Goal: Task Accomplishment & Management: Use online tool/utility

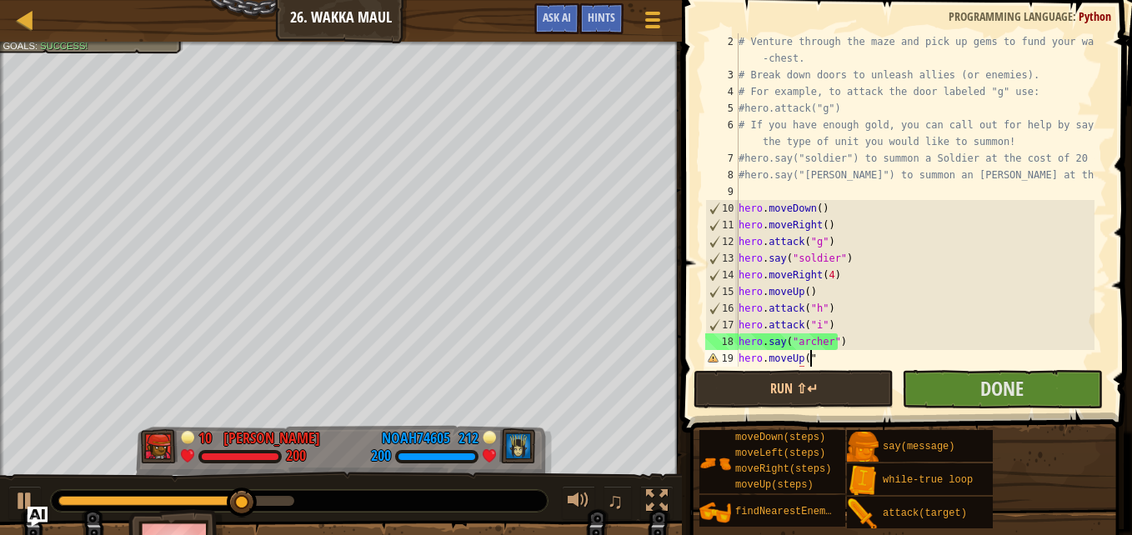
scroll to position [8, 5]
type textarea "hero.moveUp(3)"
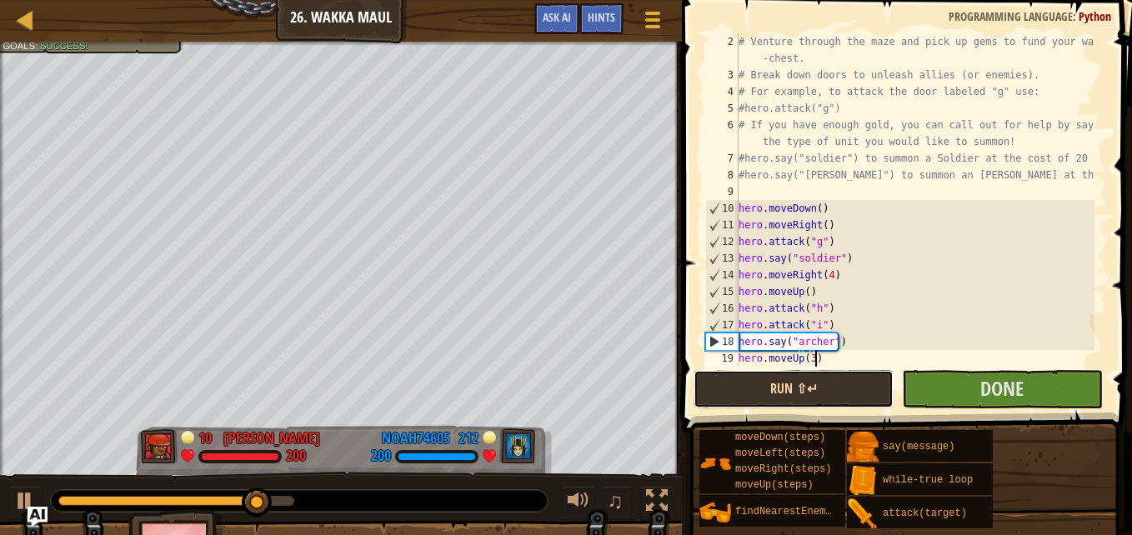
click at [843, 391] on button "Run ⇧↵" at bounding box center [793, 389] width 200 height 38
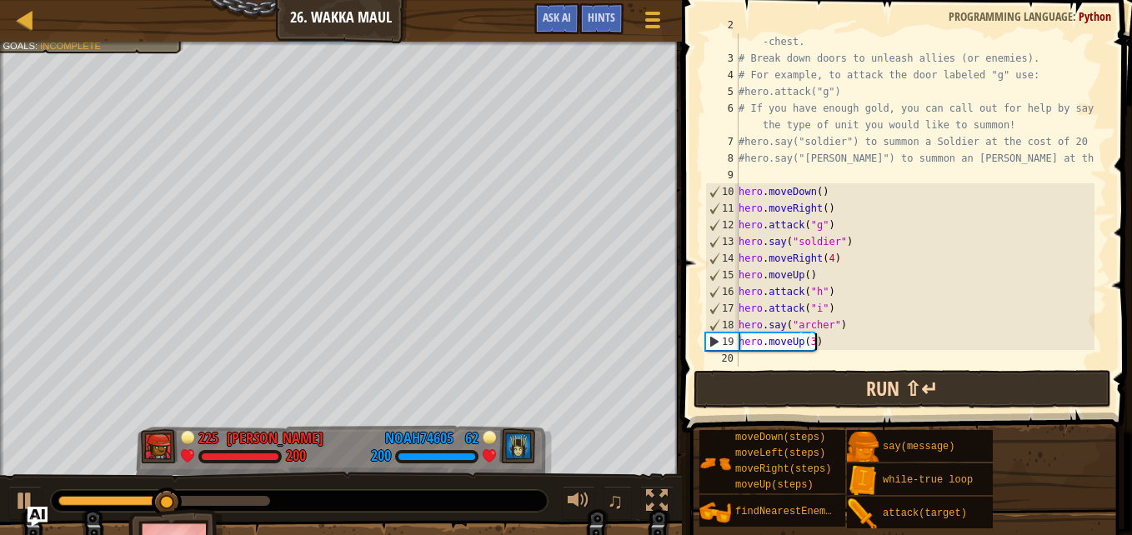
scroll to position [33, 0]
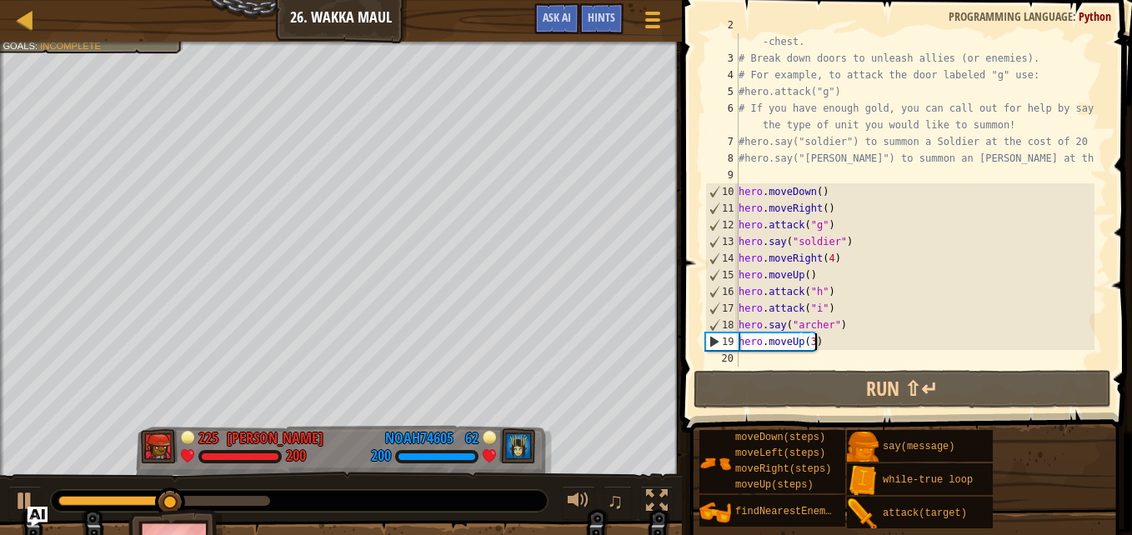
click at [758, 359] on div "# Venture through the maze and pick up gems to fund your war -chest. # Break do…" at bounding box center [914, 208] width 359 height 383
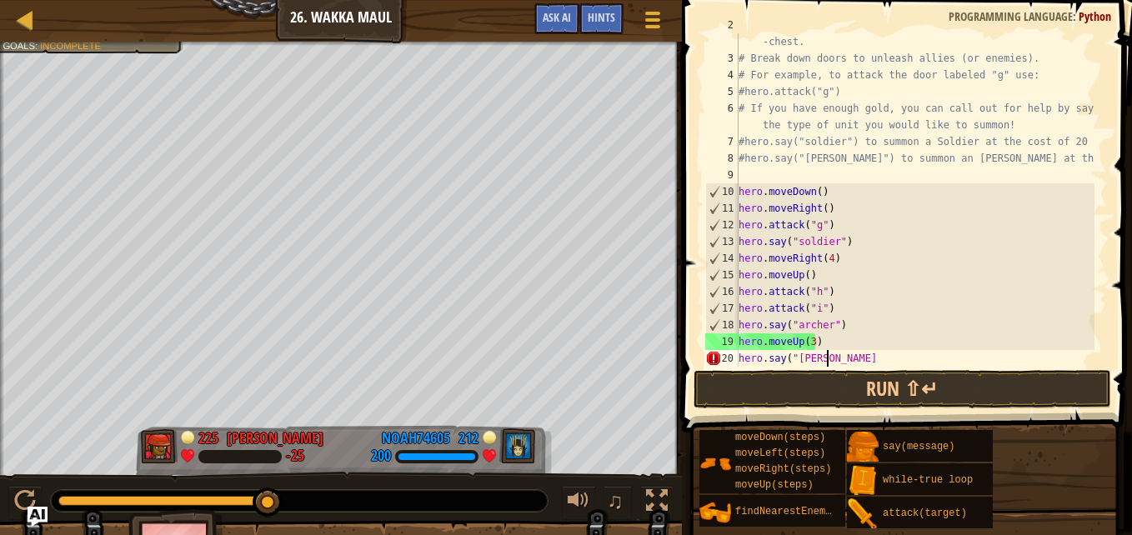
scroll to position [8, 7]
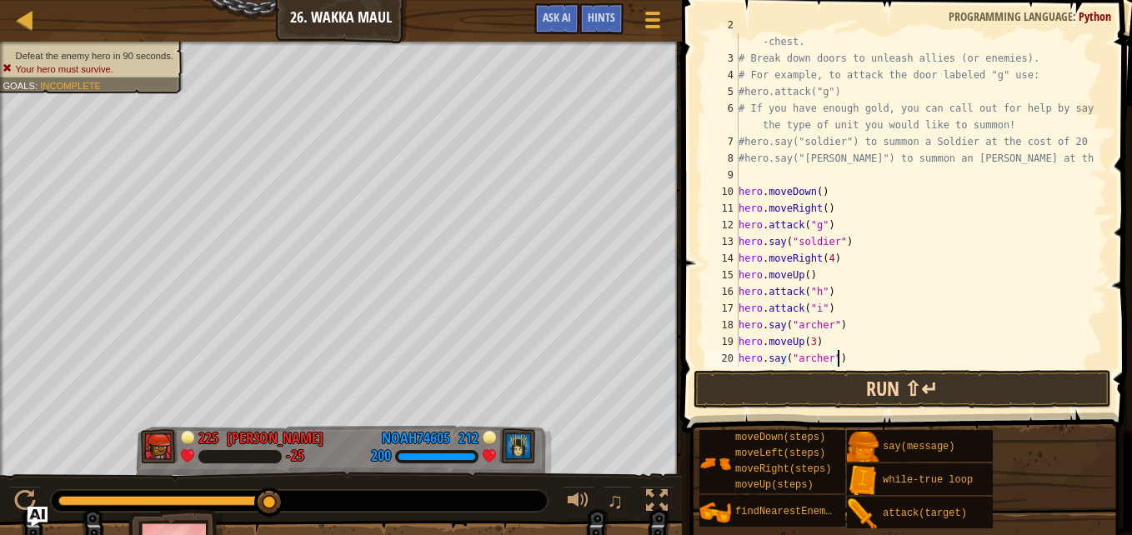
type textarea "hero.say("archer")"
click at [1017, 397] on button "Run ⇧↵" at bounding box center [902, 389] width 418 height 38
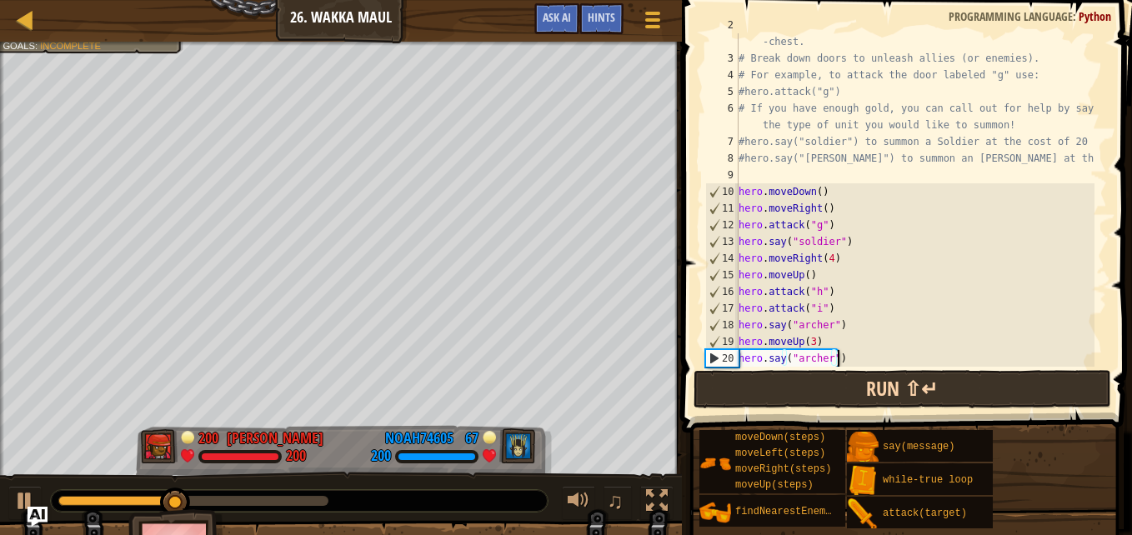
scroll to position [50, 0]
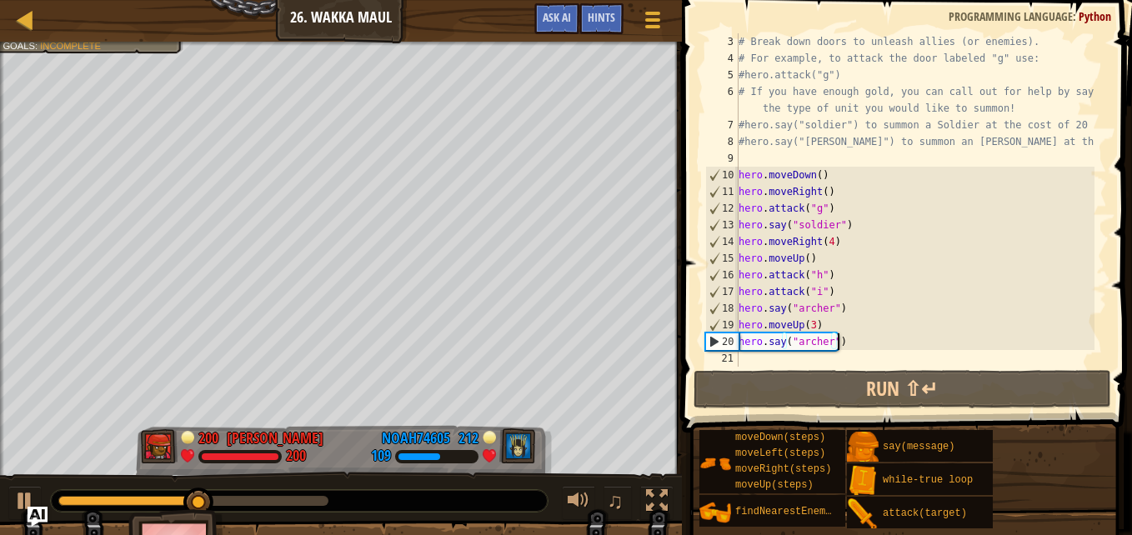
click at [755, 352] on div "# Break down doors to unleash allies (or enemies). # For example, to attack the…" at bounding box center [914, 216] width 359 height 367
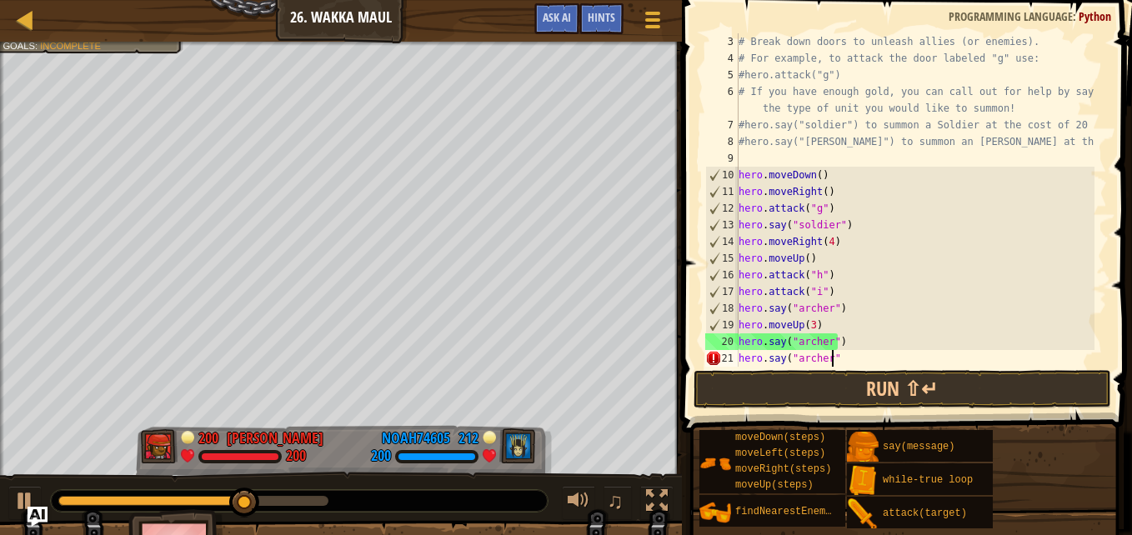
scroll to position [8, 7]
type textarea "hero.say("archer")"
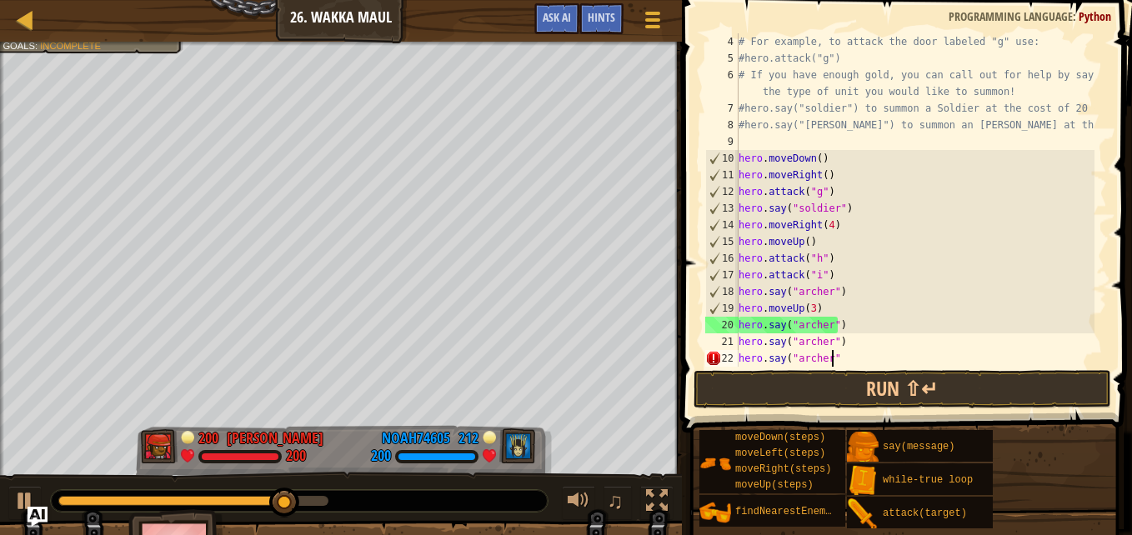
type textarea "hero.say("archer")"
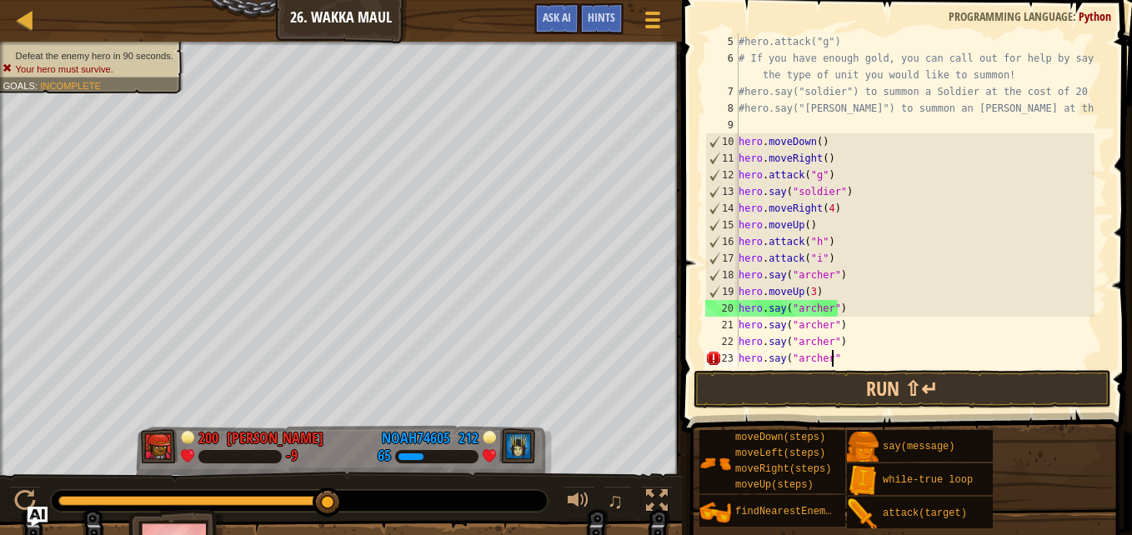
type textarea "hero.say("archer")"
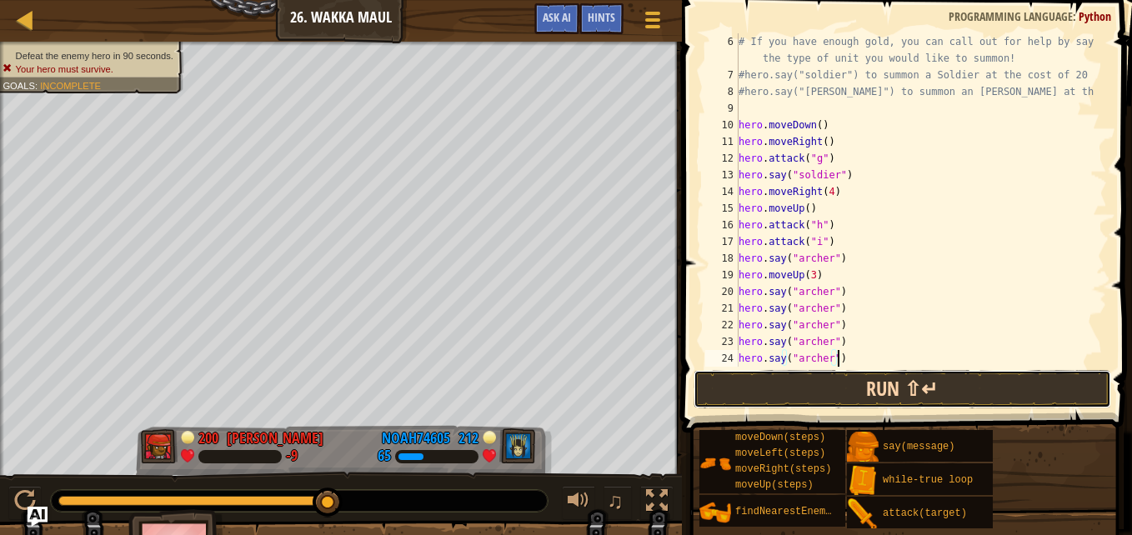
click at [1015, 394] on button "Run ⇧↵" at bounding box center [902, 389] width 418 height 38
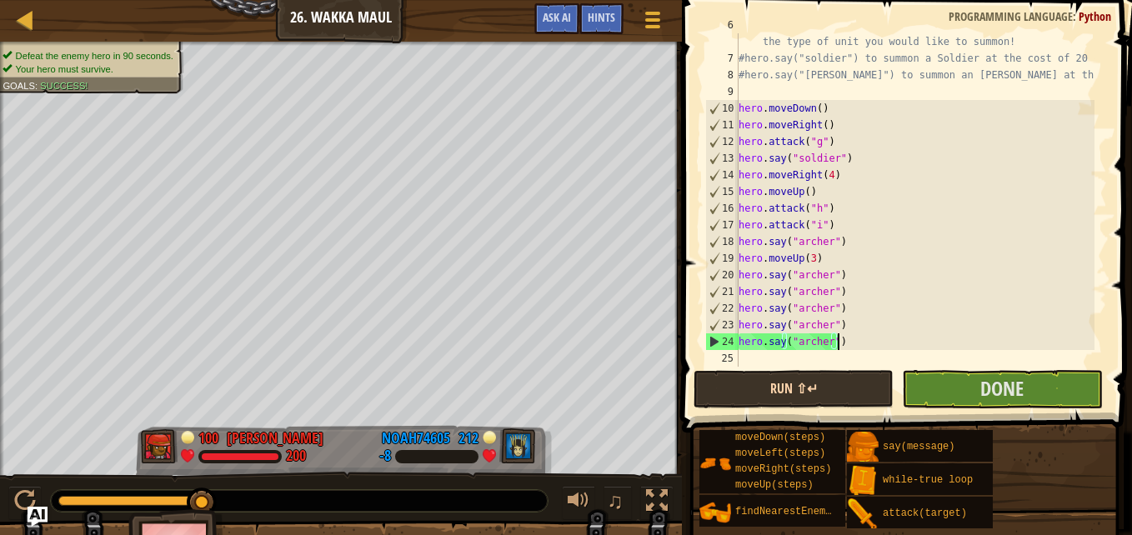
scroll to position [117, 0]
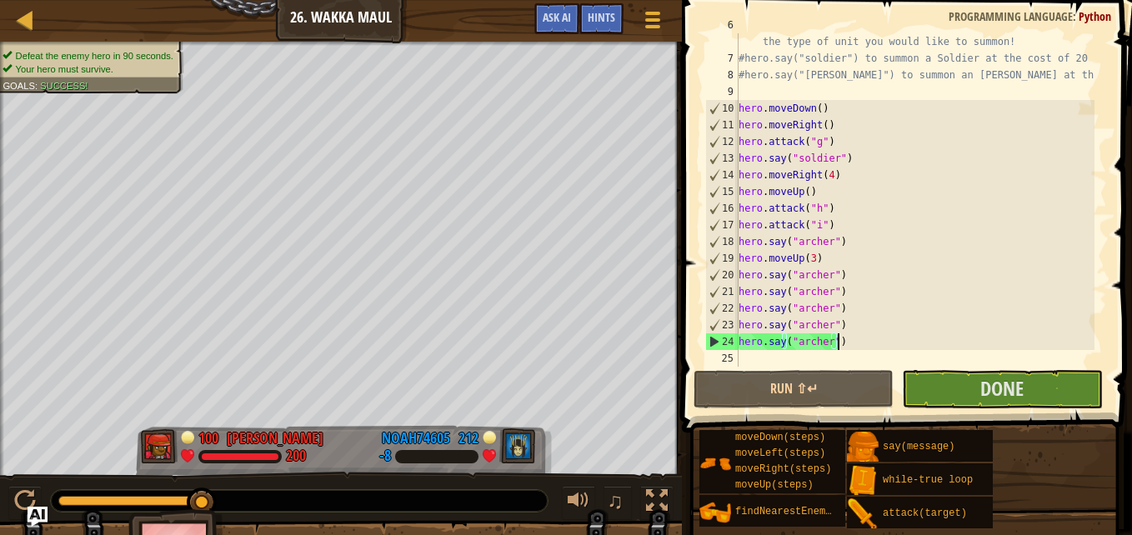
click at [832, 253] on div "# If you have enough gold, you can call out for help by saying the type of unit…" at bounding box center [914, 208] width 359 height 383
click at [863, 337] on div "# If you have enough gold, you can call out for help by saying the type of unit…" at bounding box center [914, 208] width 359 height 383
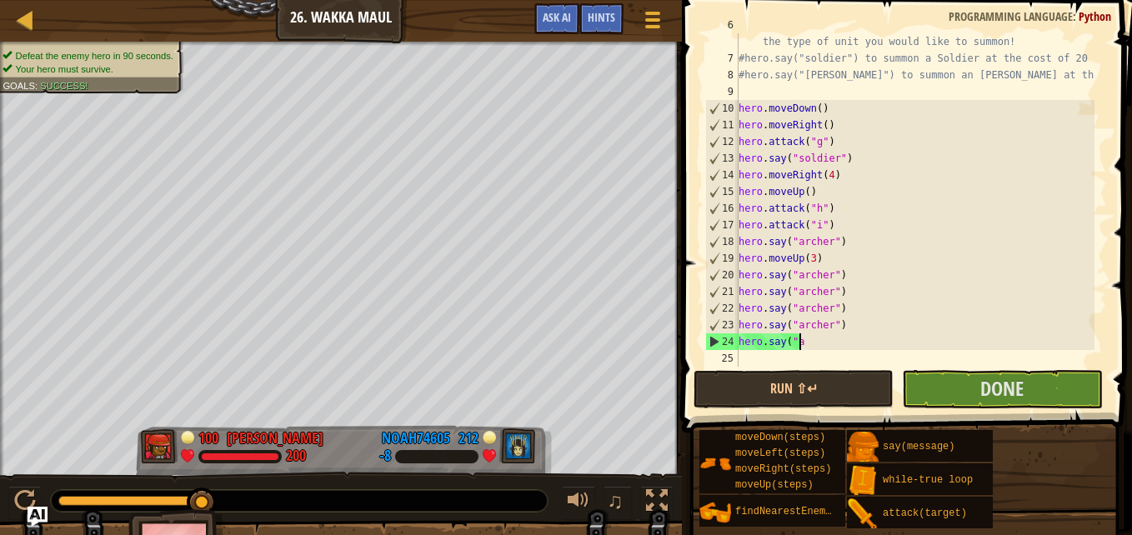
scroll to position [8, 3]
type textarea "h"
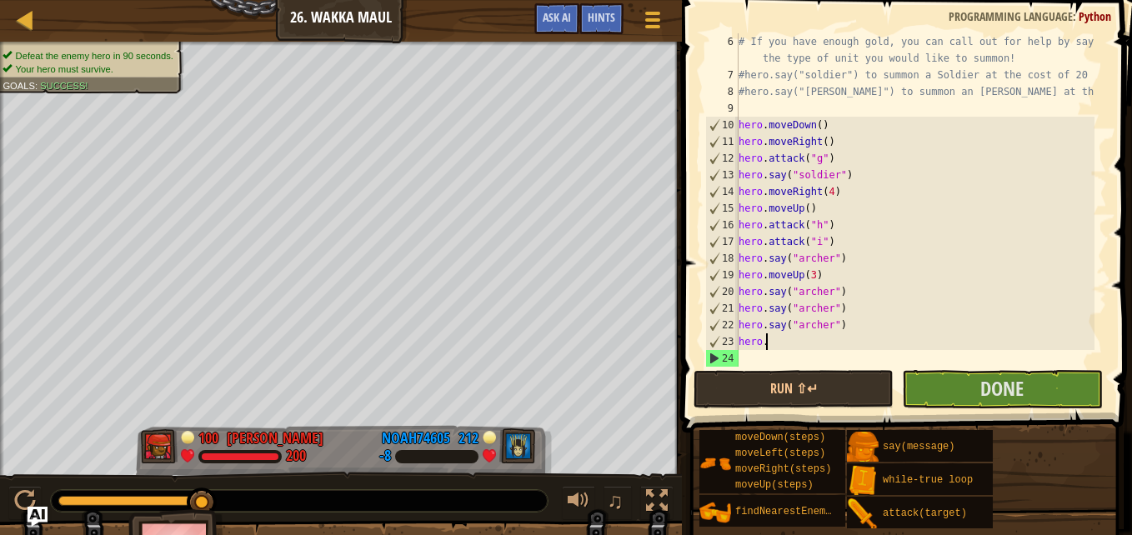
type textarea "h"
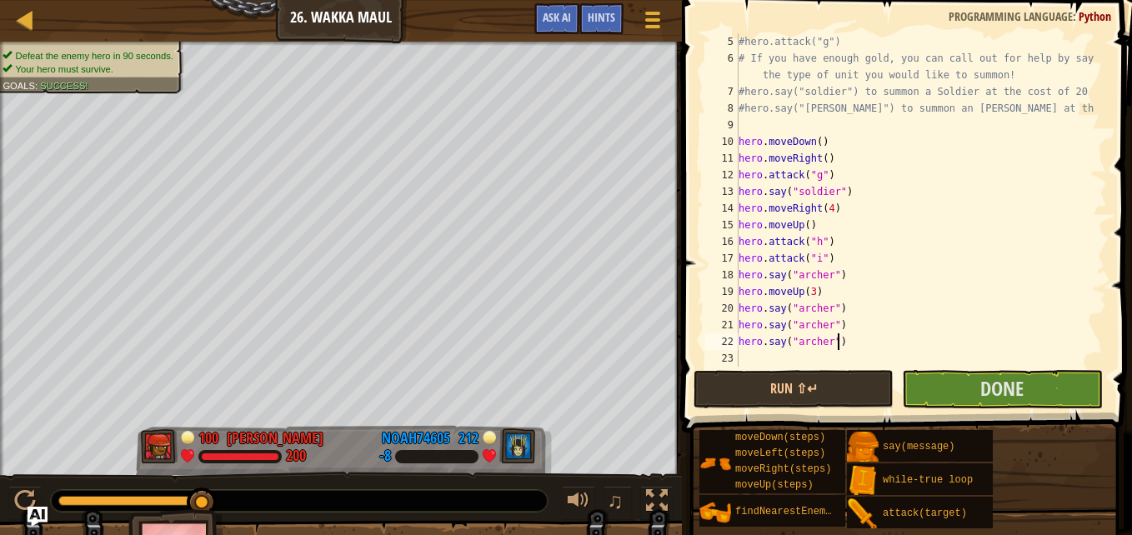
scroll to position [83, 0]
type textarea "h"
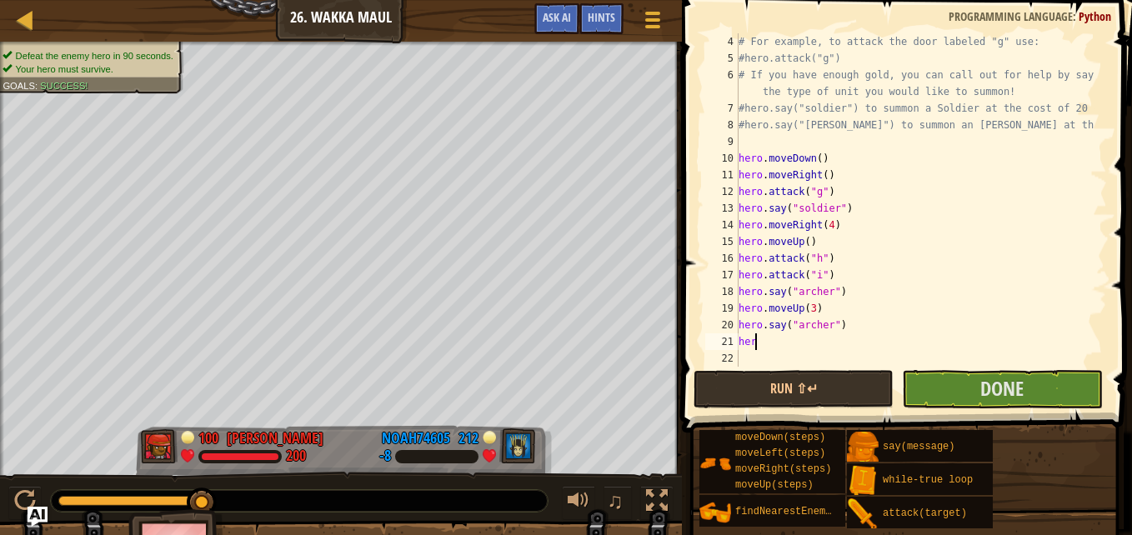
type textarea "h"
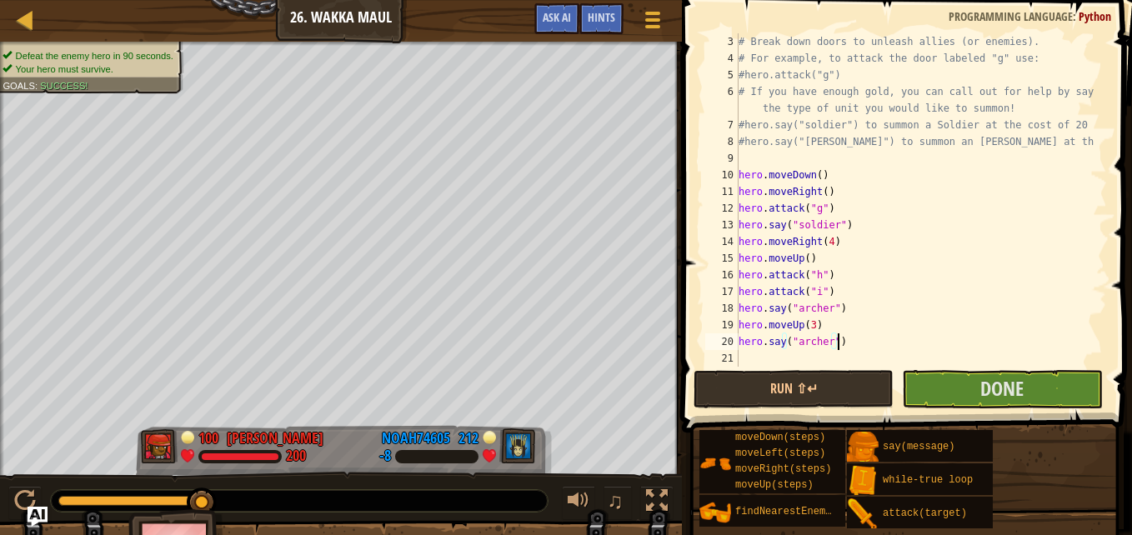
scroll to position [50, 0]
click at [812, 328] on div "# Break down doors to unleash allies (or enemies). # For example, to attack the…" at bounding box center [914, 216] width 359 height 367
type textarea "hero.moveUp(3)"
click at [823, 327] on div "# Break down doors to unleash allies (or enemies). # For example, to attack the…" at bounding box center [914, 216] width 359 height 367
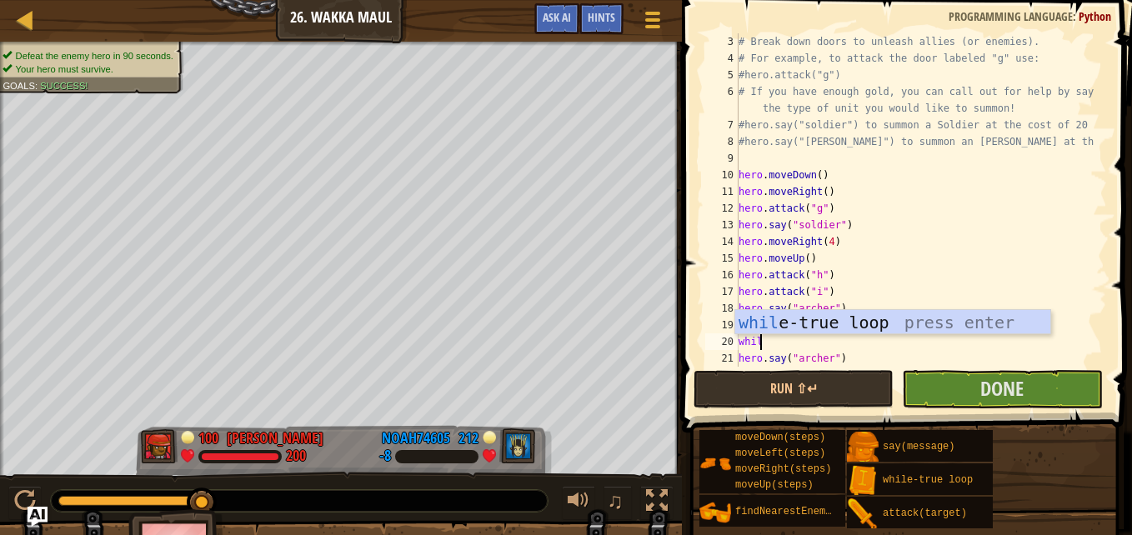
type textarea "while"
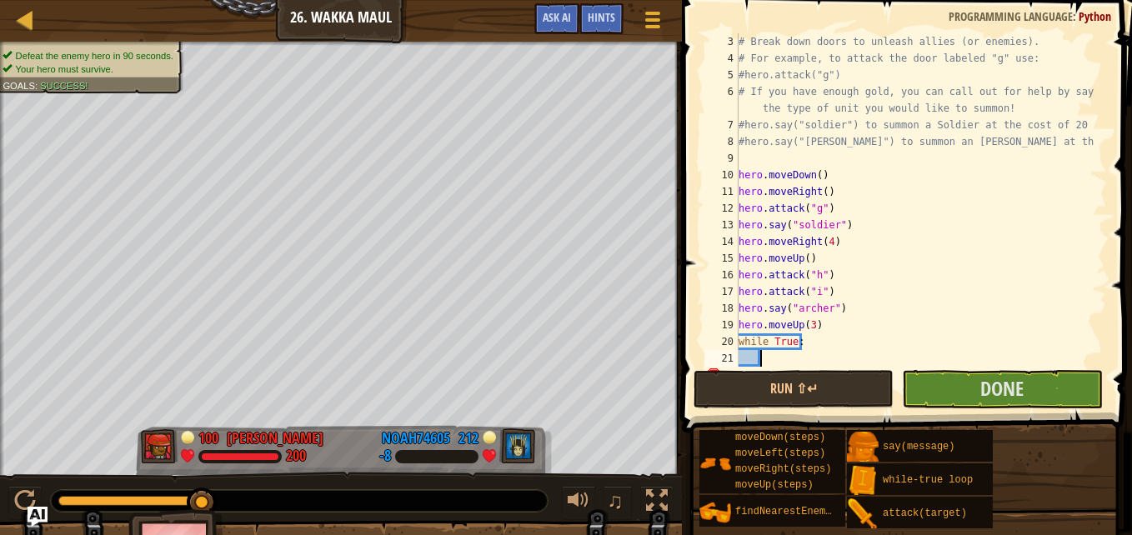
scroll to position [83, 0]
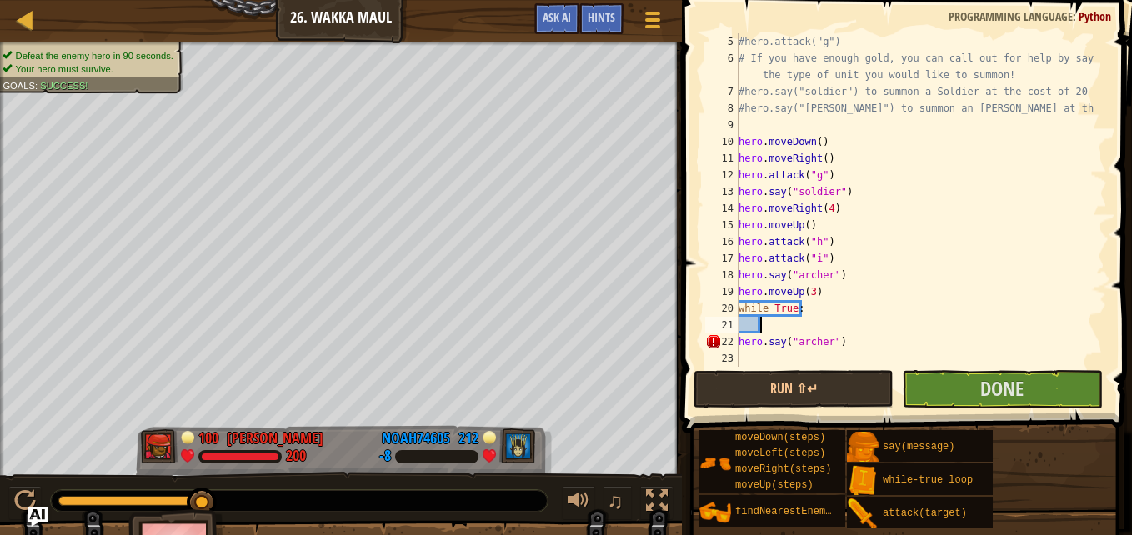
click at [735, 338] on div "22" at bounding box center [721, 341] width 33 height 17
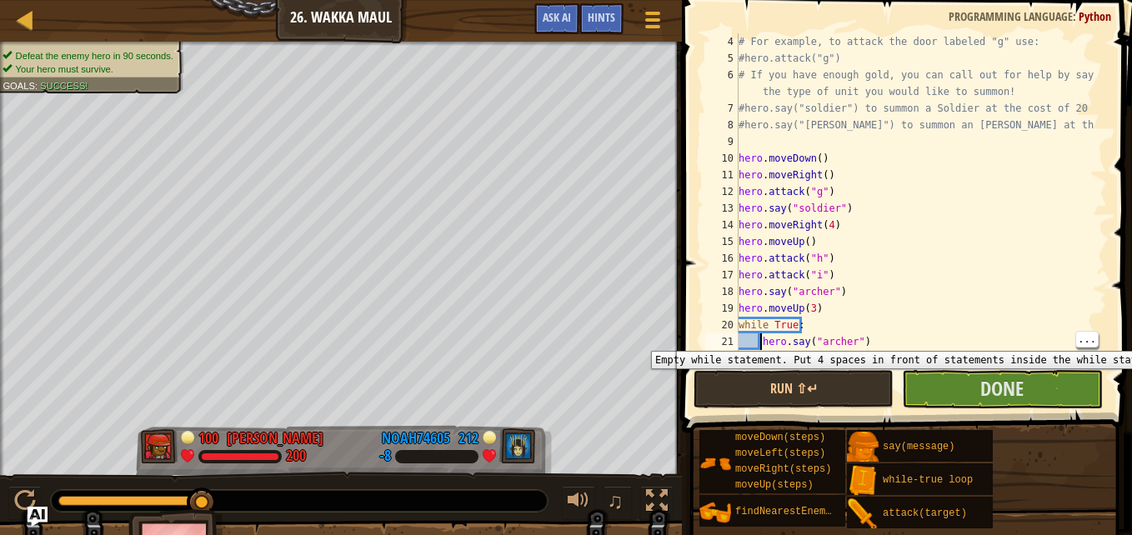
scroll to position [67, 0]
click at [828, 391] on button "Run ⇧↵" at bounding box center [793, 389] width 200 height 38
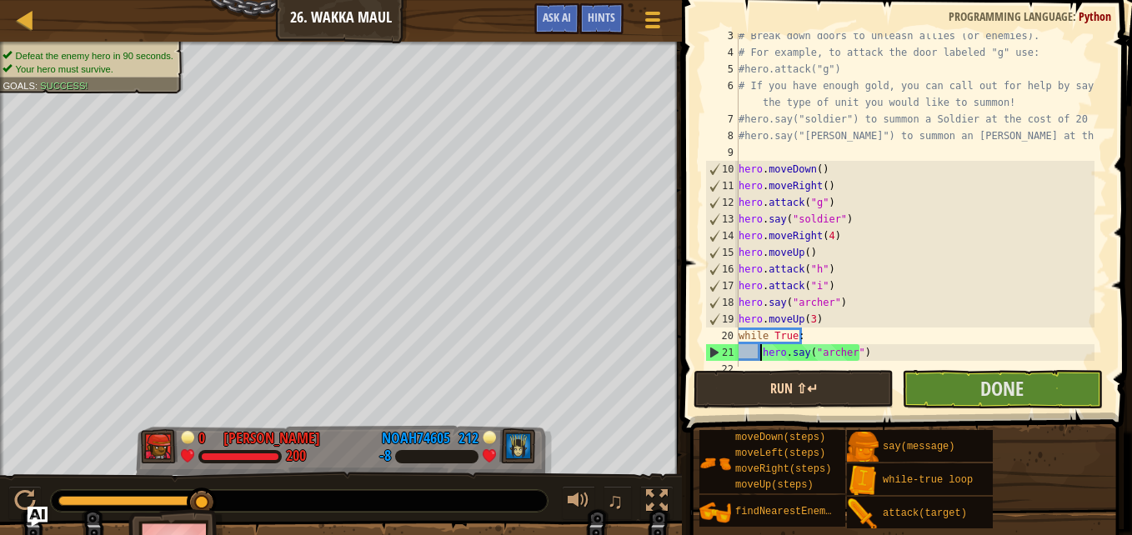
scroll to position [43, 0]
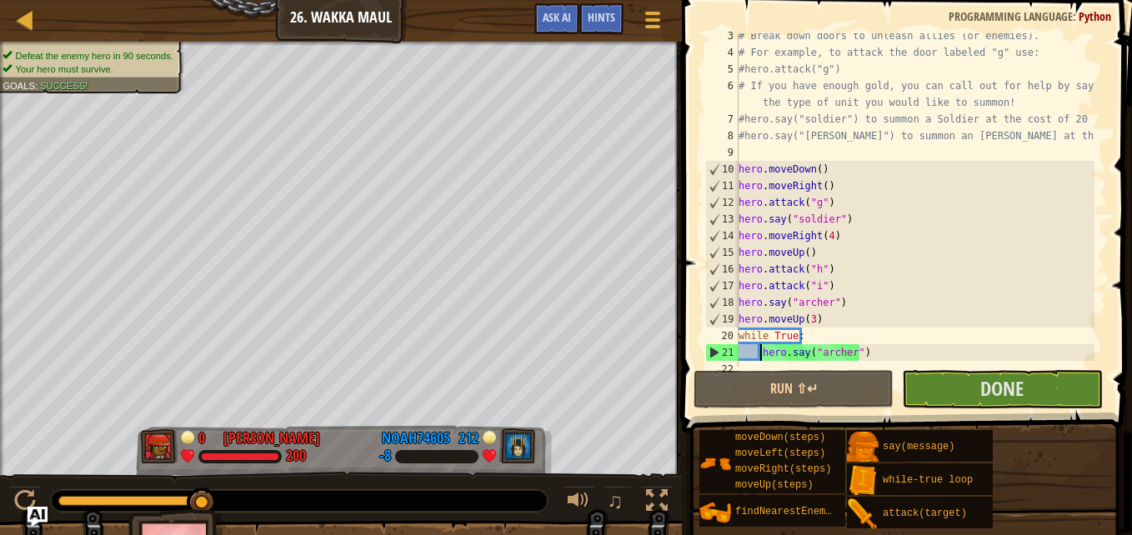
click at [795, 327] on div "# Break down doors to unleash allies (or enemies). # For example, to attack the…" at bounding box center [914, 211] width 359 height 367
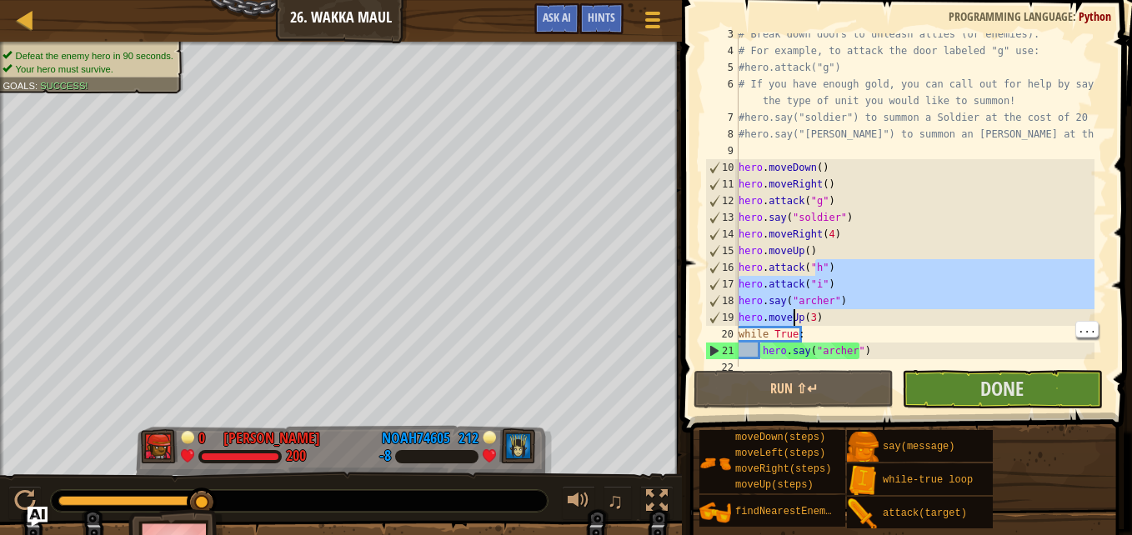
scroll to position [67, 0]
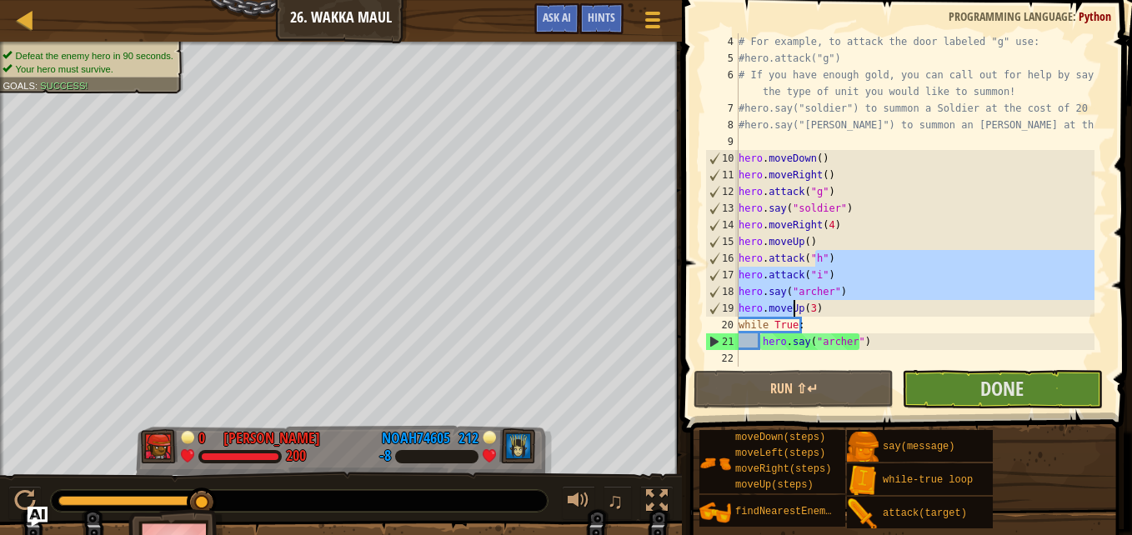
click at [796, 326] on div "# For example, to attack the door labeled "g" use: #hero.attack("g") # If you h…" at bounding box center [914, 216] width 359 height 367
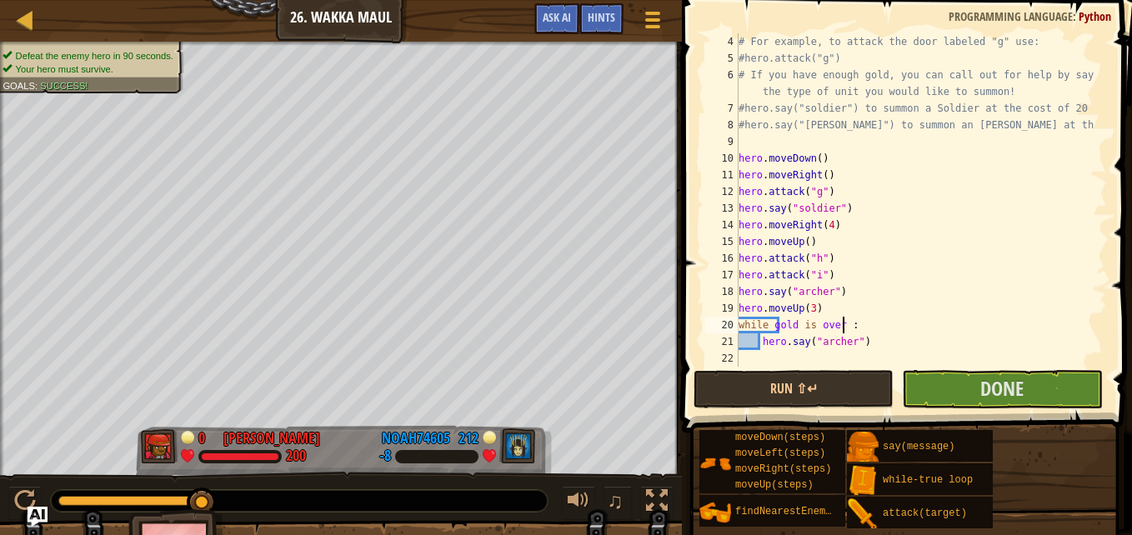
scroll to position [8, 8]
click at [1067, 393] on button "Done" at bounding box center [1002, 389] width 200 height 38
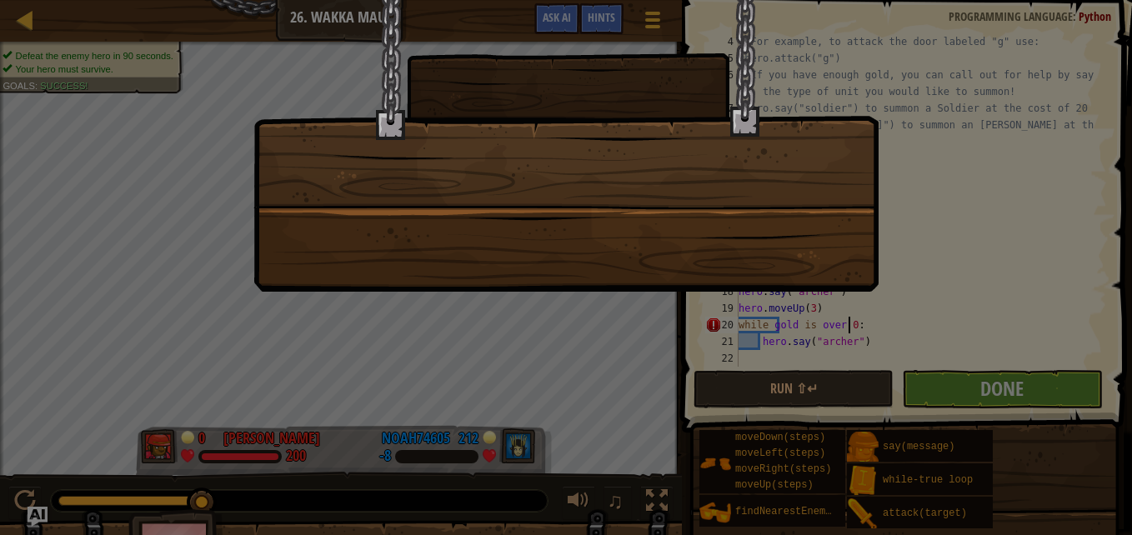
click at [1074, 203] on div at bounding box center [566, 267] width 1132 height 535
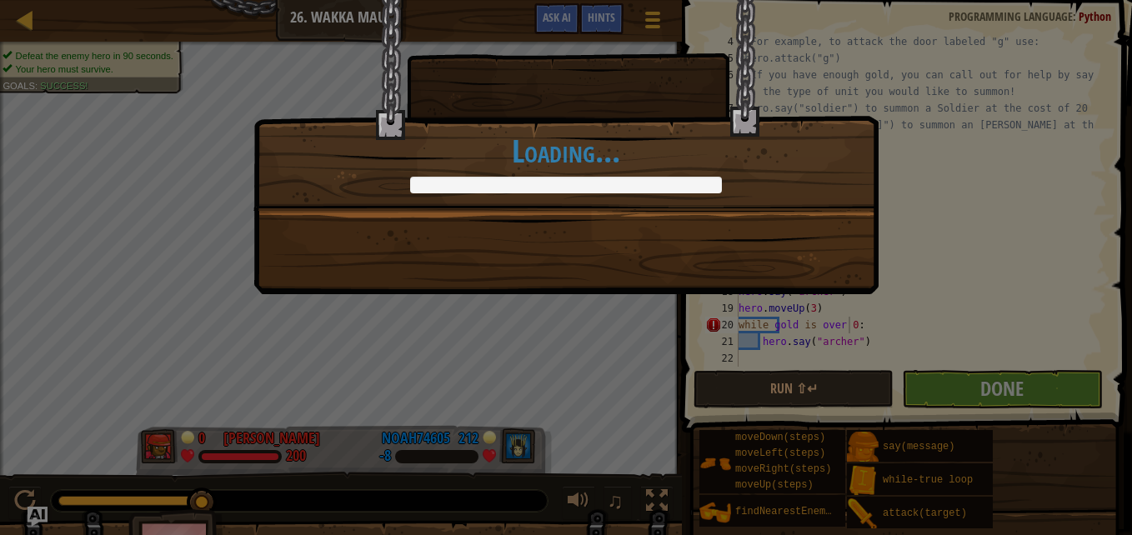
click at [1039, 230] on div "Wakka wakka wakka! +0 +0 Continue Loading..." at bounding box center [566, 267] width 1132 height 535
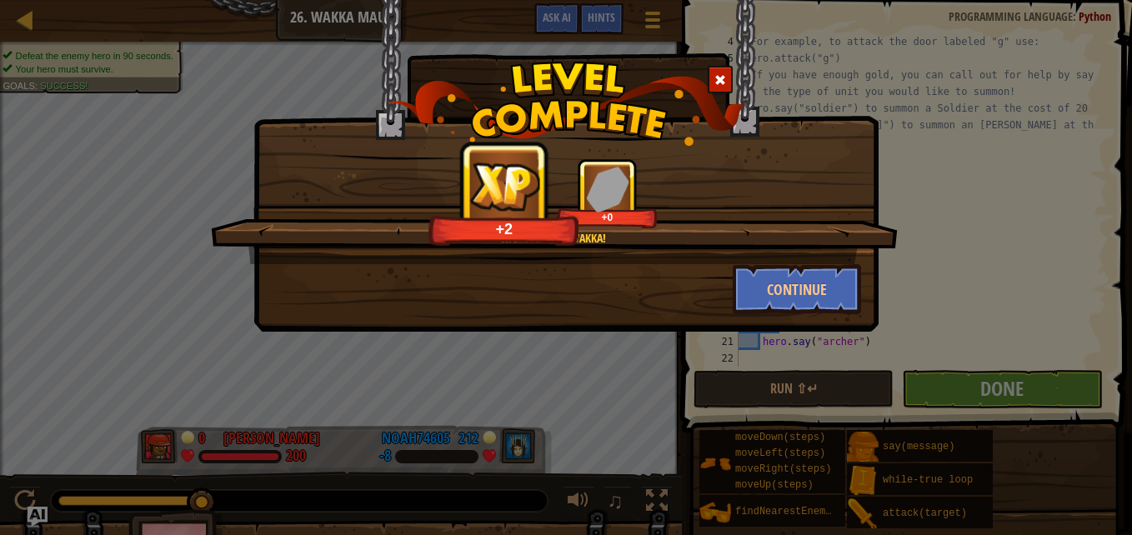
click at [718, 83] on span at bounding box center [720, 80] width 12 height 12
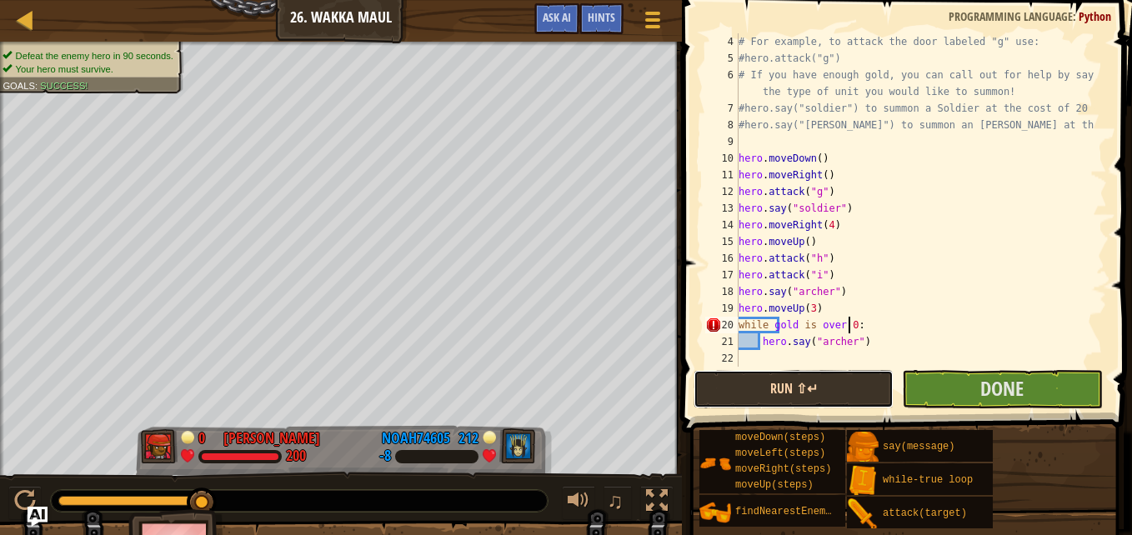
click at [763, 385] on button "Run ⇧↵" at bounding box center [793, 389] width 200 height 38
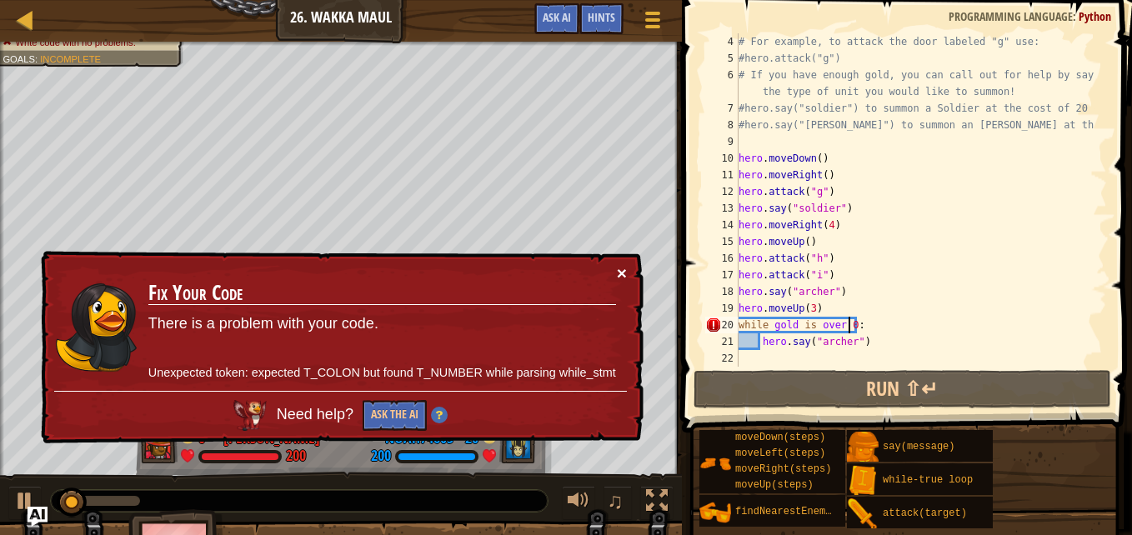
click at [617, 278] on button "×" at bounding box center [622, 273] width 10 height 18
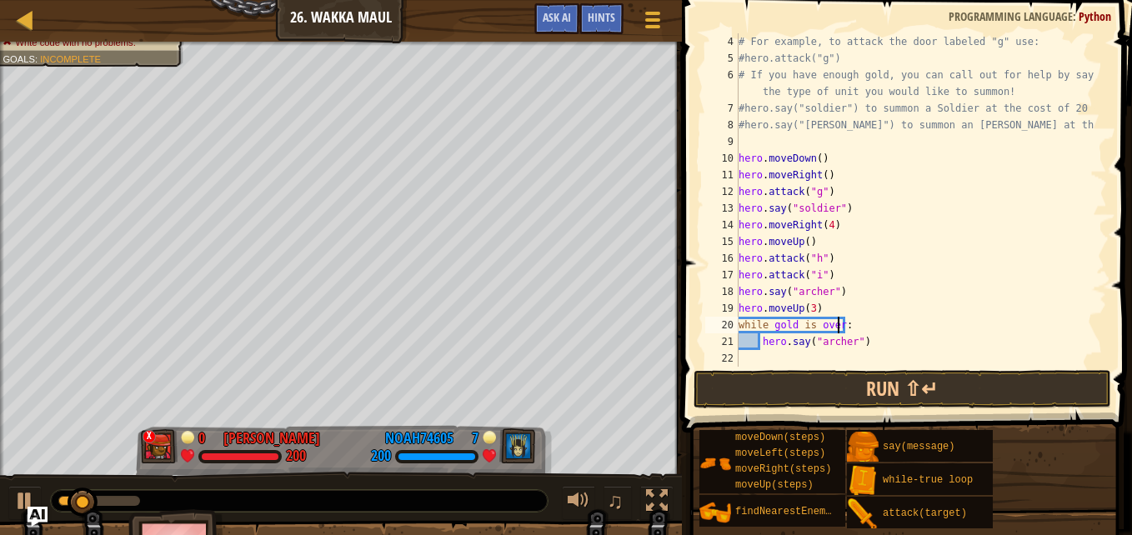
scroll to position [8, 8]
click at [851, 395] on button "Run ⇧↵" at bounding box center [902, 389] width 418 height 38
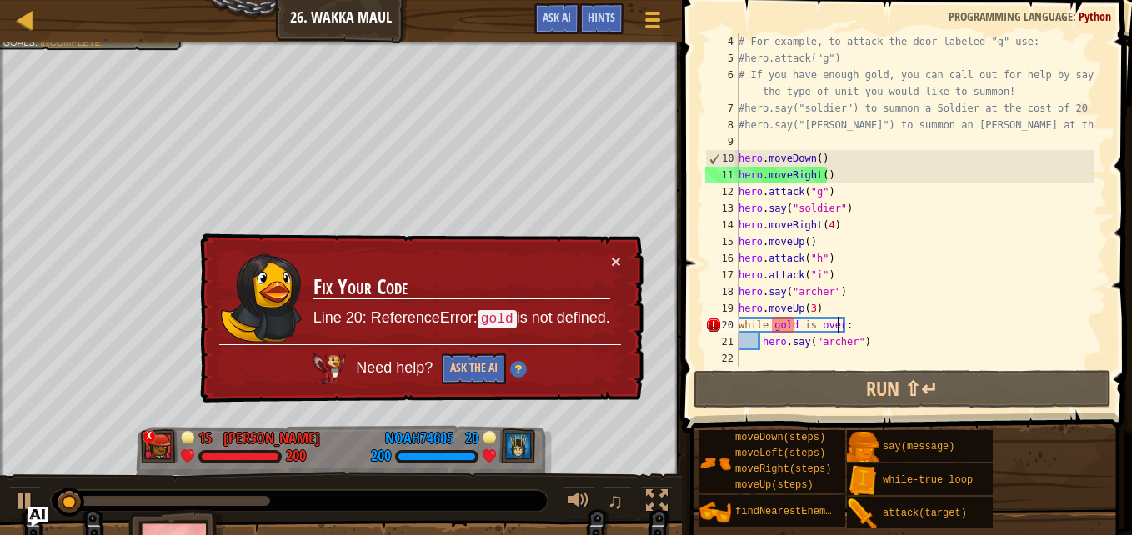
click at [778, 320] on div "# For example, to attack the door labeled "g" use: #hero.attack("g") # If you h…" at bounding box center [914, 216] width 359 height 367
click at [768, 322] on div "# For example, to attack the door labeled "g" use: #hero.attack("g") # If you h…" at bounding box center [914, 216] width 359 height 367
click at [774, 322] on div "# For example, to attack the door labeled "g" use: #hero.attack("g") # If you h…" at bounding box center [914, 216] width 359 height 367
click at [769, 319] on div "# For example, to attack the door labeled "g" use: #hero.attack("g") # If you h…" at bounding box center [914, 216] width 359 height 367
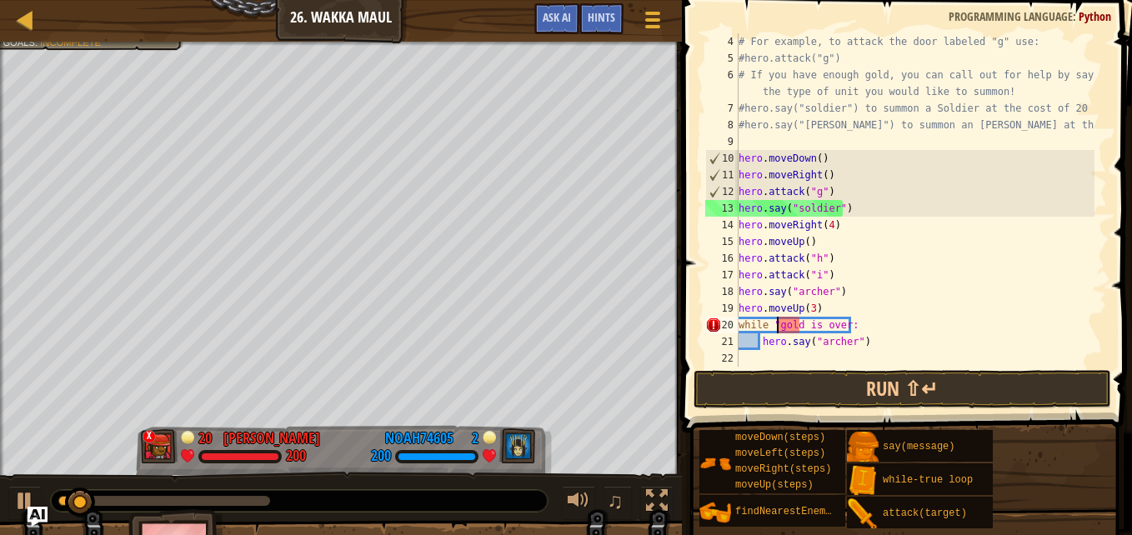
scroll to position [8, 3]
click at [804, 323] on div "# For example, to attack the door labeled "g" use: #hero.attack("g") # If you h…" at bounding box center [914, 216] width 359 height 367
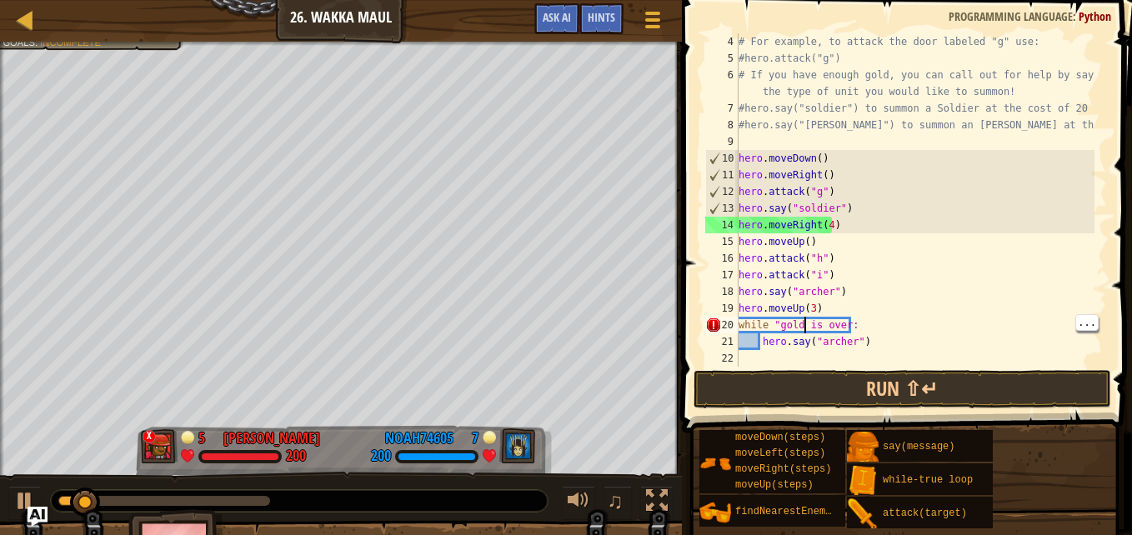
click at [796, 327] on div "# For example, to attack the door labeled "g" use: #hero.attack("g") # If you h…" at bounding box center [914, 216] width 359 height 367
click at [800, 323] on div "# For example, to attack the door labeled "g" use: #hero.attack("g") # If you h…" at bounding box center [914, 216] width 359 height 367
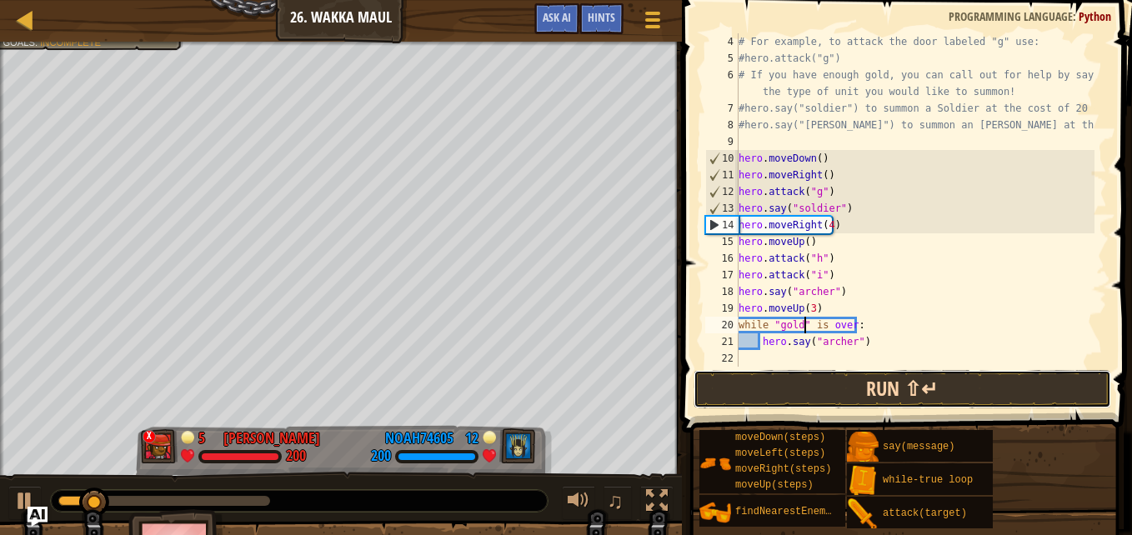
click at [997, 394] on button "Run ⇧↵" at bounding box center [902, 389] width 418 height 38
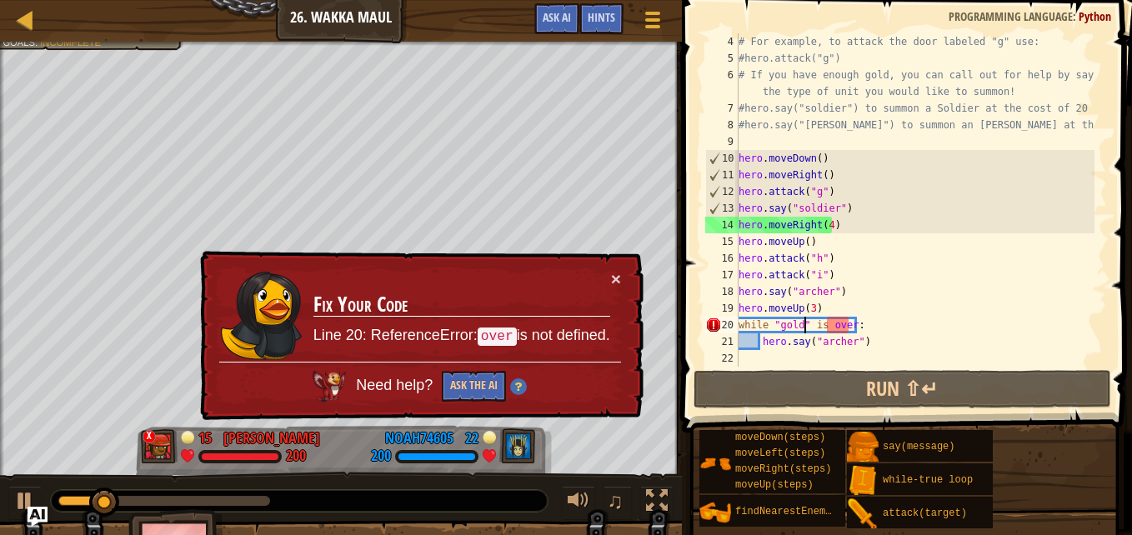
click at [845, 318] on div "# For example, to attack the door labeled "g" use: #hero.attack("g") # If you h…" at bounding box center [914, 216] width 359 height 367
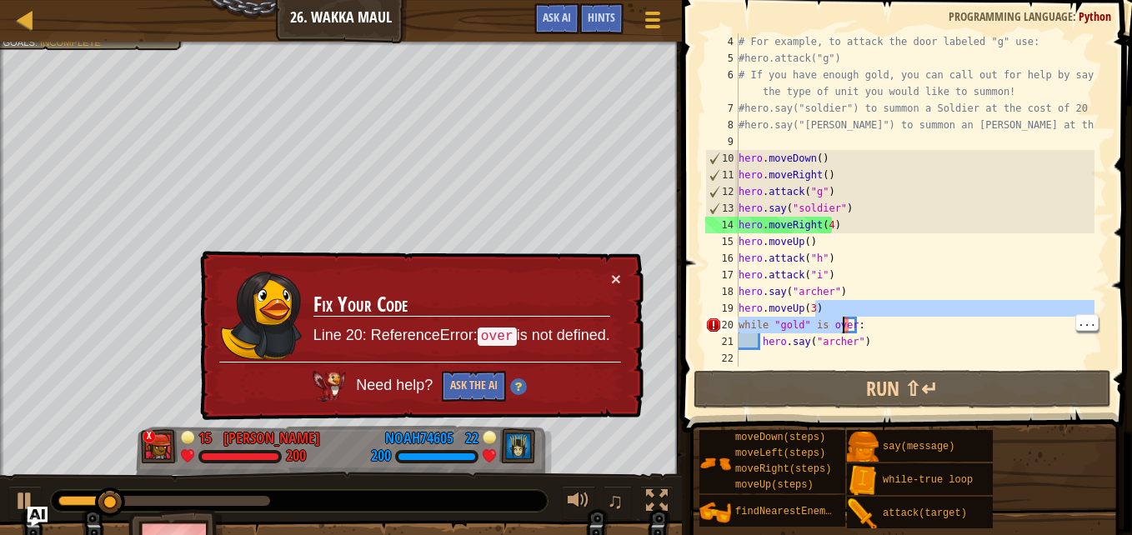
click at [851, 323] on div "# For example, to attack the door labeled "g" use: #hero.attack("g") # If you h…" at bounding box center [914, 216] width 359 height 367
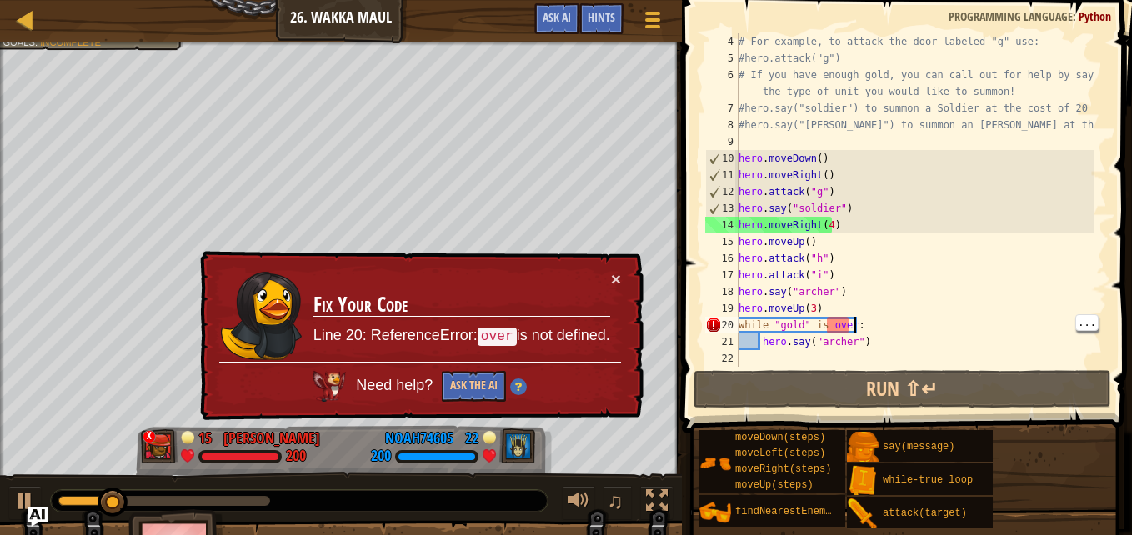
click at [846, 326] on div "# For example, to attack the door labeled "g" use: #hero.attack("g") # If you h…" at bounding box center [914, 216] width 359 height 367
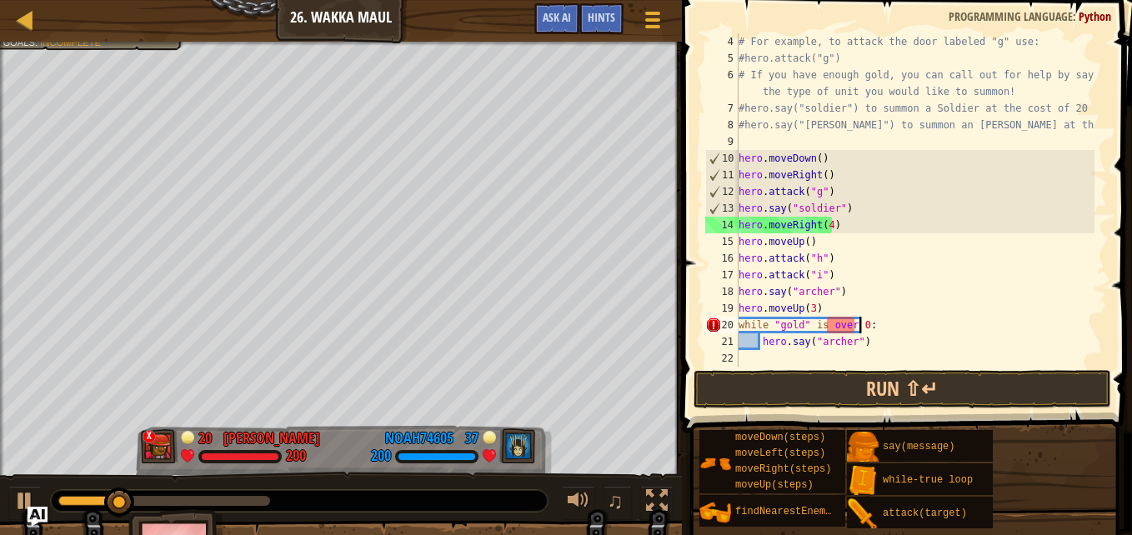
scroll to position [8, 9]
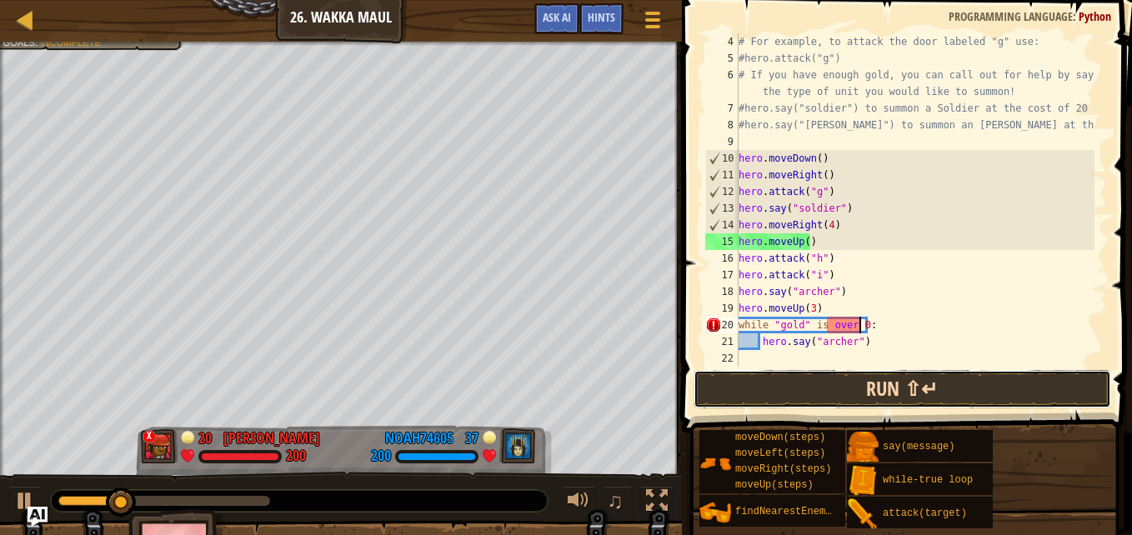
click at [981, 388] on button "Run ⇧↵" at bounding box center [902, 389] width 418 height 38
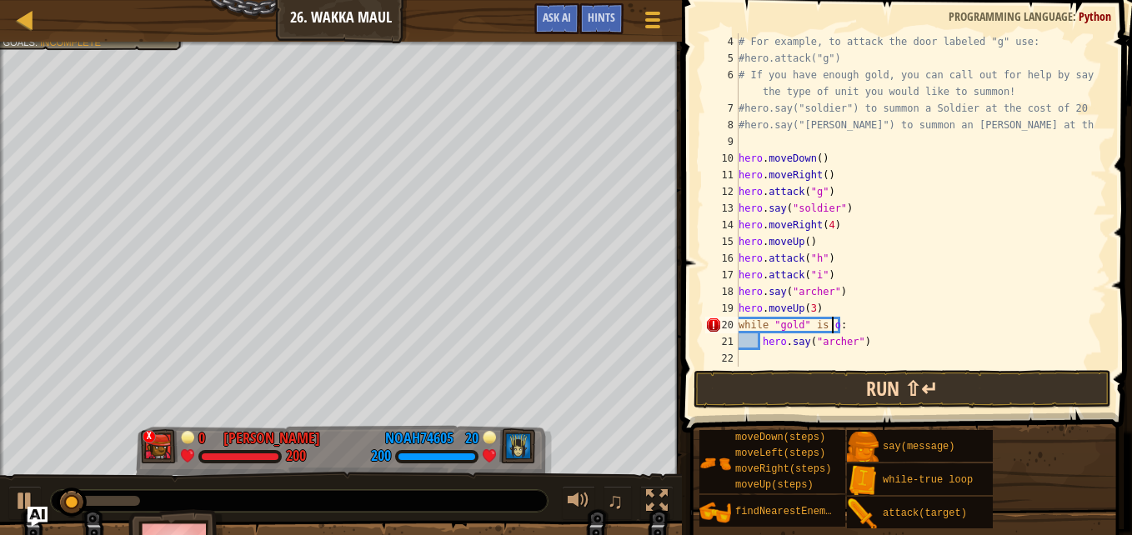
scroll to position [8, 7]
click at [999, 393] on button "Run ⇧↵" at bounding box center [902, 389] width 418 height 38
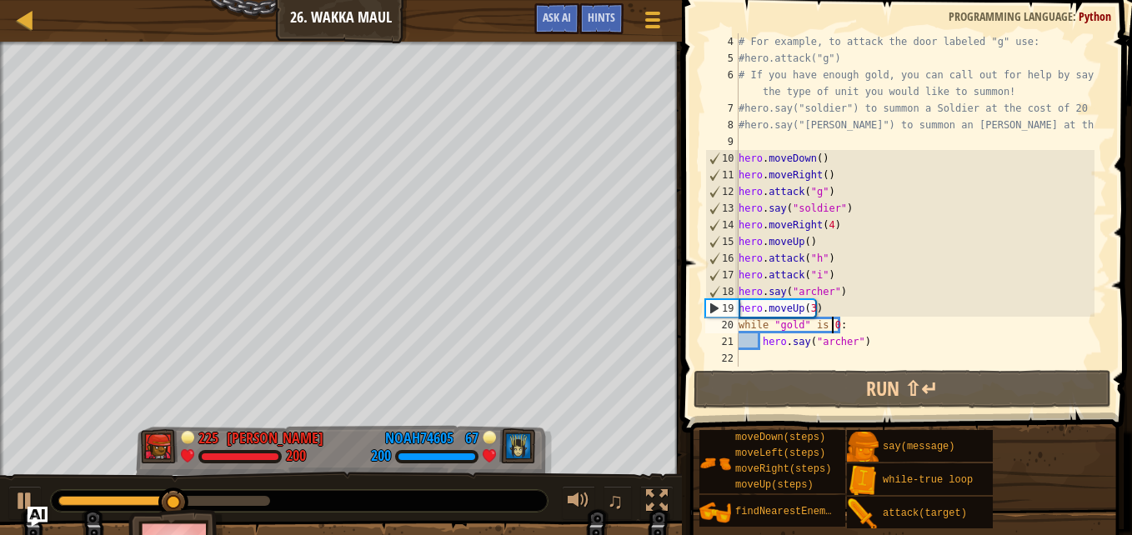
click at [815, 320] on div "# For example, to attack the door labeled "g" use: #hero.attack("g") # If you h…" at bounding box center [914, 216] width 359 height 367
click at [823, 324] on div "# For example, to attack the door labeled "g" use: #hero.attack("g") # If you h…" at bounding box center [914, 216] width 359 height 367
click at [819, 325] on div "# For example, to attack the door labeled "g" use: #hero.attack("g") # If you h…" at bounding box center [914, 216] width 359 height 367
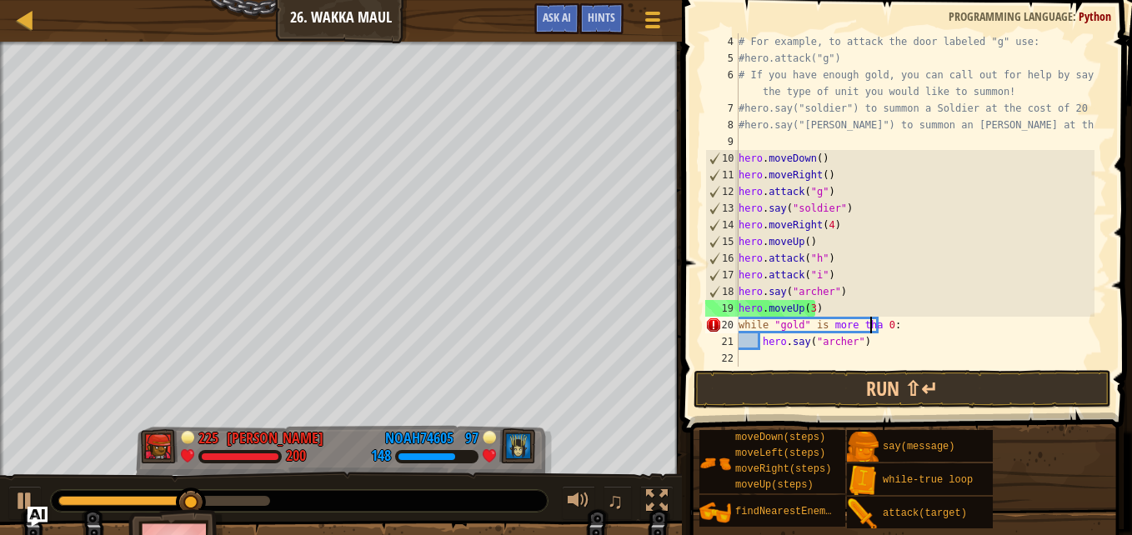
scroll to position [8, 11]
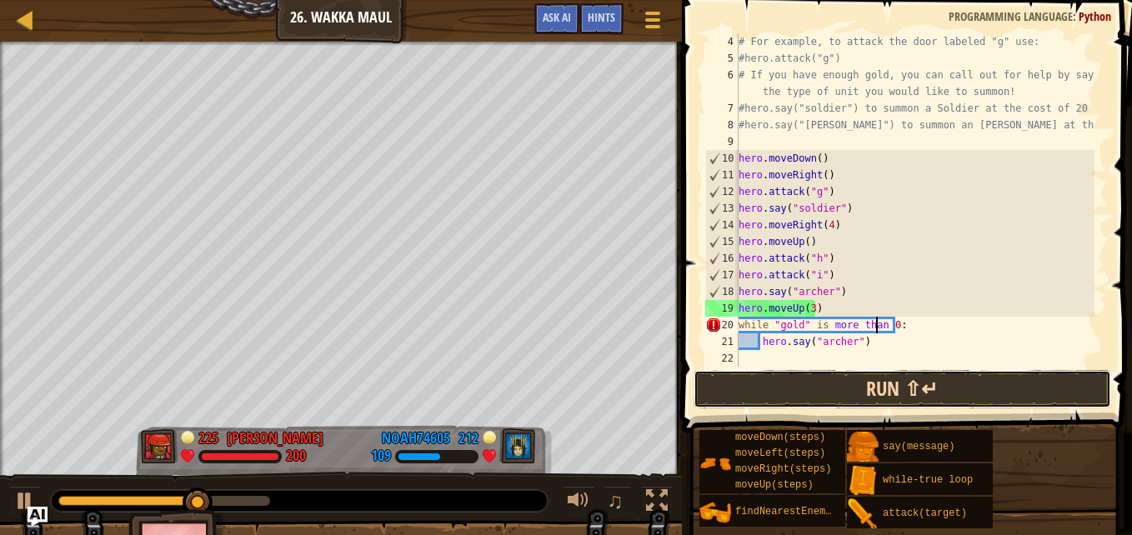
click at [954, 393] on button "Run ⇧↵" at bounding box center [902, 389] width 418 height 38
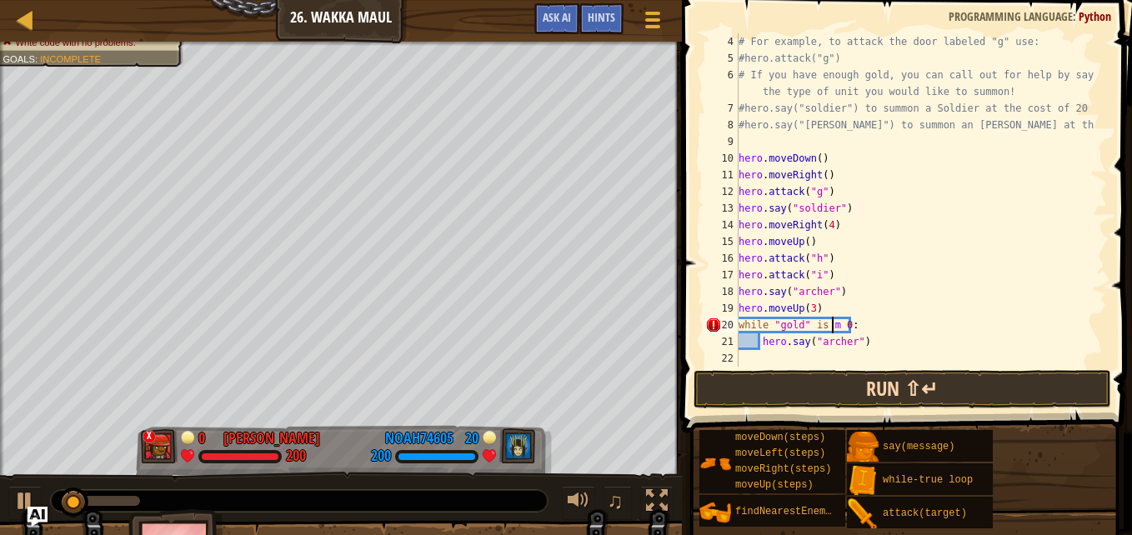
scroll to position [8, 8]
click at [829, 321] on div "# For example, to attack the door labeled "g" use: #hero.attack("g") # If you h…" at bounding box center [914, 216] width 359 height 367
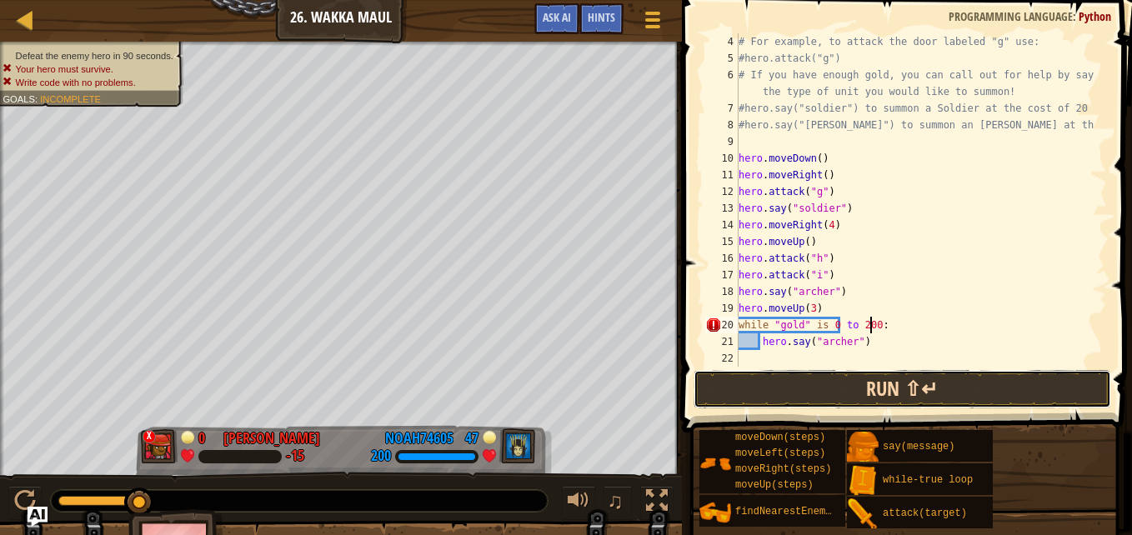
click at [951, 388] on button "Run ⇧↵" at bounding box center [902, 389] width 418 height 38
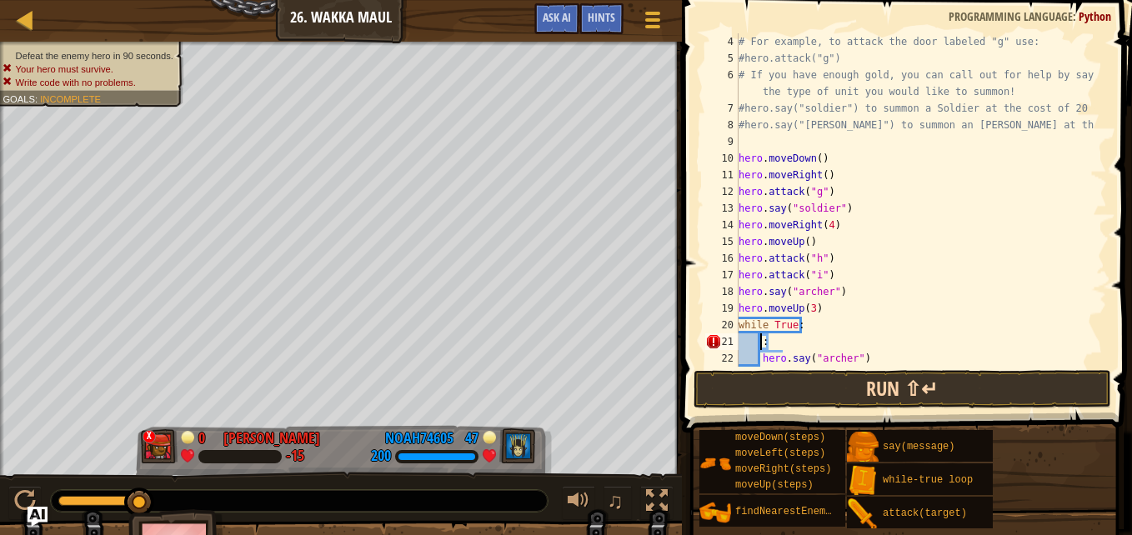
scroll to position [8, 0]
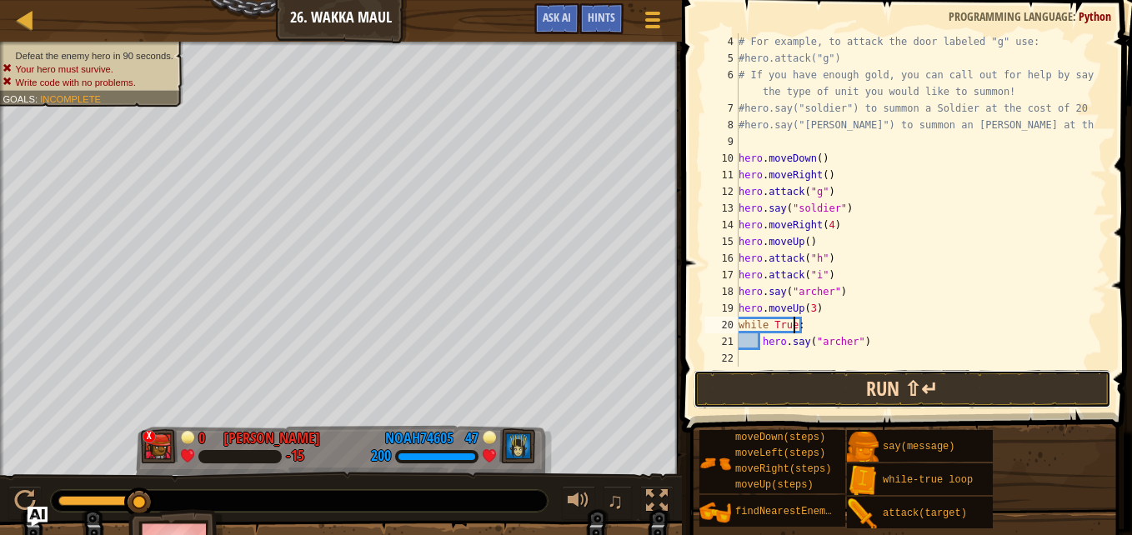
click at [939, 381] on button "Run ⇧↵" at bounding box center [902, 389] width 418 height 38
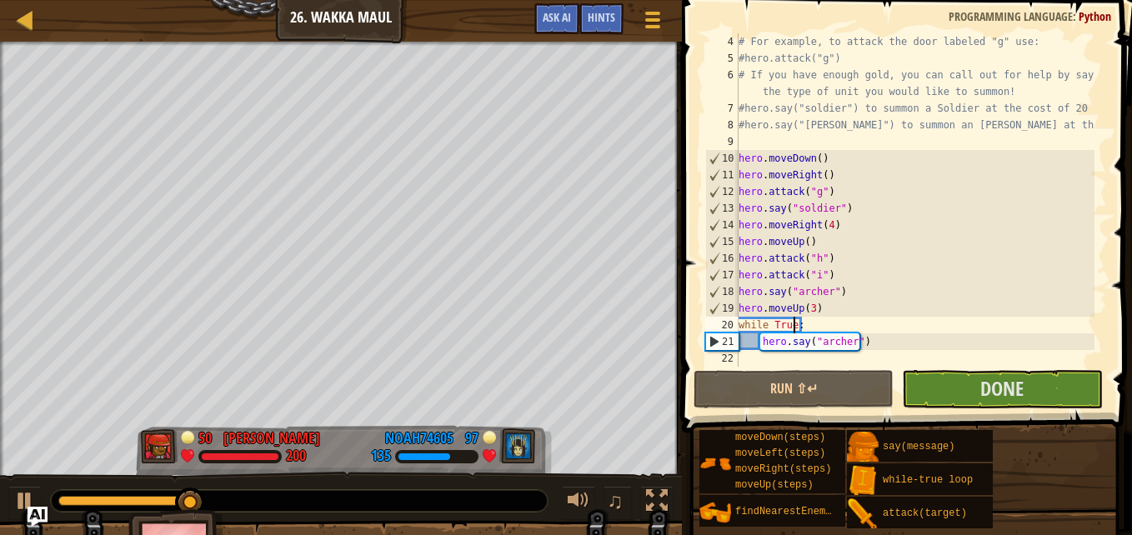
click at [849, 284] on div "# For example, to attack the door labeled "g" use: #hero.attack("g") # If you h…" at bounding box center [914, 216] width 359 height 367
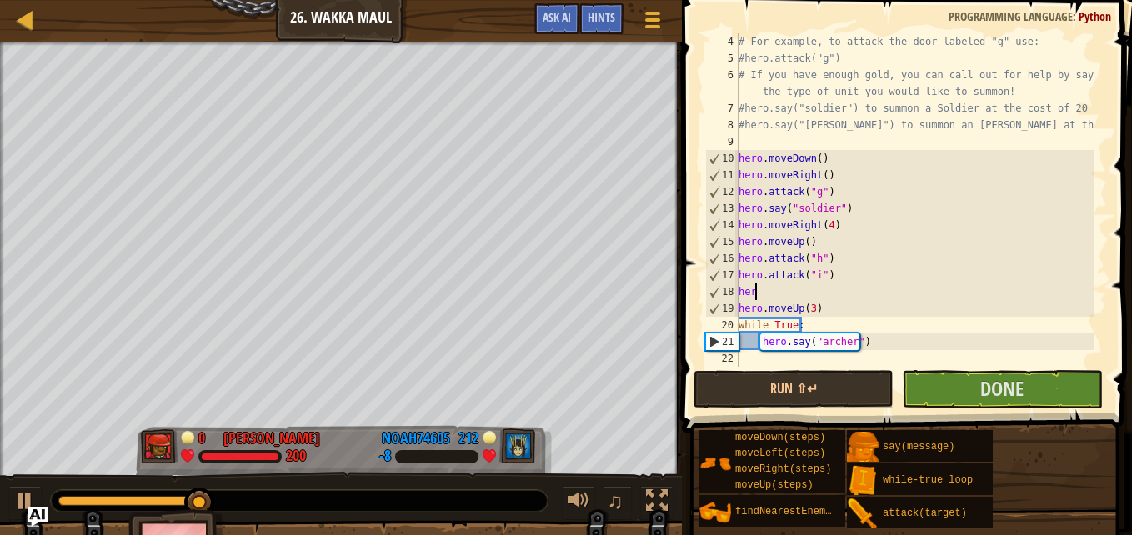
type textarea "h"
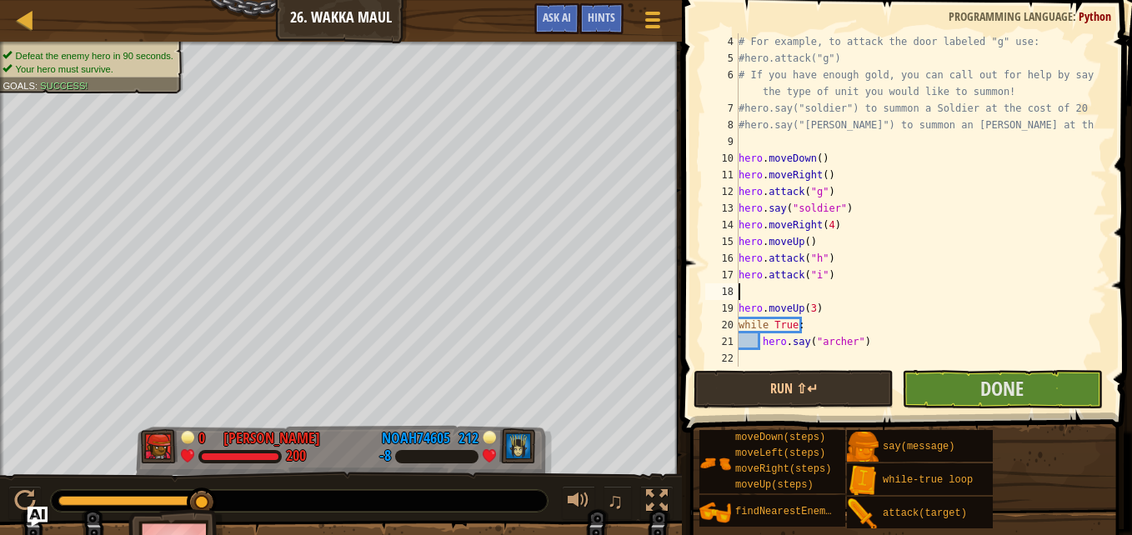
scroll to position [50, 0]
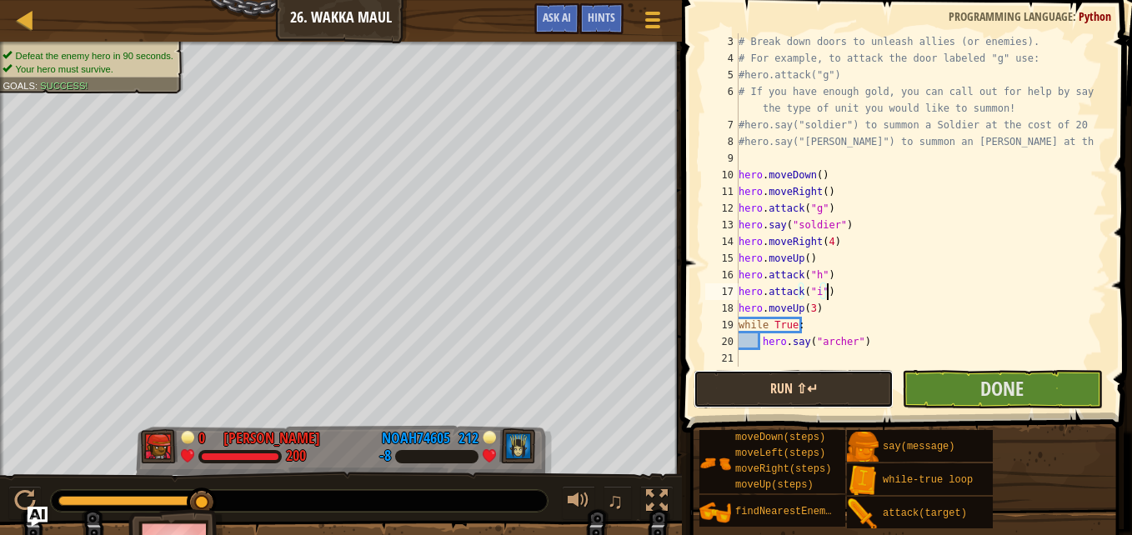
click at [801, 385] on button "Run ⇧↵" at bounding box center [793, 389] width 200 height 38
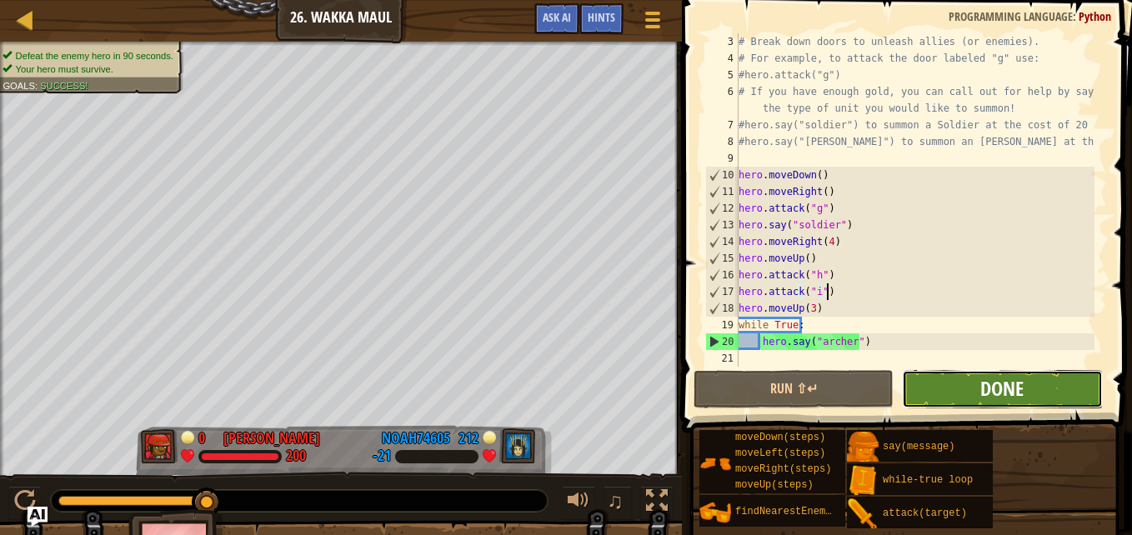
click at [981, 401] on span "Done" at bounding box center [1001, 388] width 43 height 27
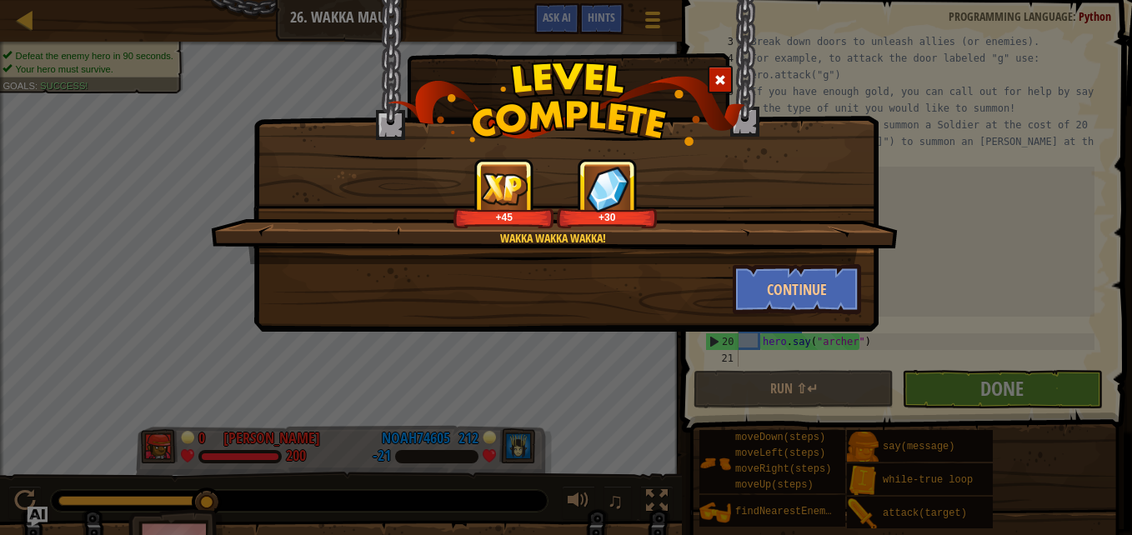
click at [711, 84] on div at bounding box center [720, 80] width 25 height 28
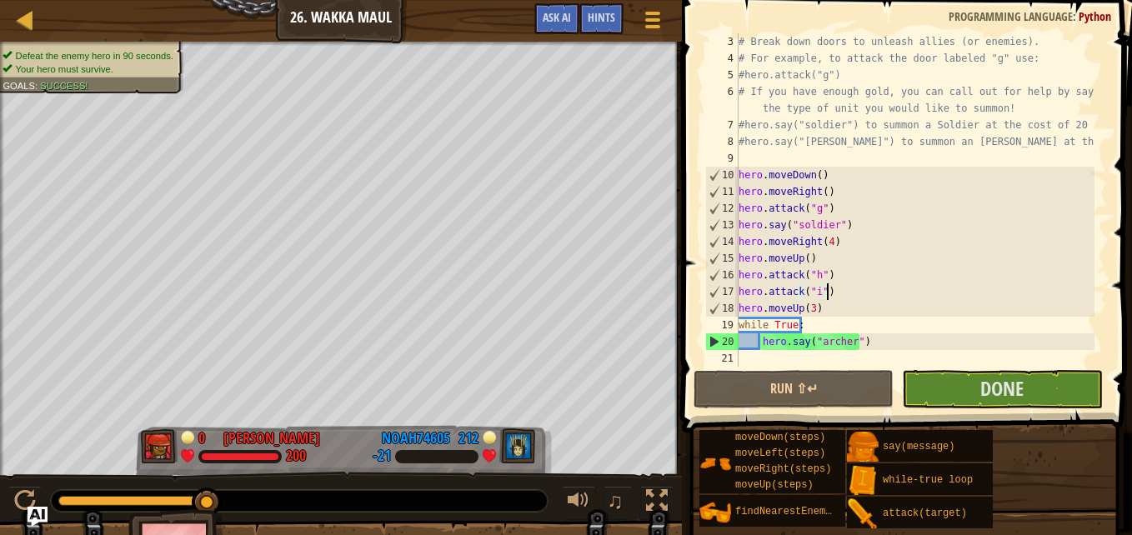
click at [793, 323] on div "# Break down doors to unleash allies (or enemies). # For example, to attack the…" at bounding box center [914, 216] width 359 height 367
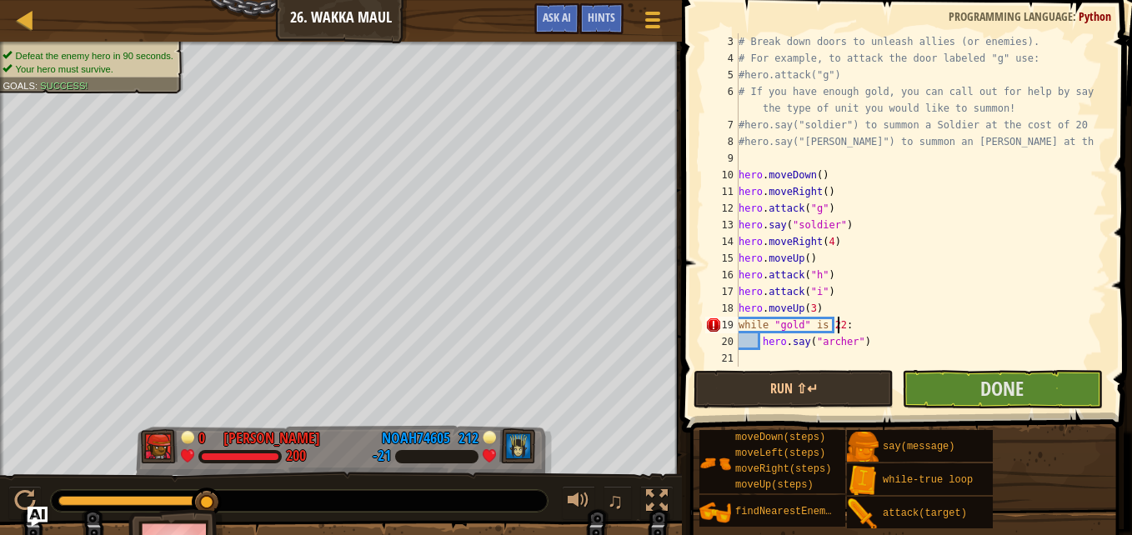
scroll to position [8, 8]
click at [837, 393] on button "Run ⇧↵" at bounding box center [793, 389] width 200 height 38
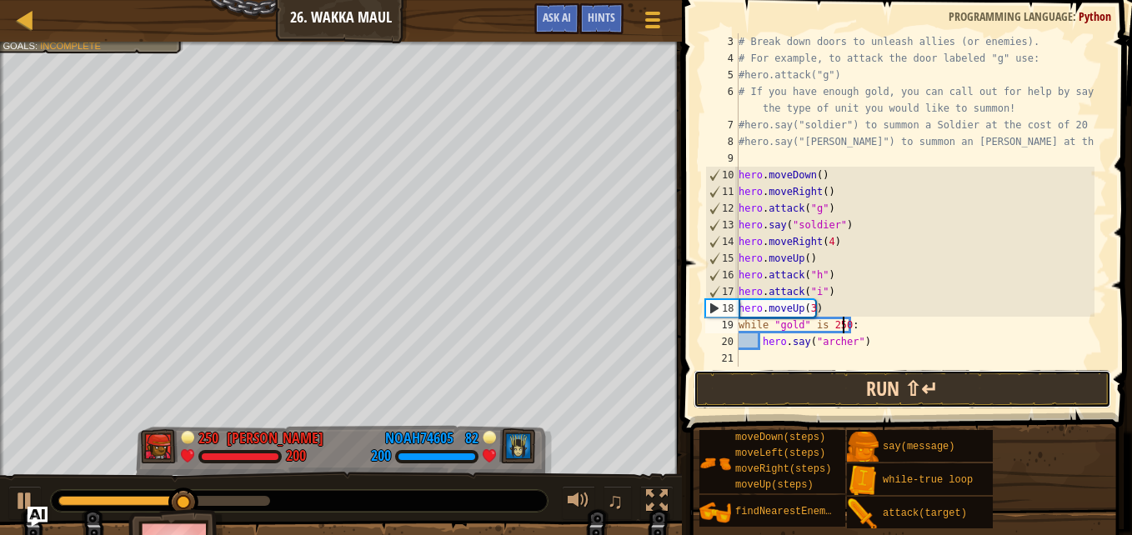
click at [806, 382] on button "Run ⇧↵" at bounding box center [902, 389] width 418 height 38
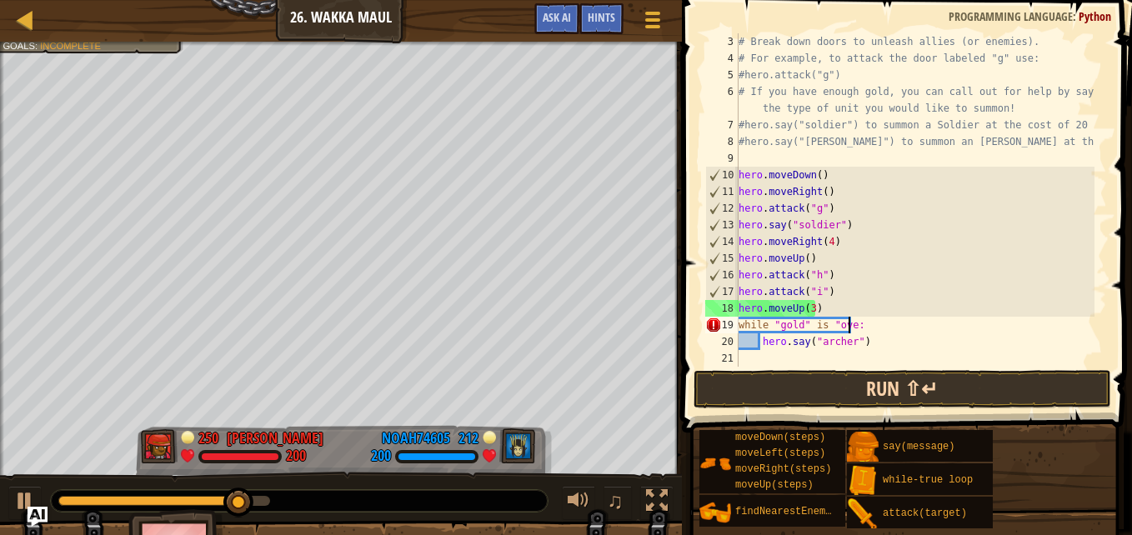
scroll to position [8, 9]
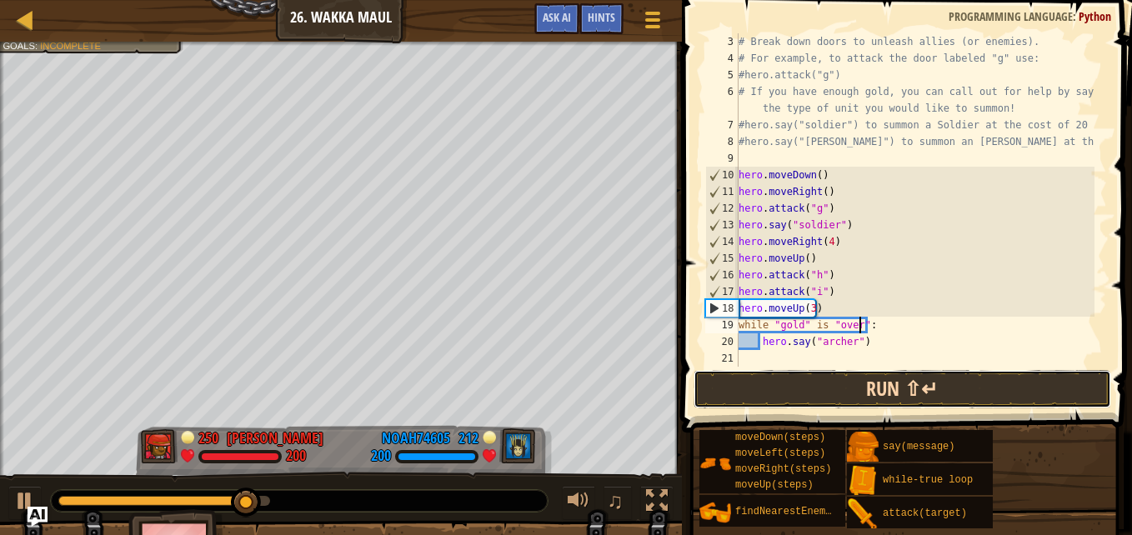
click at [902, 388] on button "Run ⇧↵" at bounding box center [902, 389] width 418 height 38
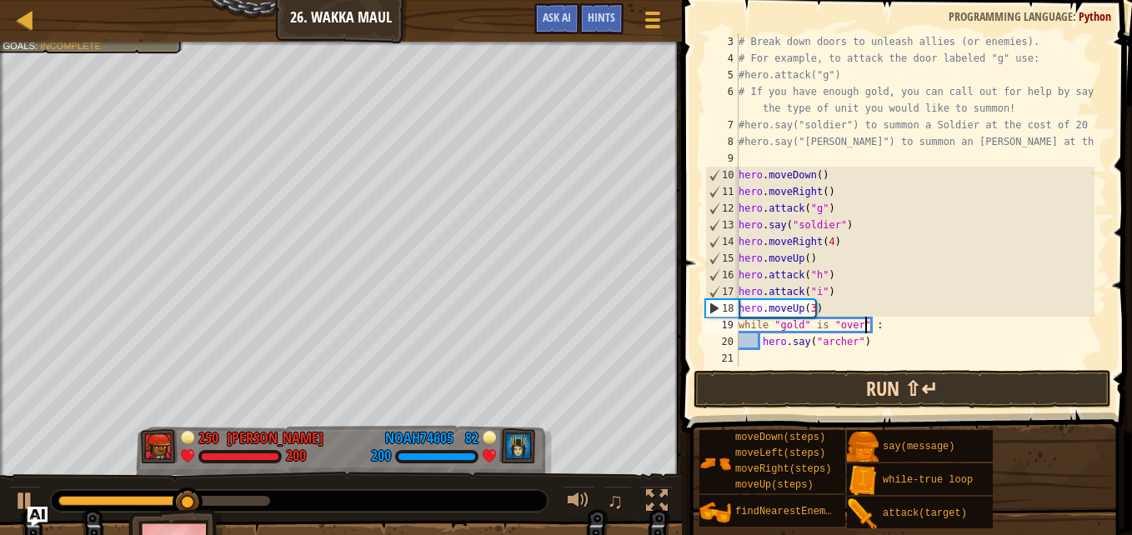
scroll to position [8, 10]
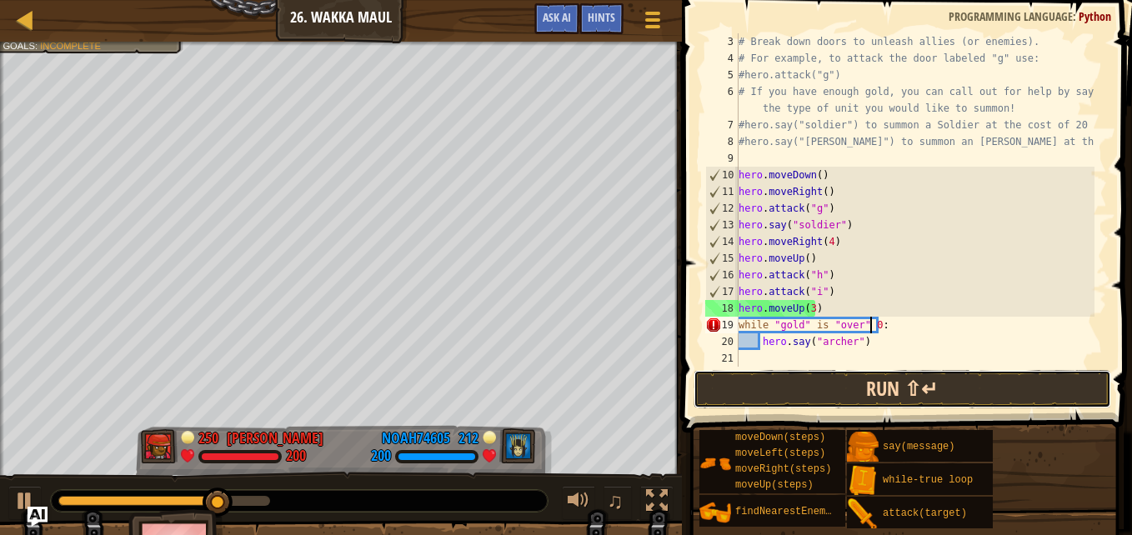
click at [1010, 392] on button "Run ⇧↵" at bounding box center [902, 389] width 418 height 38
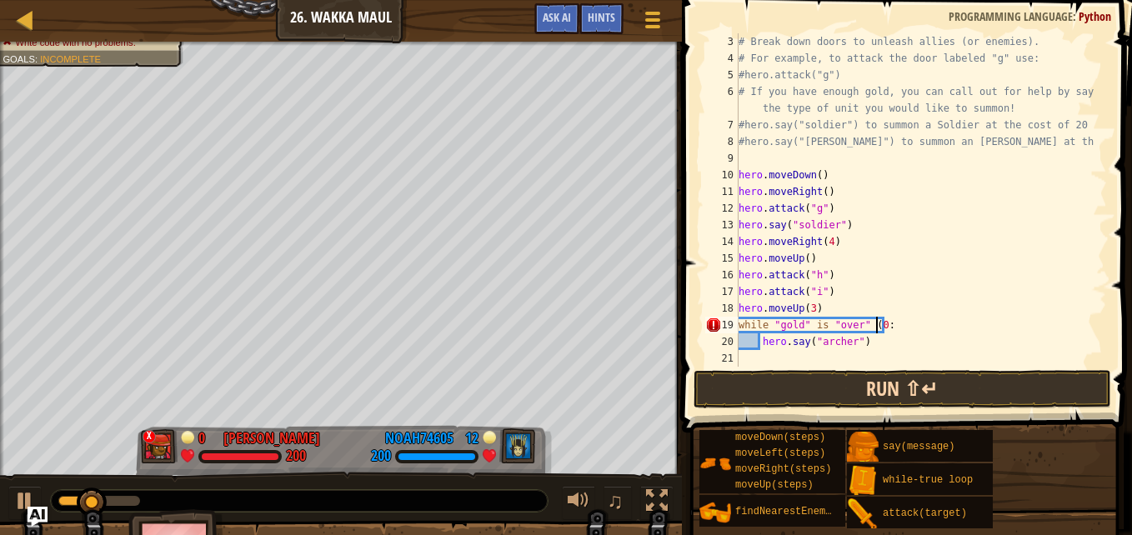
scroll to position [8, 11]
click at [1016, 398] on button "Run ⇧↵" at bounding box center [902, 389] width 418 height 38
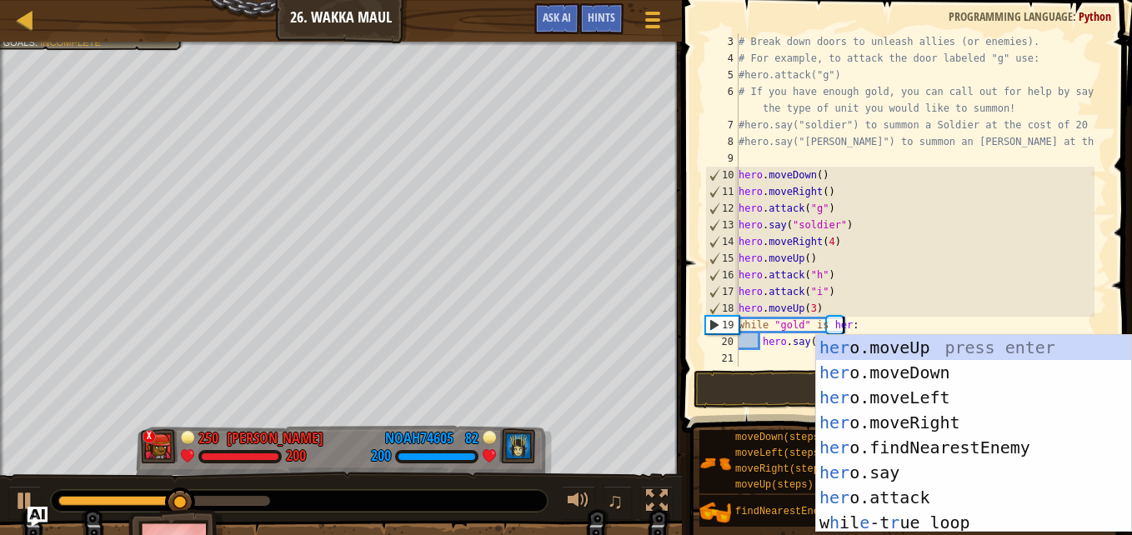
scroll to position [8, 8]
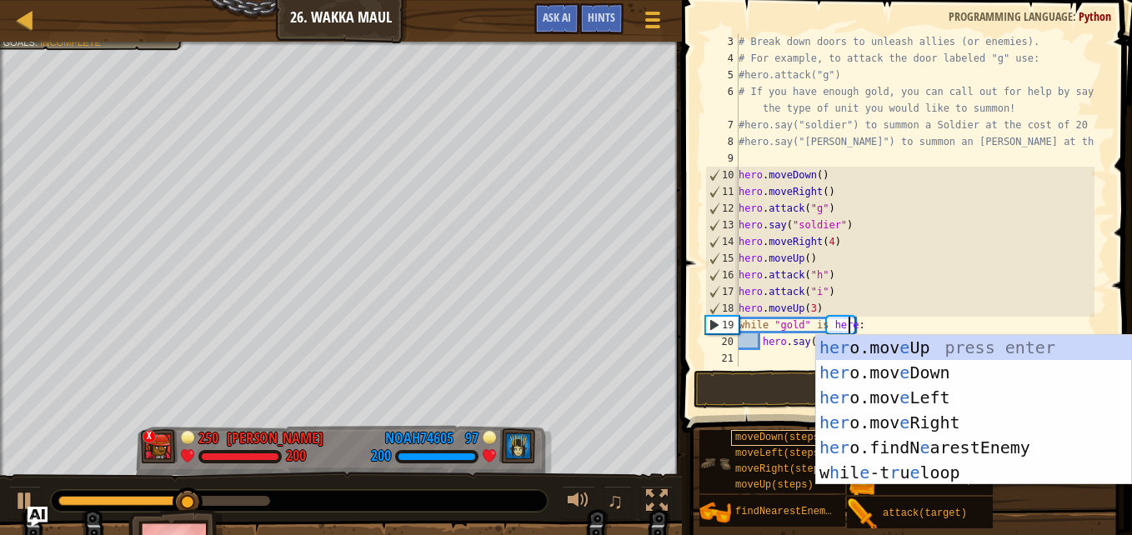
click at [752, 434] on span "moveDown(steps)" at bounding box center [780, 438] width 90 height 12
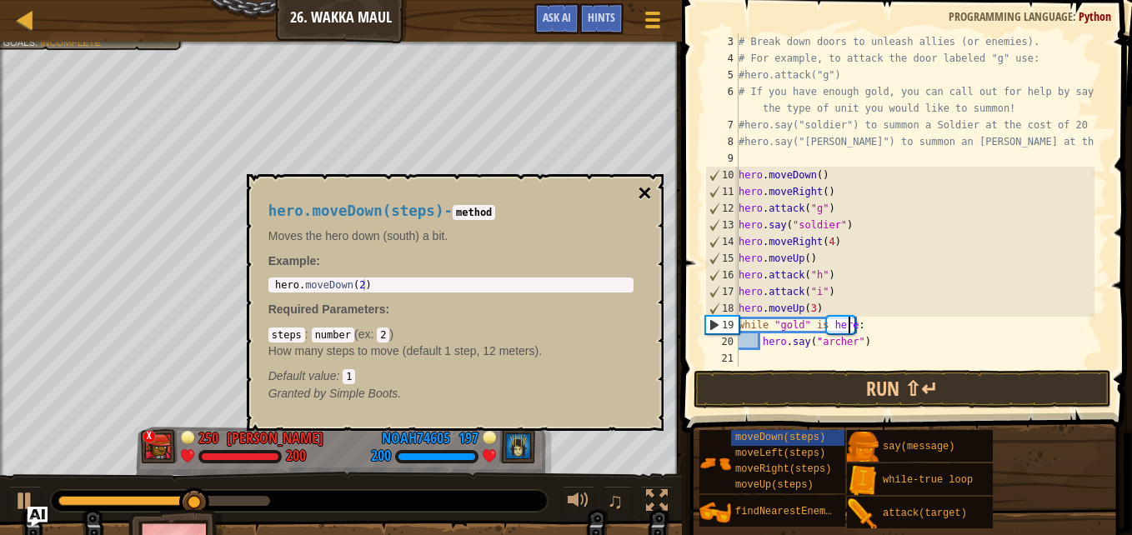
click at [648, 193] on button "×" at bounding box center [644, 193] width 13 height 23
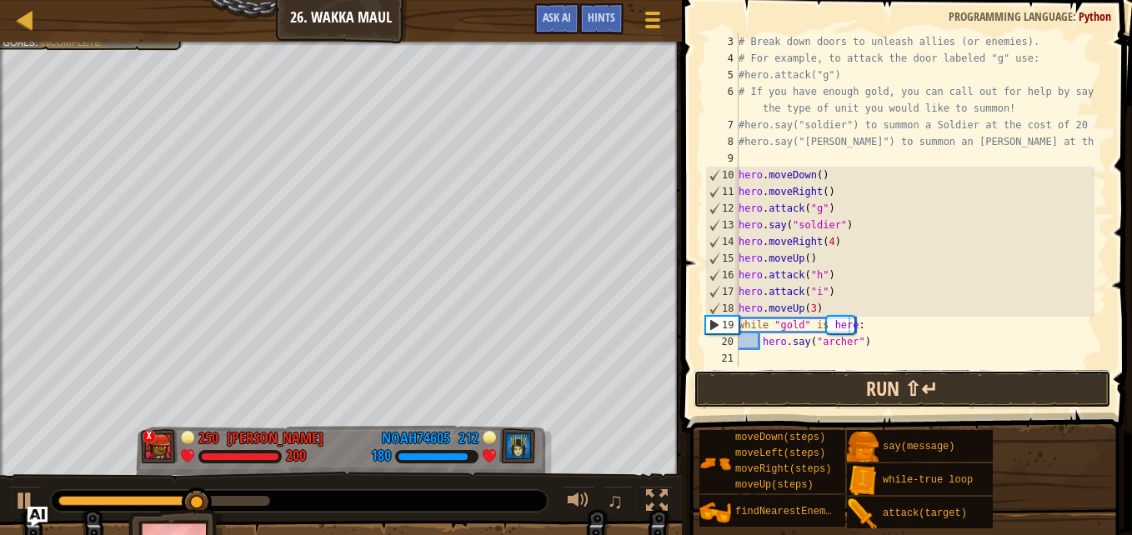
click at [874, 399] on button "Run ⇧↵" at bounding box center [902, 389] width 418 height 38
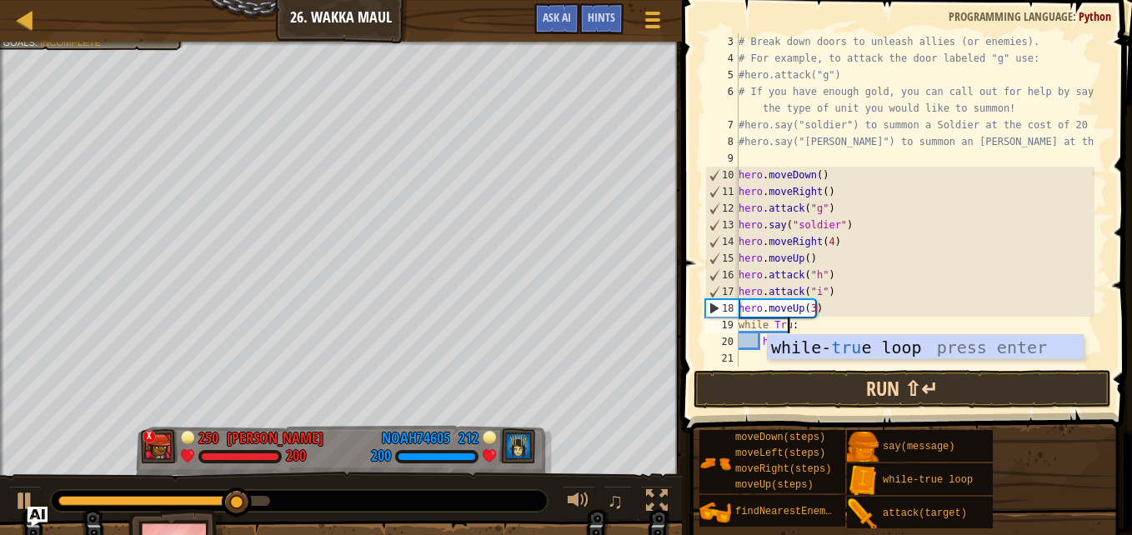
scroll to position [8, 4]
click at [1051, 403] on button "Run ⇧↵" at bounding box center [902, 389] width 418 height 38
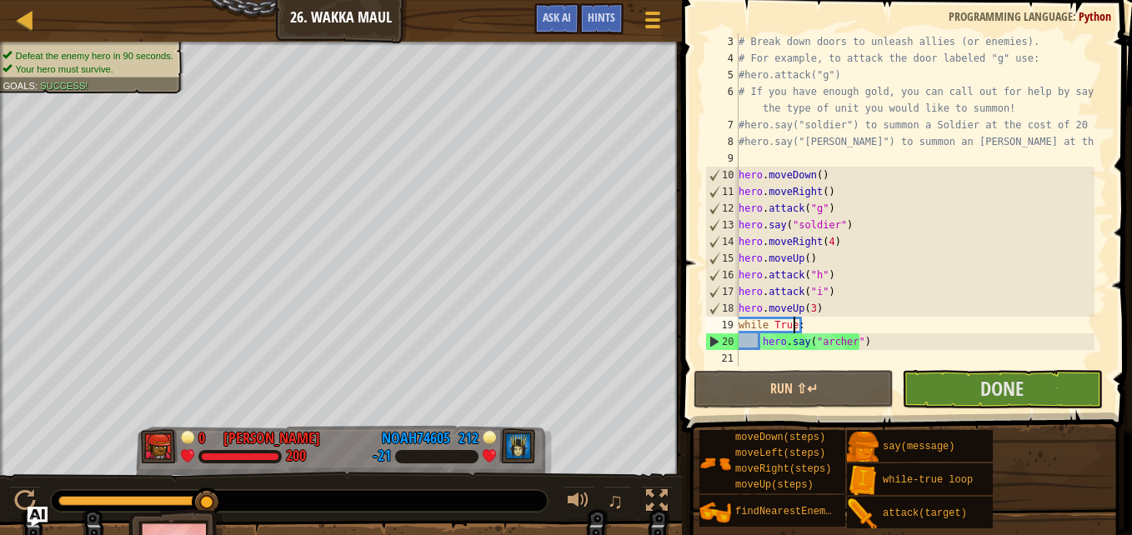
click at [838, 306] on div "# Break down doors to unleash allies (or enemies). # For example, to attack the…" at bounding box center [914, 216] width 359 height 367
type textarea "hero.moveUp(3)"
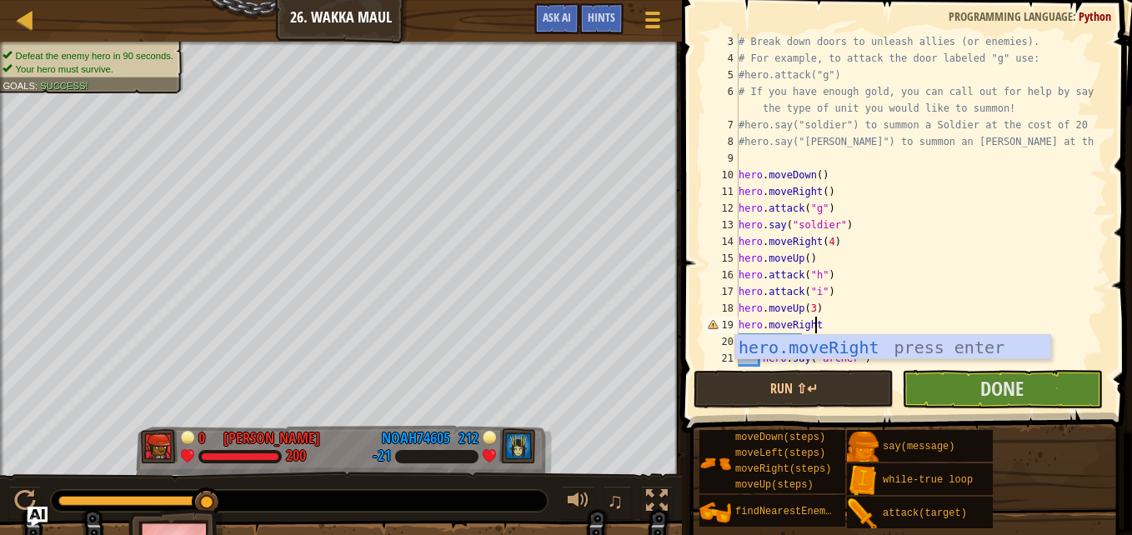
scroll to position [8, 6]
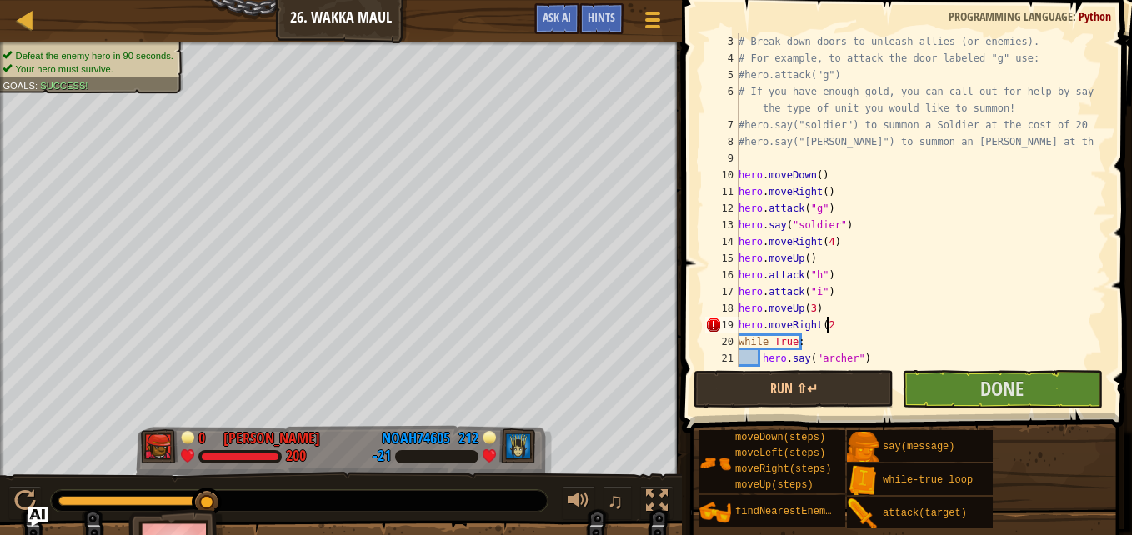
type textarea "hero.moveRight(2)"
click at [840, 387] on button "Run ⇧↵" at bounding box center [793, 389] width 200 height 38
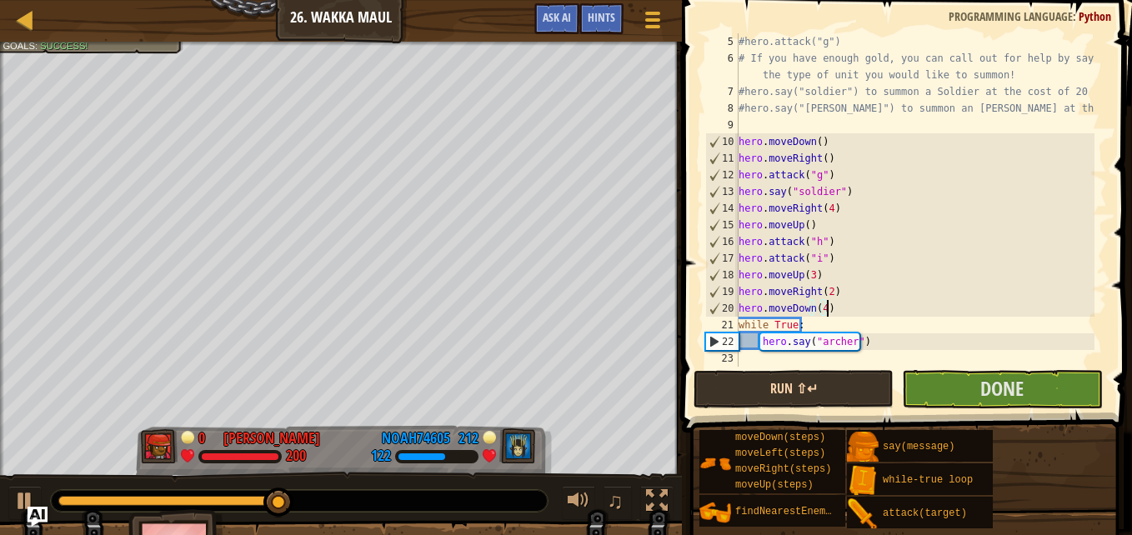
scroll to position [83, 0]
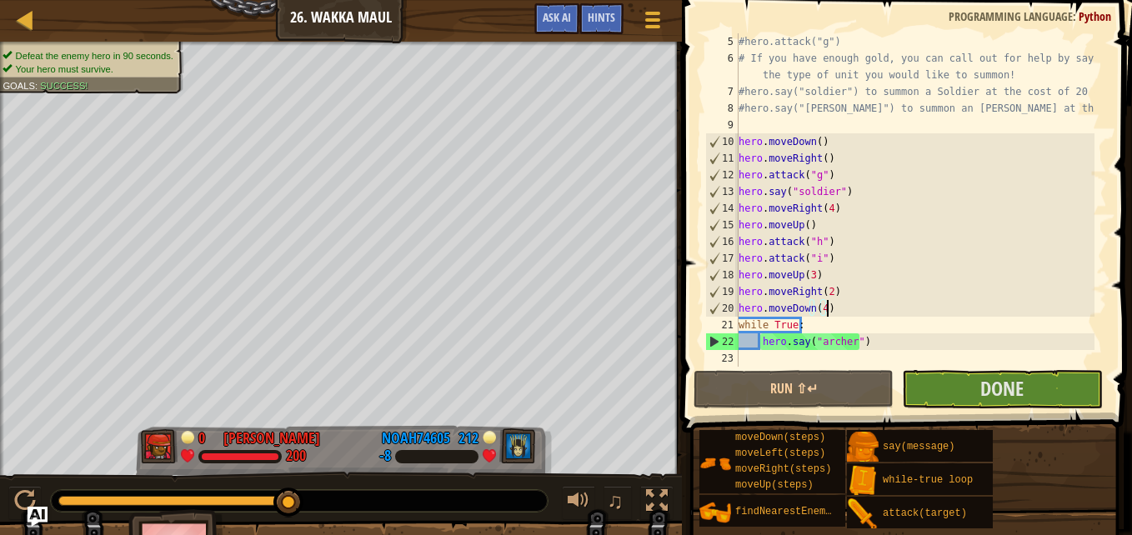
click at [793, 318] on div "#hero.attack("g") # If you have enough gold, you can call out for help by sayin…" at bounding box center [914, 216] width 359 height 367
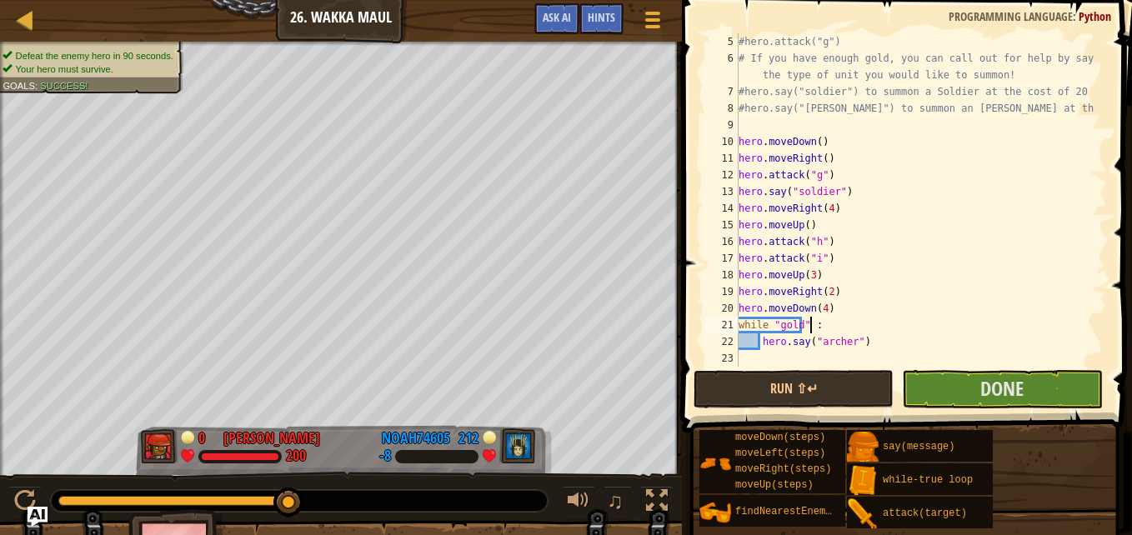
scroll to position [8, 6]
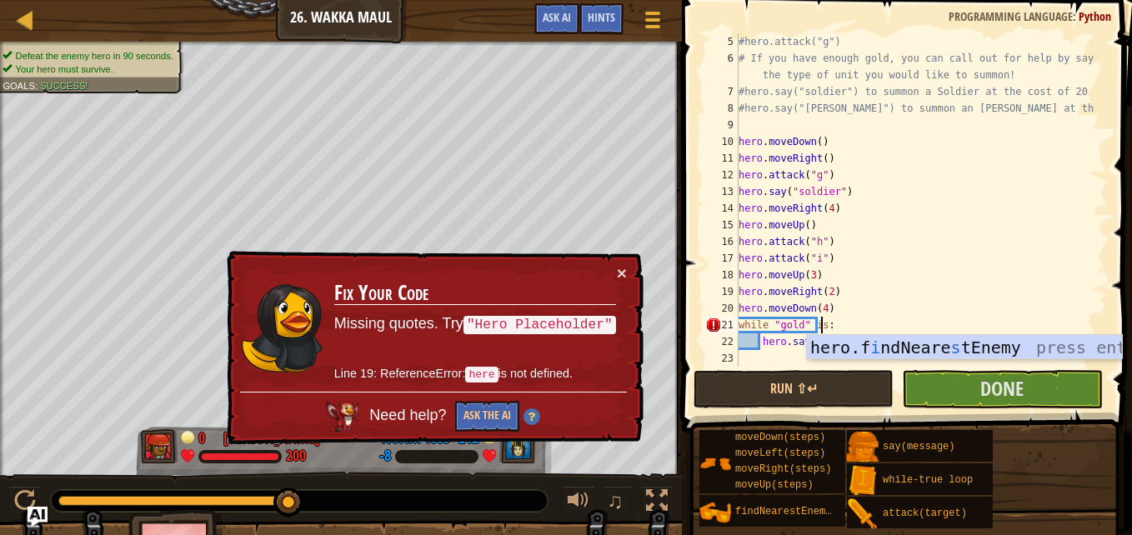
click at [1037, 454] on div "moveDown(steps) moveLeft(steps) moveRight(steps) moveUp(steps) findNearestEnemy…" at bounding box center [909, 479] width 422 height 100
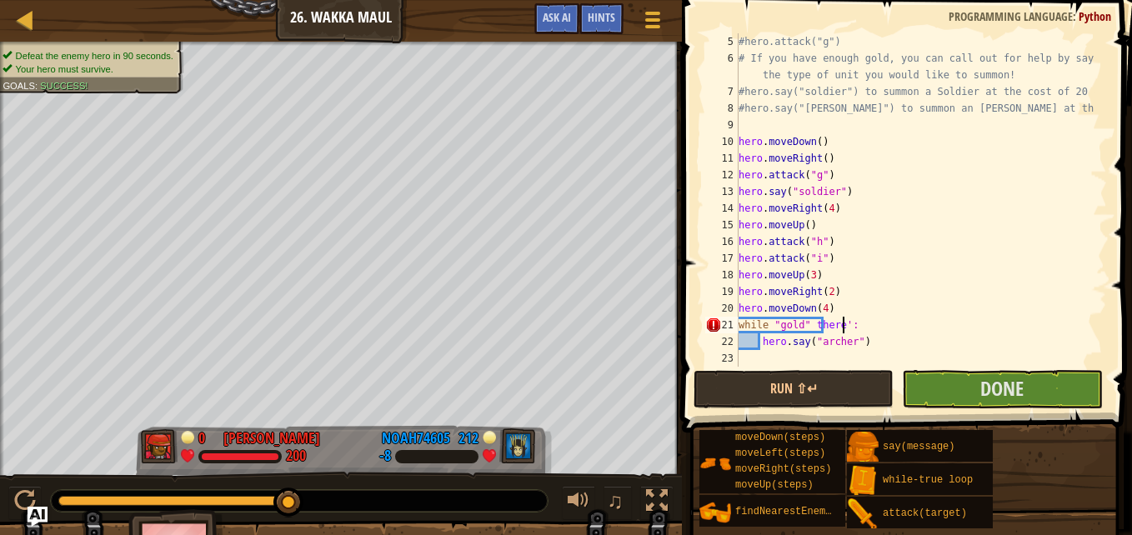
scroll to position [8, 8]
click at [854, 321] on div "#hero.attack("g") # If you have enough gold, you can call out for help by sayin…" at bounding box center [914, 216] width 359 height 367
click at [838, 324] on div "#hero.attack("g") # If you have enough gold, you can call out for help by sayin…" at bounding box center [914, 216] width 359 height 367
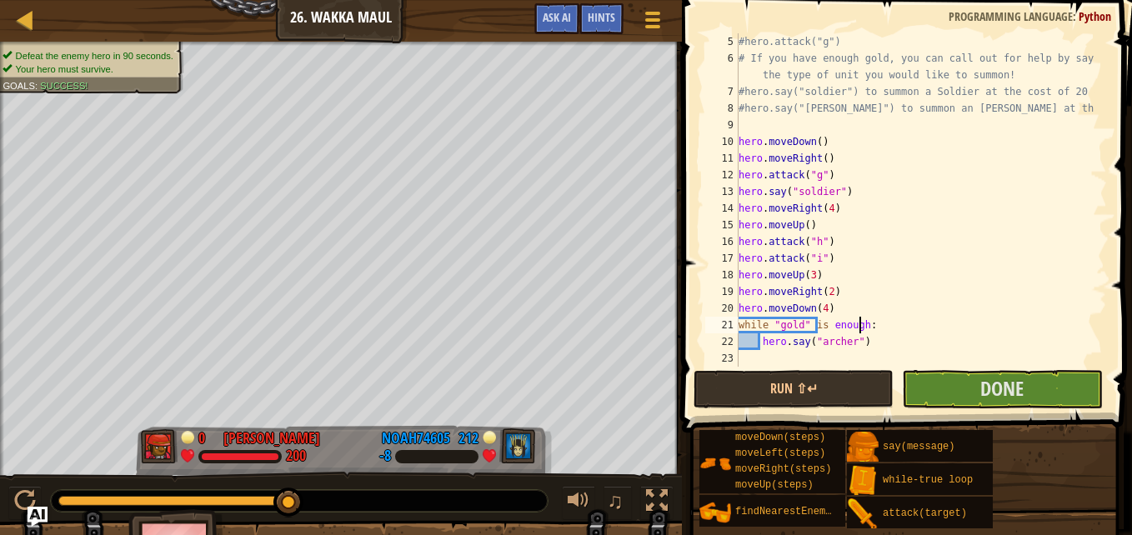
click at [877, 308] on div "#hero.attack("g") # If you have enough gold, you can call out for help by sayin…" at bounding box center [914, 216] width 359 height 367
click at [880, 320] on div "#hero.attack("g") # If you have enough gold, you can call out for help by sayin…" at bounding box center [914, 216] width 359 height 367
click at [833, 378] on button "Run ⇧↵" at bounding box center [793, 389] width 200 height 38
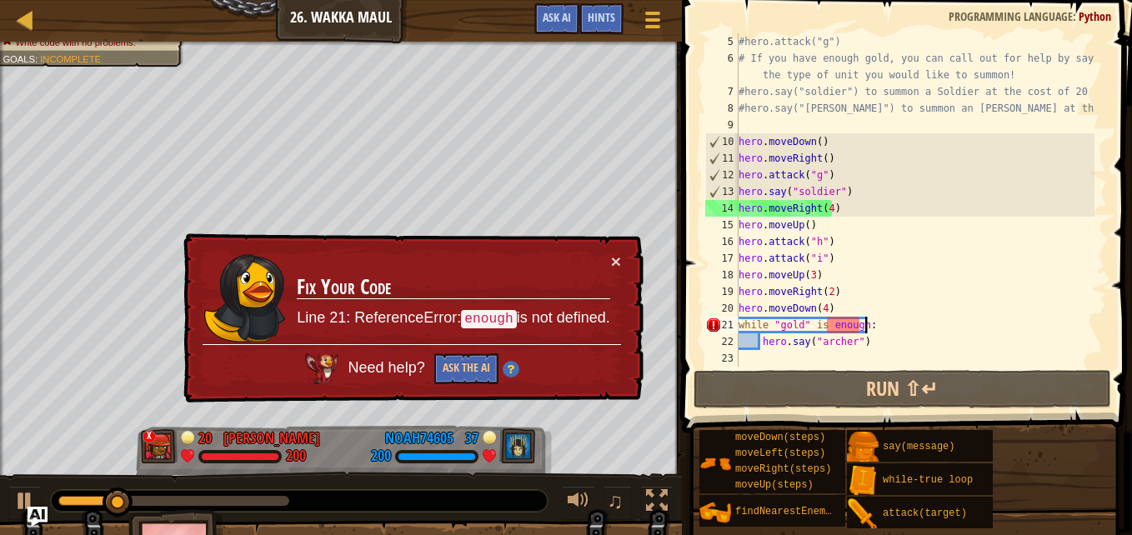
click at [854, 325] on div "#hero.attack("g") # If you have enough gold, you can call out for help by sayin…" at bounding box center [914, 216] width 359 height 367
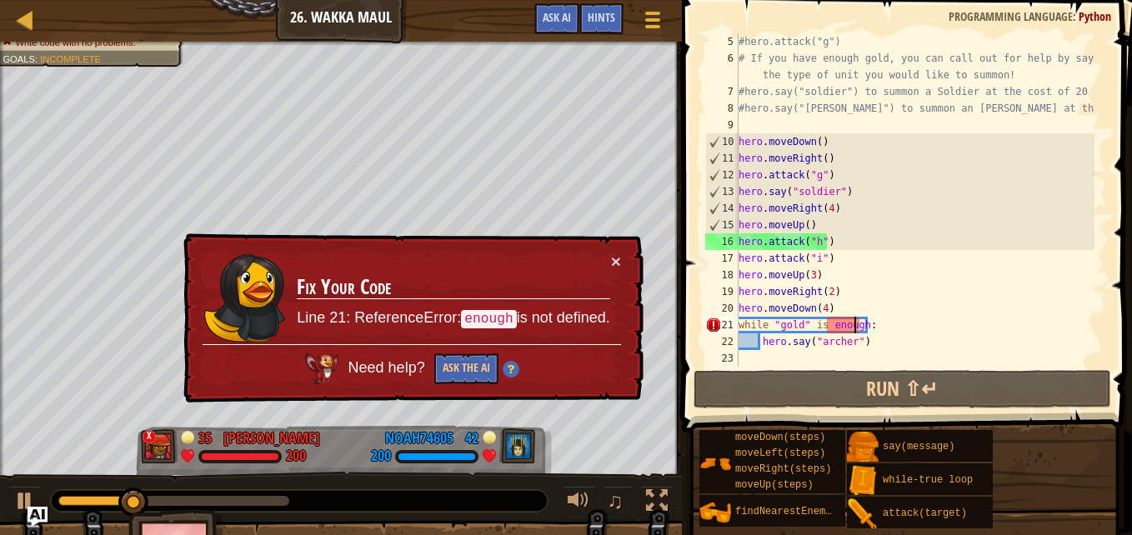
click at [856, 323] on div "#hero.attack("g") # If you have enough gold, you can call out for help by sayin…" at bounding box center [914, 216] width 359 height 367
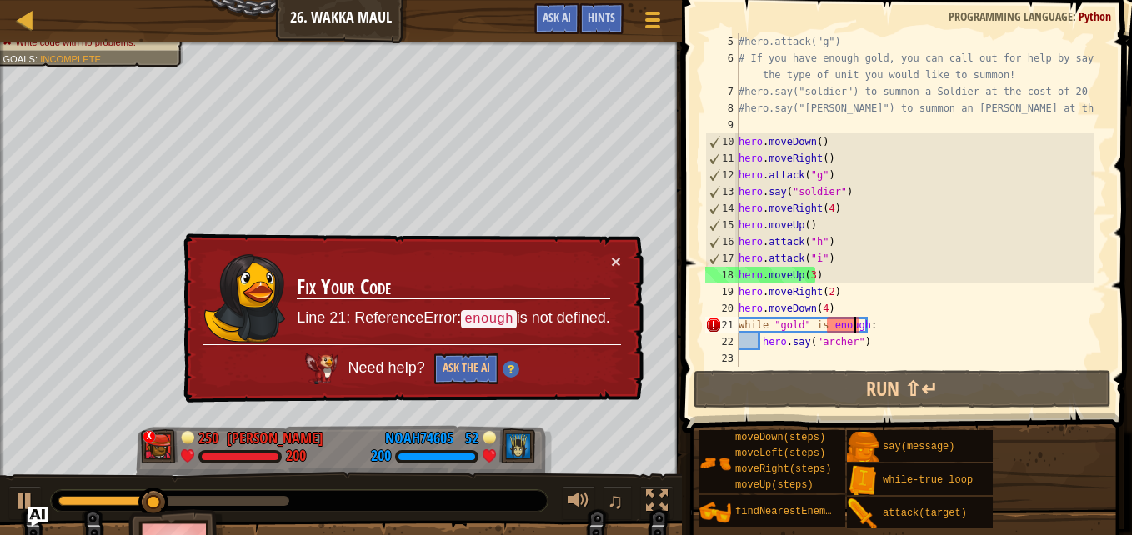
click at [856, 323] on div "#hero.attack("g") # If you have enough gold, you can call out for help by sayin…" at bounding box center [914, 216] width 359 height 367
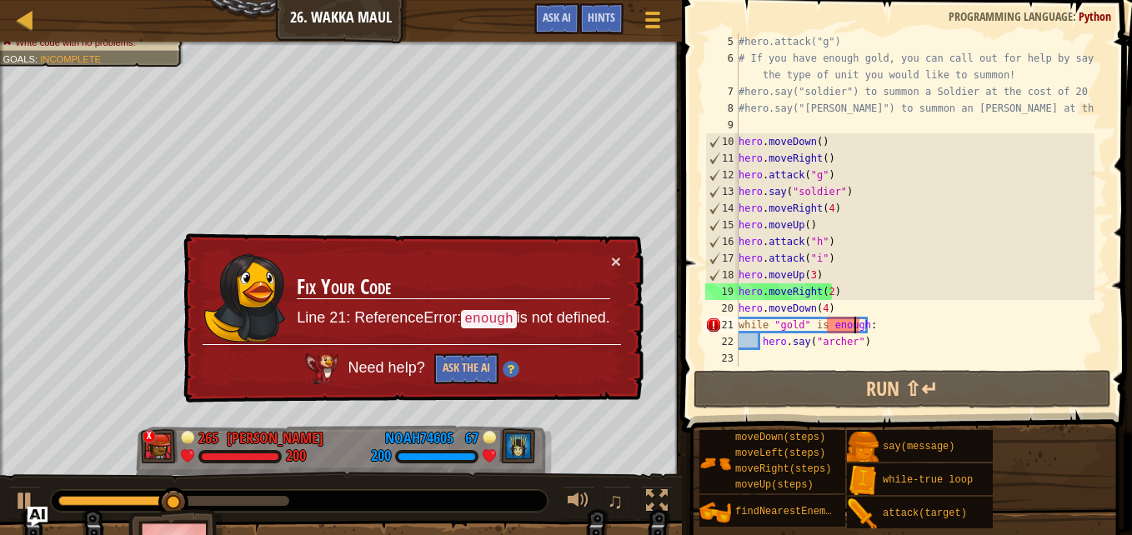
click at [858, 322] on div "#hero.attack("g") # If you have enough gold, you can call out for help by sayin…" at bounding box center [914, 216] width 359 height 367
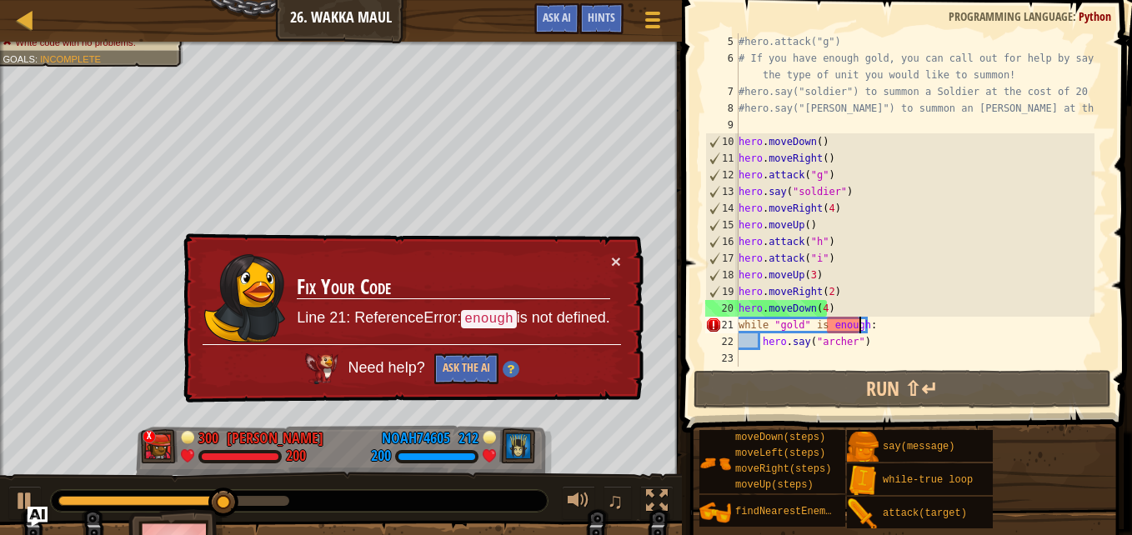
click at [822, 320] on div "#hero.attack("g") # If you have enough gold, you can call out for help by sayin…" at bounding box center [914, 216] width 359 height 367
click at [826, 319] on div "#hero.attack("g") # If you have enough gold, you can call out for help by sayin…" at bounding box center [914, 216] width 359 height 367
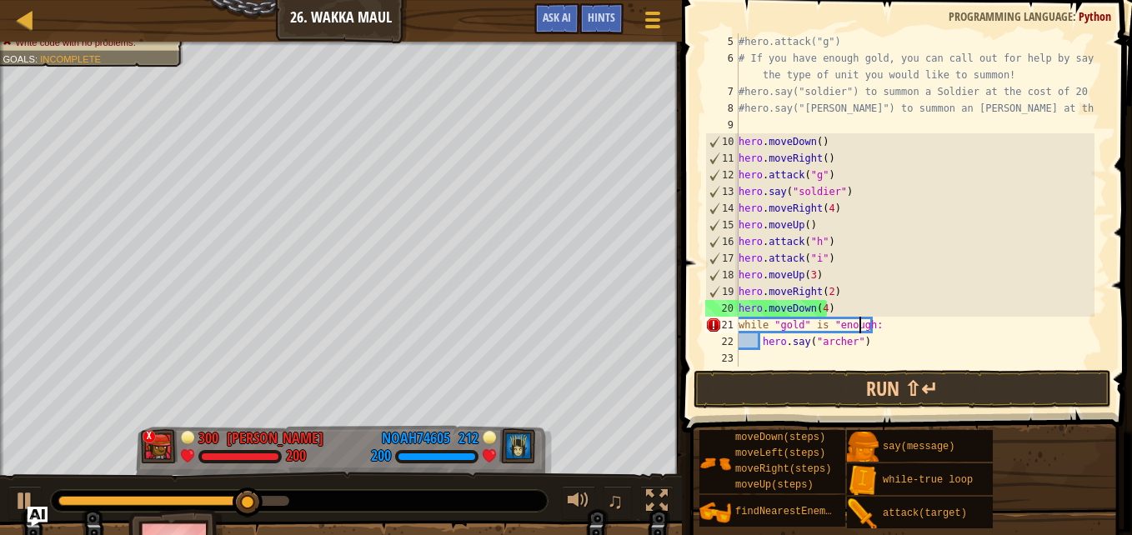
click at [859, 318] on div "#hero.attack("g") # If you have enough gold, you can call out for help by sayin…" at bounding box center [914, 216] width 359 height 367
click at [861, 321] on div "#hero.attack("g") # If you have enough gold, you can call out for help by sayin…" at bounding box center [914, 216] width 359 height 367
click at [863, 320] on div "#hero.attack("g") # If you have enough gold, you can call out for help by sayin…" at bounding box center [914, 216] width 359 height 367
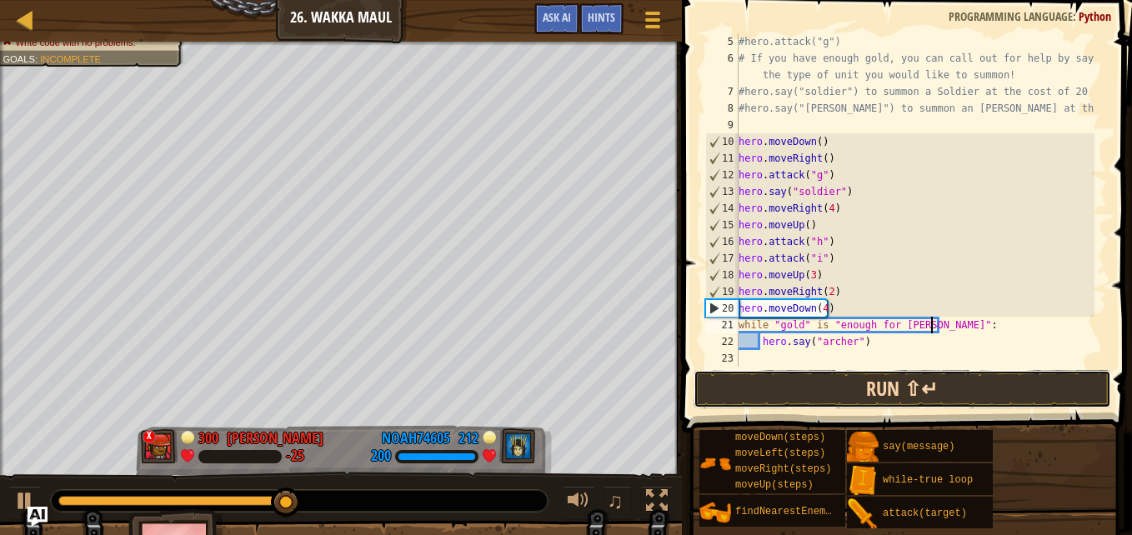
click at [874, 383] on button "Run ⇧↵" at bounding box center [902, 389] width 418 height 38
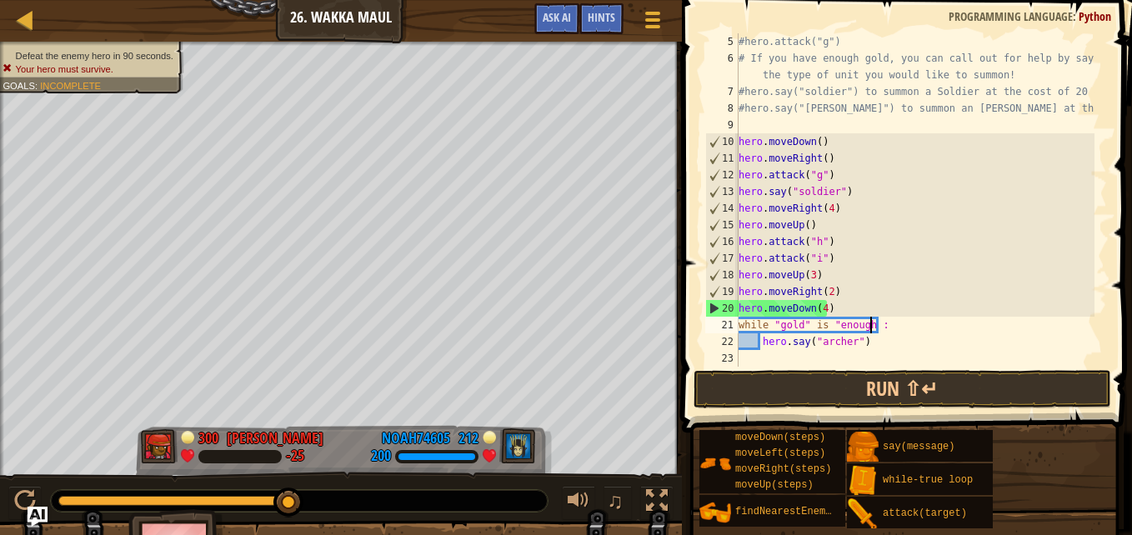
scroll to position [8, 10]
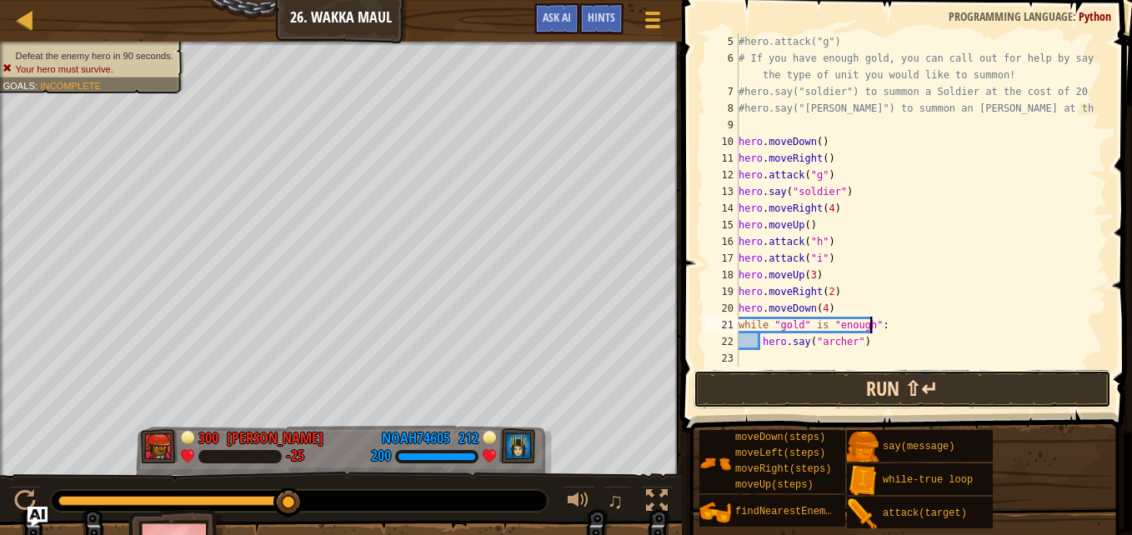
click at [884, 388] on button "Run ⇧↵" at bounding box center [902, 389] width 418 height 38
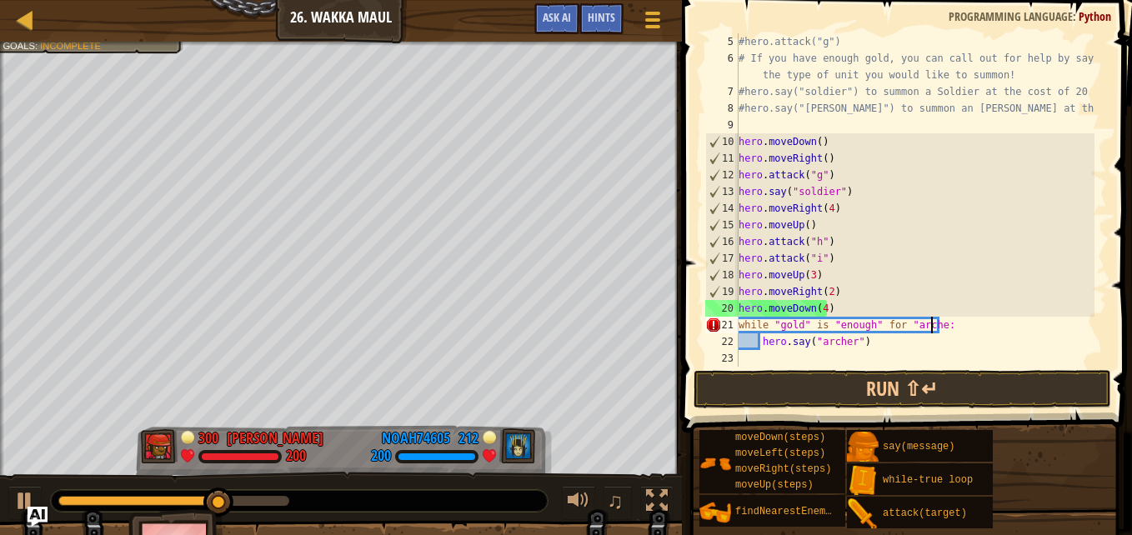
scroll to position [8, 16]
click at [890, 388] on button "Run ⇧↵" at bounding box center [902, 389] width 418 height 38
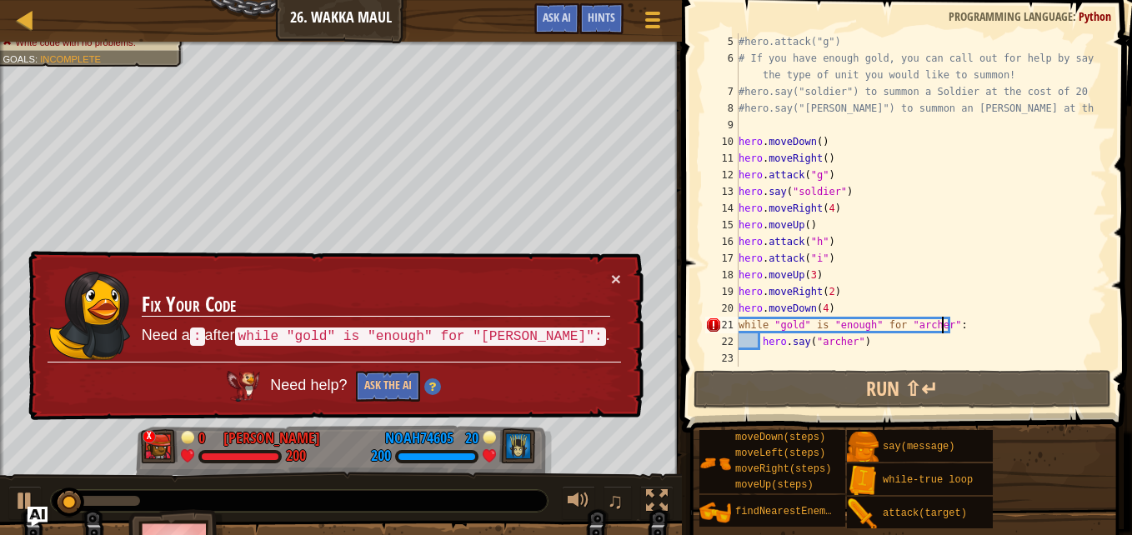
click at [864, 322] on div "#hero.attack("g") # If you have enough gold, you can call out for help by sayin…" at bounding box center [914, 216] width 359 height 367
click at [868, 322] on div "#hero.attack("g") # If you have enough gold, you can call out for help by sayin…" at bounding box center [914, 216] width 359 height 367
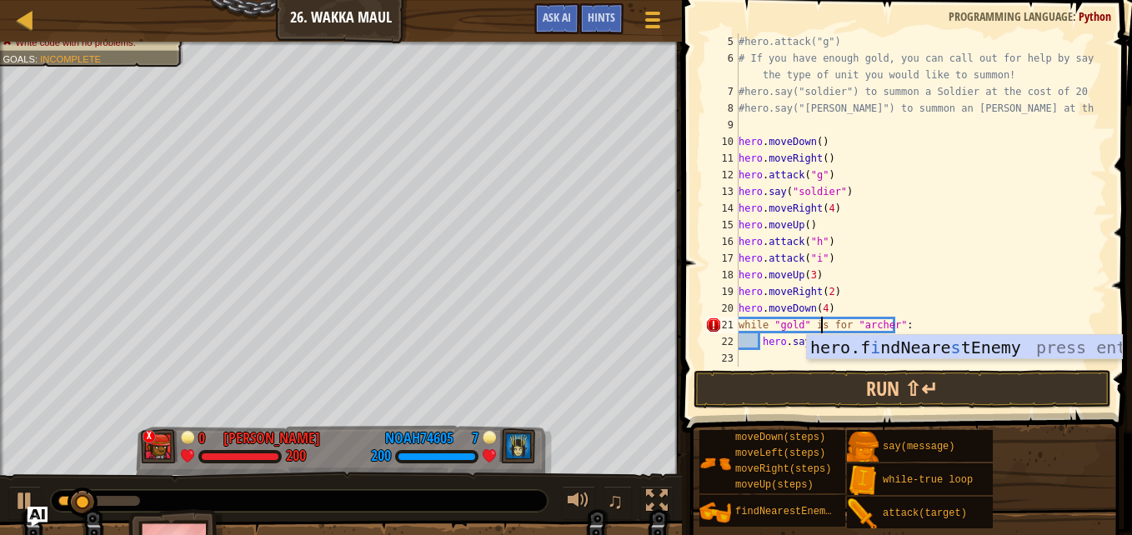
scroll to position [8, 7]
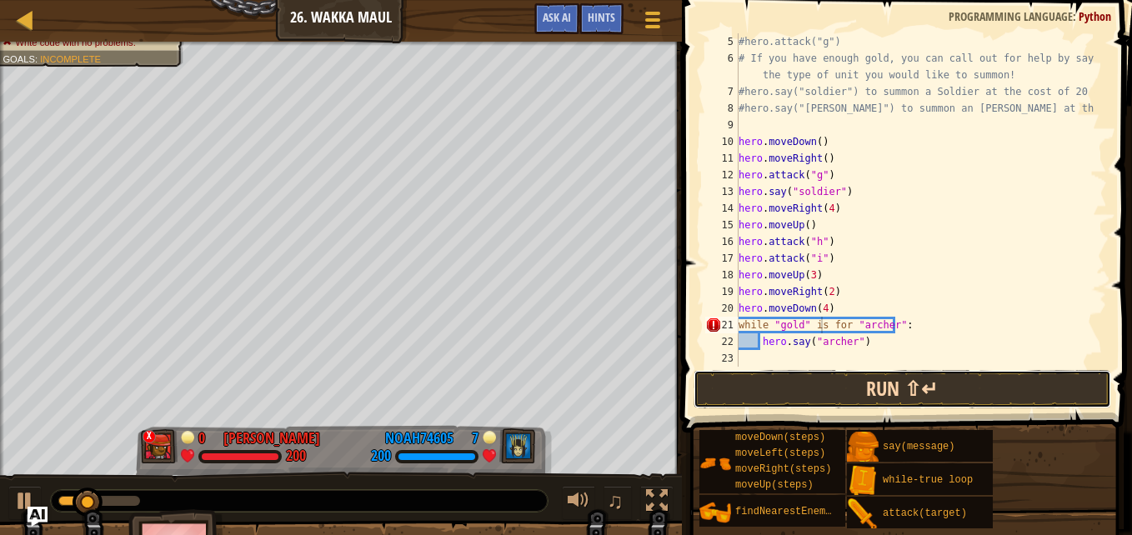
click at [819, 383] on button "Run ⇧↵" at bounding box center [902, 389] width 418 height 38
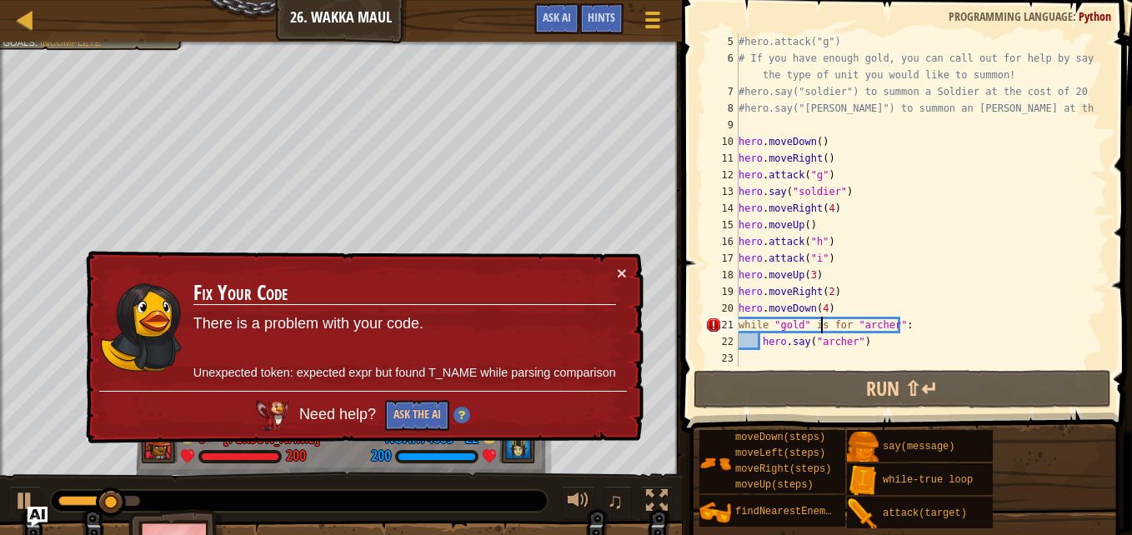
click at [838, 323] on div "#hero.attack("g") # If you have enough gold, you can call out for help by sayin…" at bounding box center [914, 216] width 359 height 367
click at [841, 325] on div "#hero.attack("g") # If you have enough gold, you can call out for help by sayin…" at bounding box center [914, 216] width 359 height 367
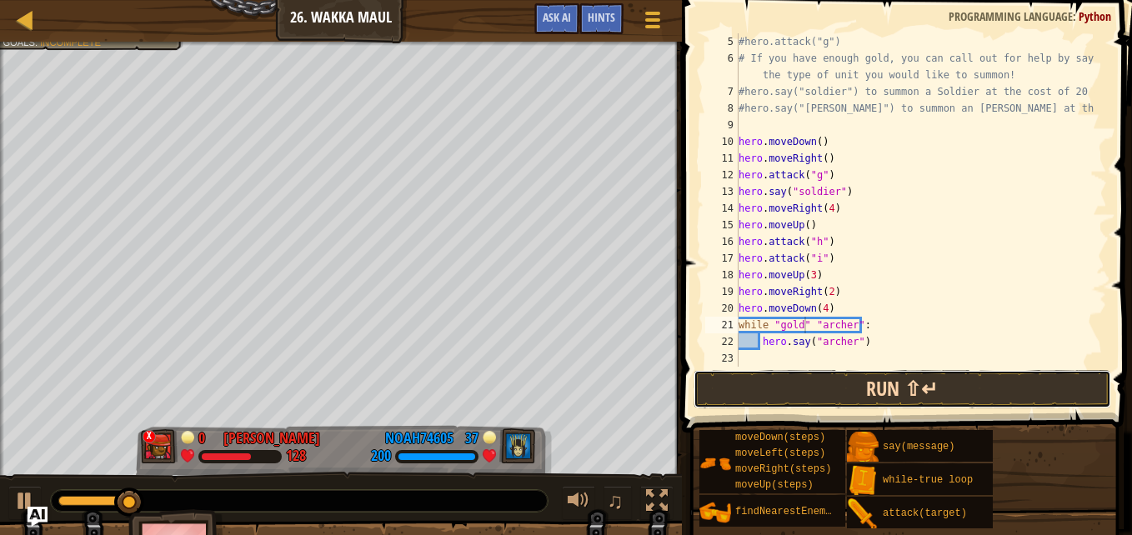
click at [853, 376] on button "Run ⇧↵" at bounding box center [902, 389] width 418 height 38
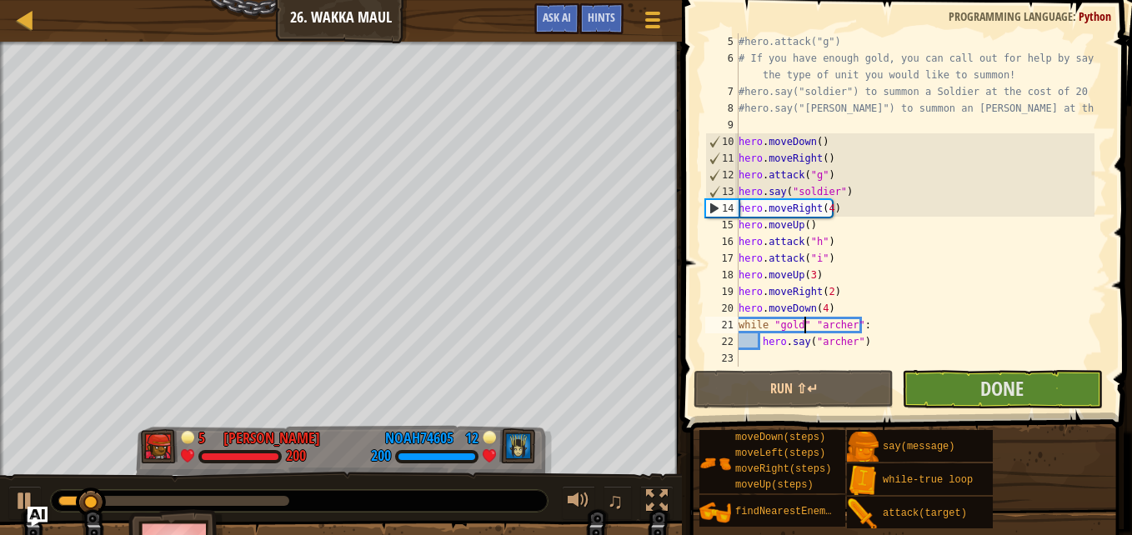
click at [807, 323] on div "#hero.attack("g") # If you have enough gold, you can call out for help by sayin…" at bounding box center [914, 216] width 359 height 367
click at [802, 317] on div "#hero.attack("g") # If you have enough gold, you can call out for help by sayin…" at bounding box center [914, 216] width 359 height 367
click at [809, 323] on div "#hero.attack("g") # If you have enough gold, you can call out for help by sayin…" at bounding box center [914, 216] width 359 height 367
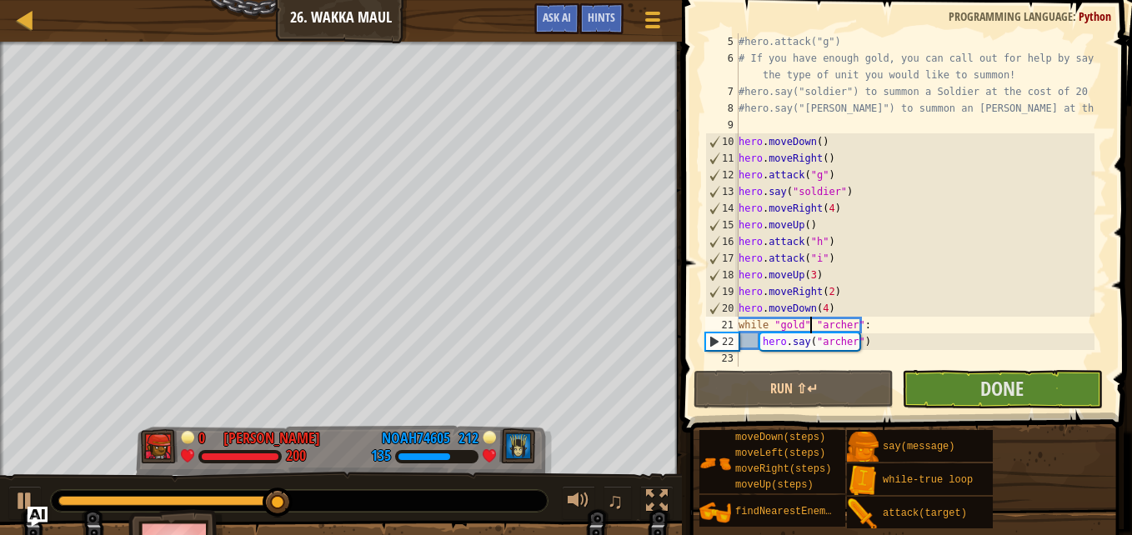
click at [848, 320] on div "#hero.attack("g") # If you have enough gold, you can call out for help by sayin…" at bounding box center [914, 216] width 359 height 367
click at [848, 322] on div "#hero.attack("g") # If you have enough gold, you can call out for help by sayin…" at bounding box center [914, 216] width 359 height 367
click at [851, 319] on div "#hero.attack("g") # If you have enough gold, you can call out for help by sayin…" at bounding box center [914, 216] width 359 height 367
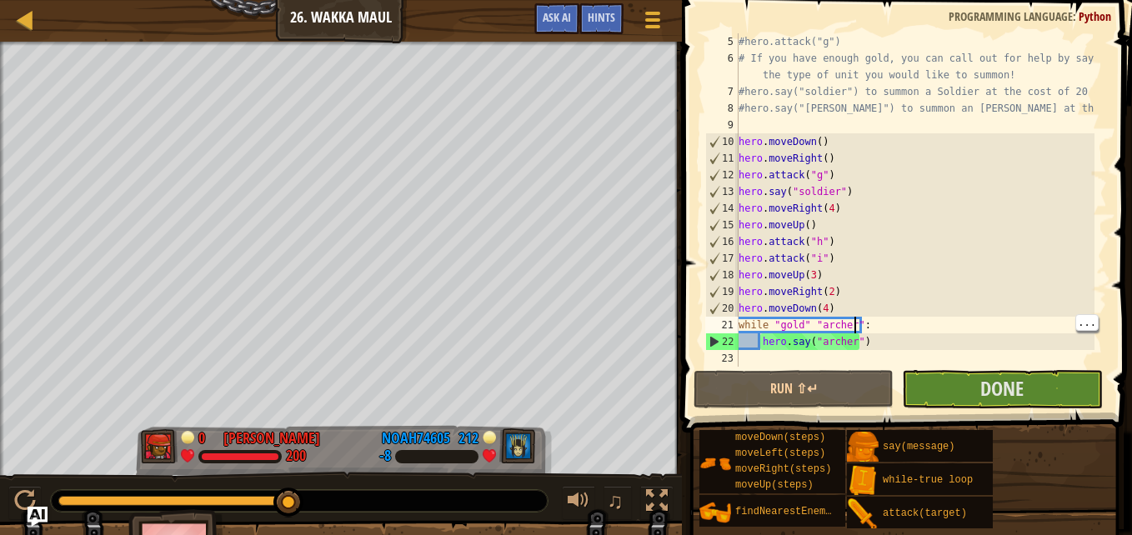
click at [800, 316] on div "#hero.attack("g") # If you have enough gold, you can call out for help by sayin…" at bounding box center [914, 216] width 359 height 367
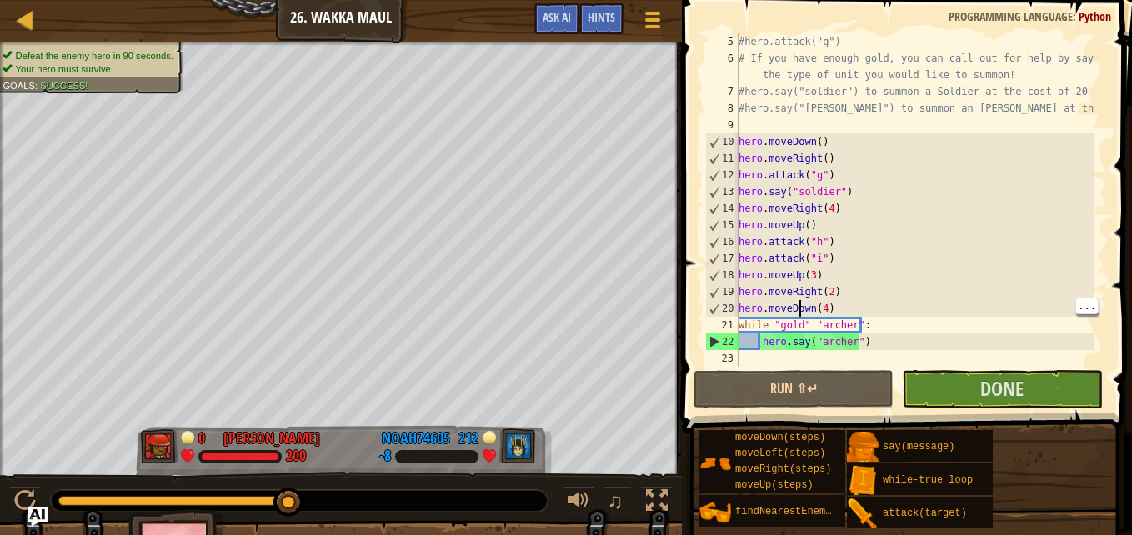
click at [799, 326] on div "#hero.attack("g") # If you have enough gold, you can call out for help by sayin…" at bounding box center [914, 216] width 359 height 367
click at [805, 323] on div "#hero.attack("g") # If you have enough gold, you can call out for help by sayin…" at bounding box center [914, 216] width 359 height 367
click at [798, 322] on div "#hero.attack("g") # If you have enough gold, you can call out for help by sayin…" at bounding box center [914, 216] width 359 height 367
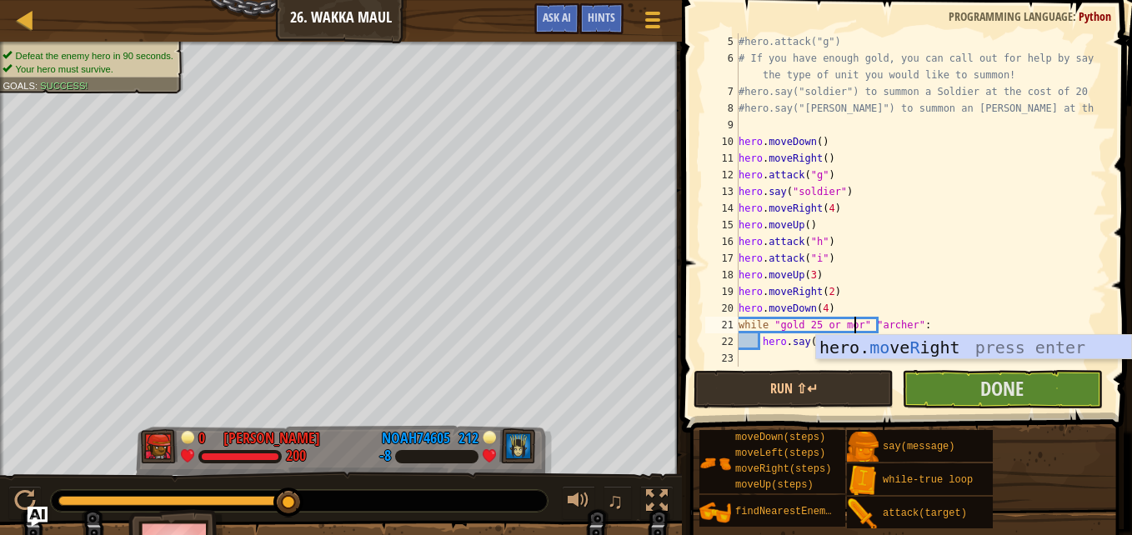
scroll to position [8, 10]
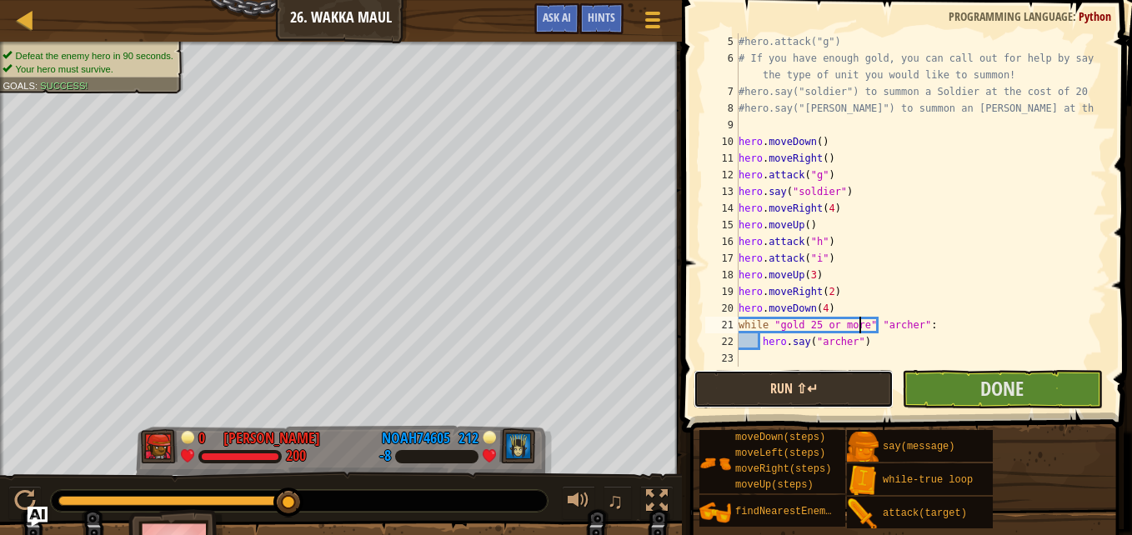
click at [856, 390] on button "Run ⇧↵" at bounding box center [793, 389] width 200 height 38
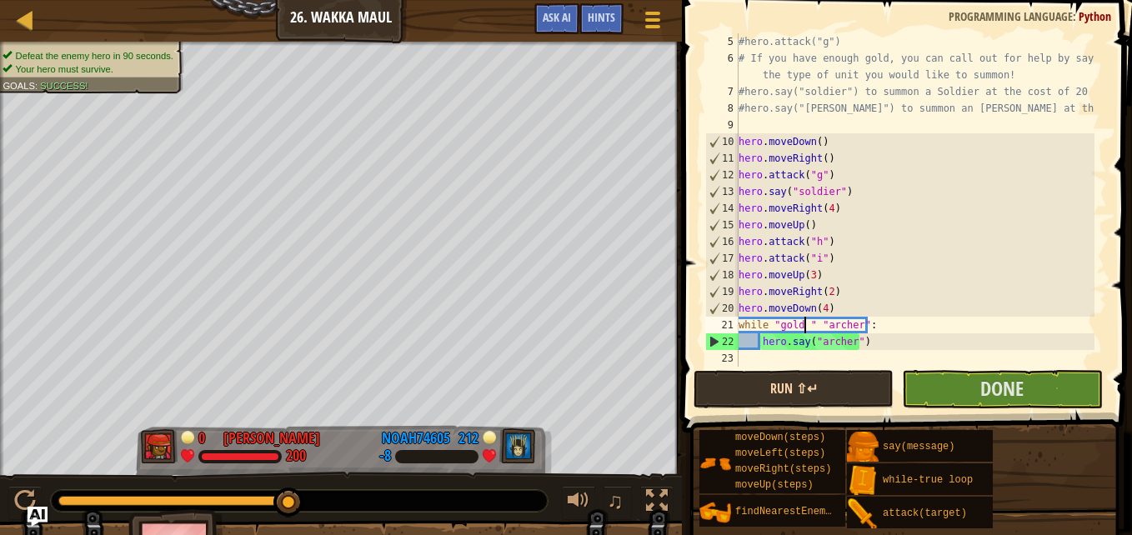
scroll to position [8, 9]
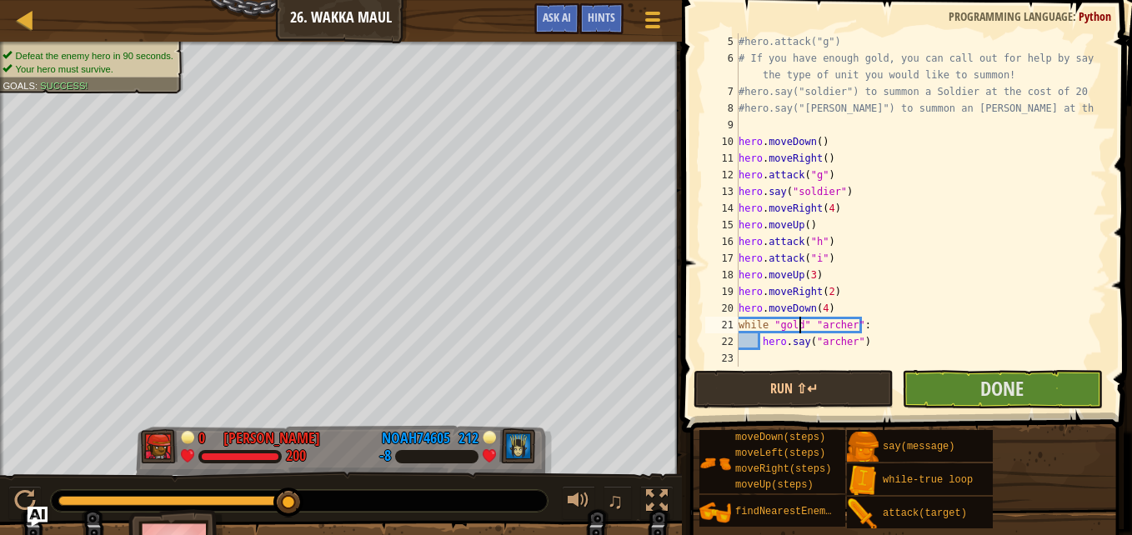
click at [805, 319] on div "#hero.attack("g") # If you have enough gold, you can call out for help by sayin…" at bounding box center [914, 216] width 359 height 367
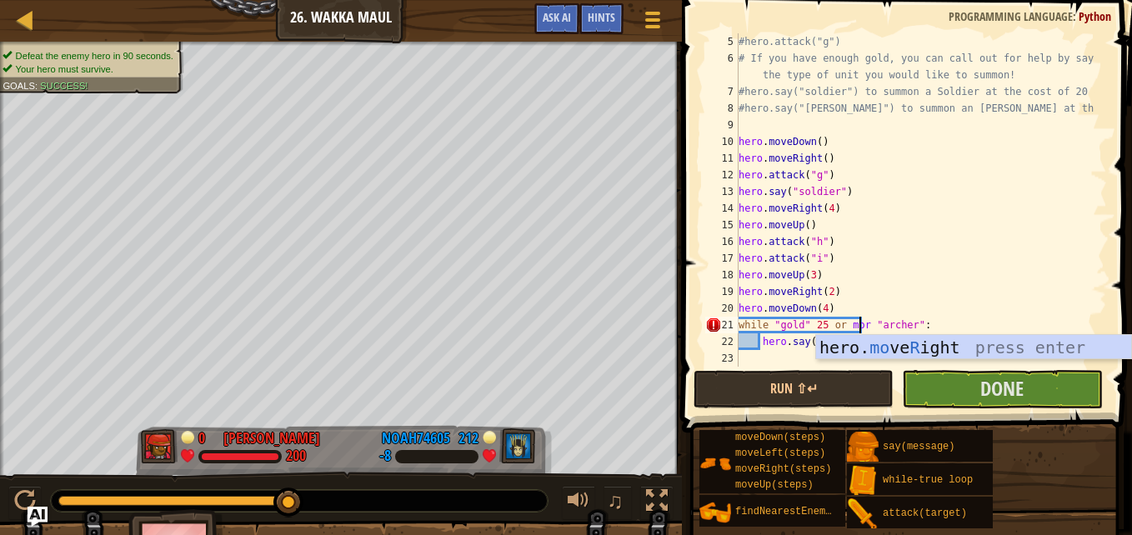
scroll to position [8, 10]
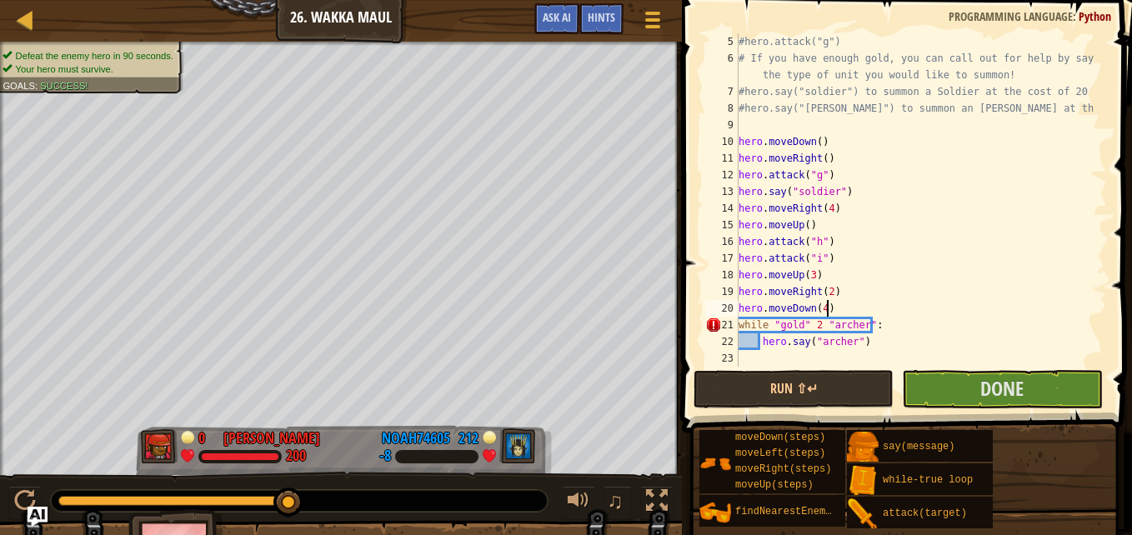
click at [863, 316] on div "#hero.attack("g") # If you have enough gold, you can call out for help by sayin…" at bounding box center [914, 216] width 359 height 367
click at [861, 323] on div "#hero.attack("g") # If you have enough gold, you can call out for help by sayin…" at bounding box center [914, 216] width 359 height 367
click at [866, 321] on div "#hero.attack("g") # If you have enough gold, you can call out for help by sayin…" at bounding box center [914, 216] width 359 height 367
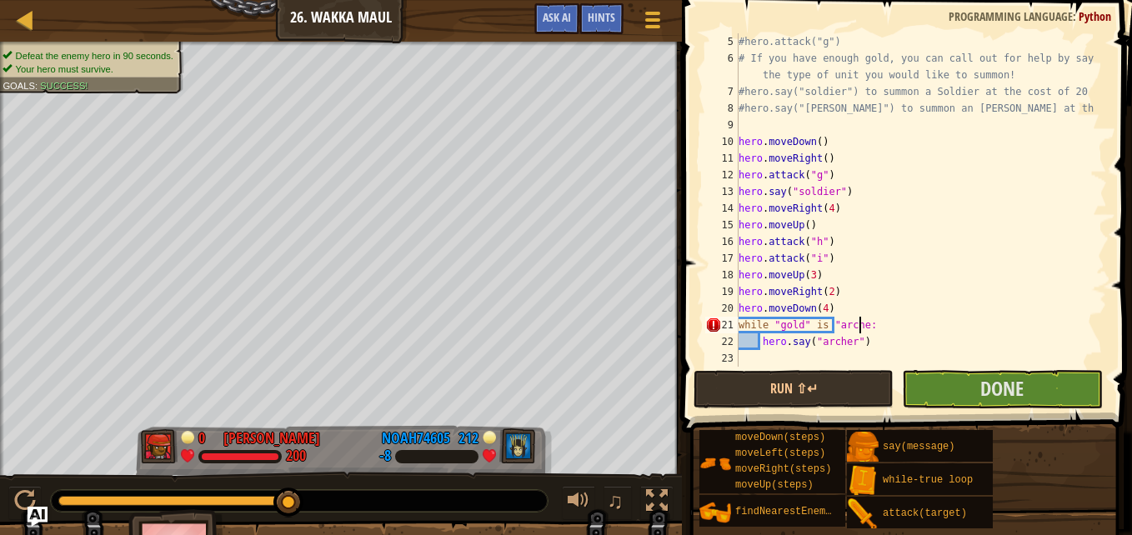
scroll to position [8, 10]
click at [821, 384] on button "Run ⇧↵" at bounding box center [793, 389] width 200 height 38
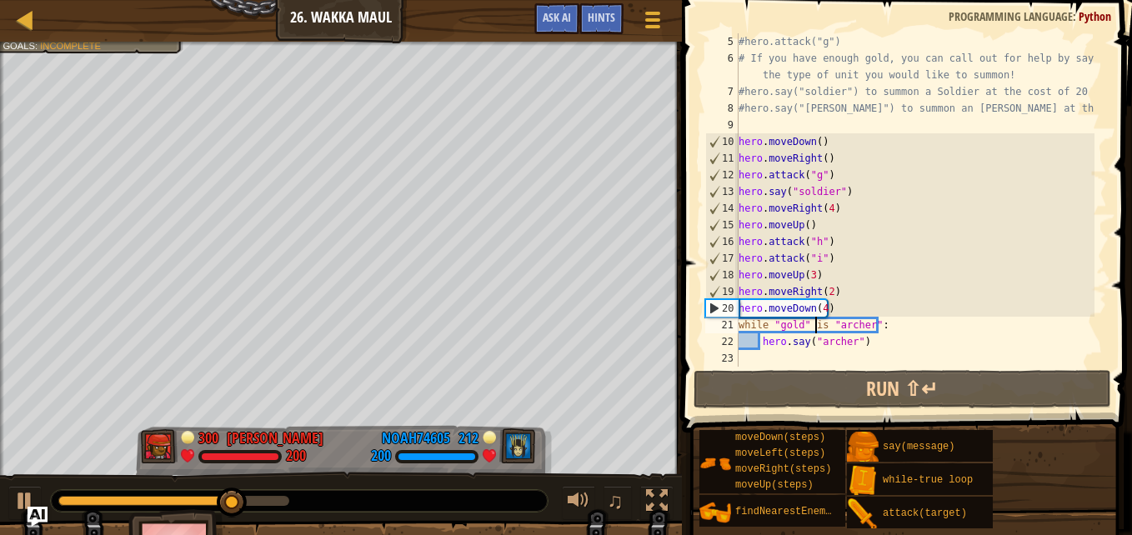
click at [815, 321] on div "#hero.attack("g") # If you have enough gold, you can call out for help by sayin…" at bounding box center [914, 216] width 359 height 367
click at [818, 318] on div "#hero.attack("g") # If you have enough gold, you can call out for help by sayin…" at bounding box center [914, 216] width 359 height 367
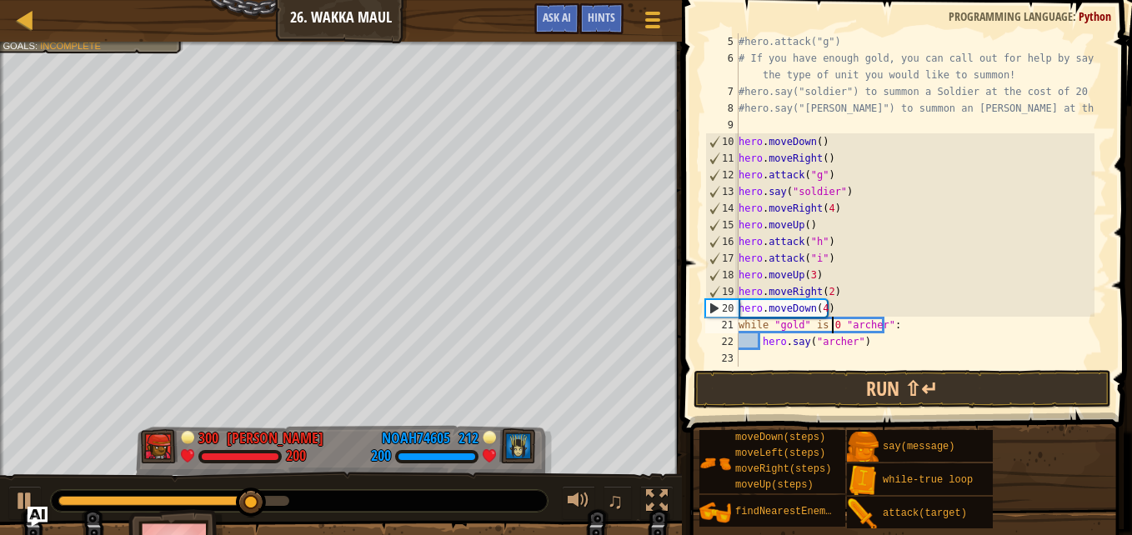
scroll to position [8, 8]
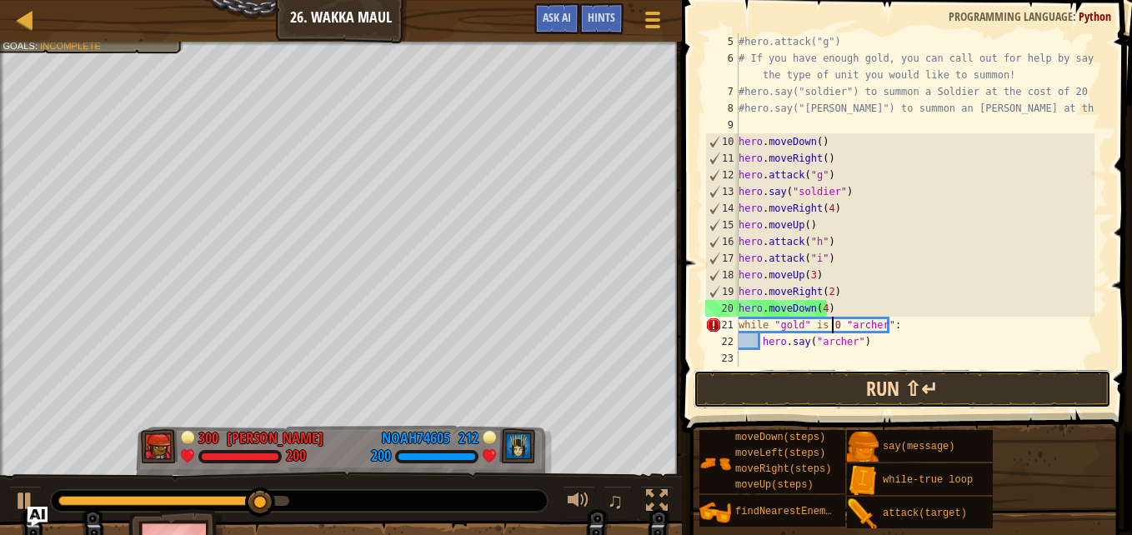
click at [815, 375] on button "Run ⇧↵" at bounding box center [902, 389] width 418 height 38
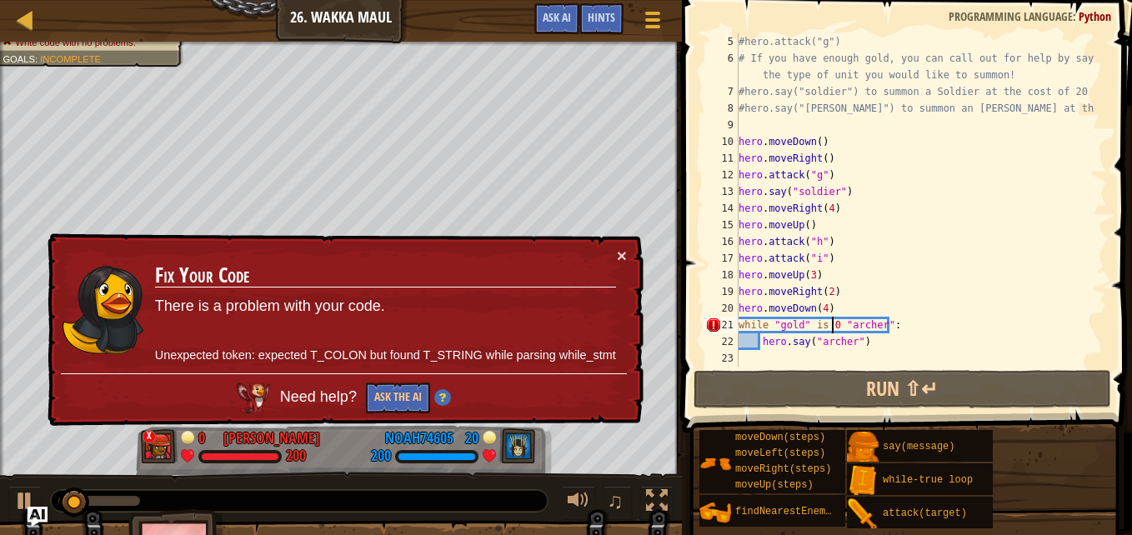
click at [878, 321] on div "#hero.attack("g") # If you have enough gold, you can call out for help by sayin…" at bounding box center [914, 216] width 359 height 367
click at [880, 321] on div "#hero.attack("g") # If you have enough gold, you can call out for help by sayin…" at bounding box center [914, 216] width 359 height 367
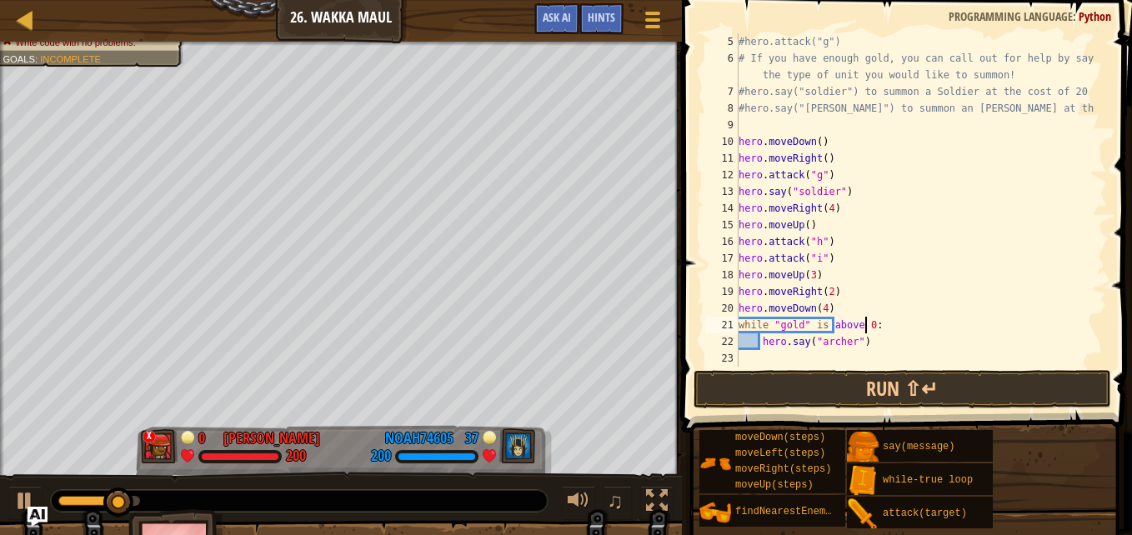
scroll to position [8, 10]
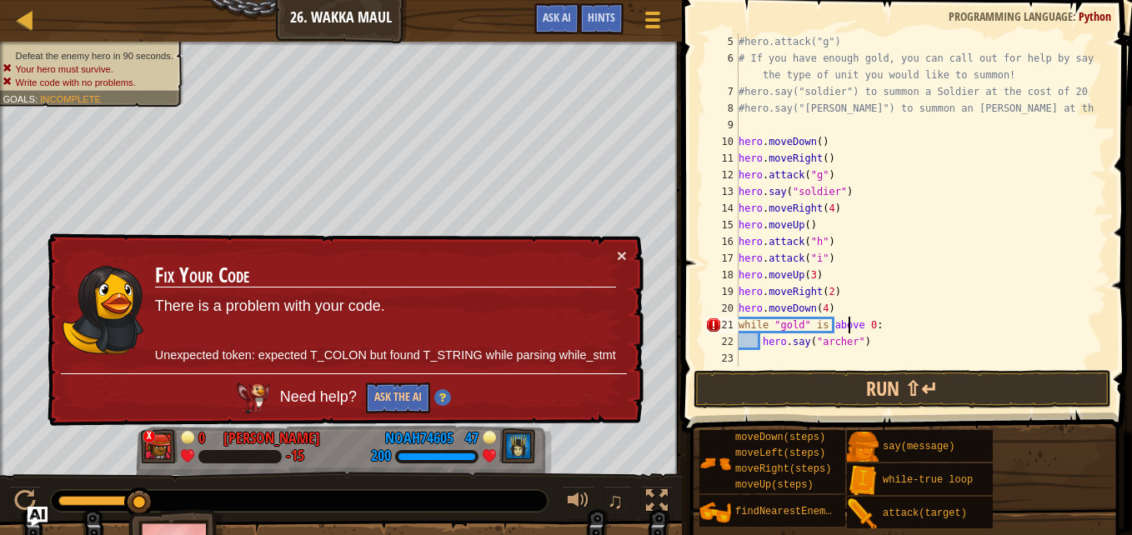
click at [847, 320] on div "#hero.attack("g") # If you have enough gold, you can call out for help by sayin…" at bounding box center [914, 216] width 359 height 367
click at [850, 318] on div "#hero.attack("g") # If you have enough gold, you can call out for help by sayin…" at bounding box center [914, 216] width 359 height 367
click at [849, 325] on div "#hero.attack("g") # If you have enough gold, you can call out for help by sayin…" at bounding box center [914, 216] width 359 height 367
click at [843, 318] on div "#hero.attack("g") # If you have enough gold, you can call out for help by sayin…" at bounding box center [914, 216] width 359 height 367
click at [831, 323] on div "#hero.attack("g") # If you have enough gold, you can call out for help by sayin…" at bounding box center [914, 216] width 359 height 367
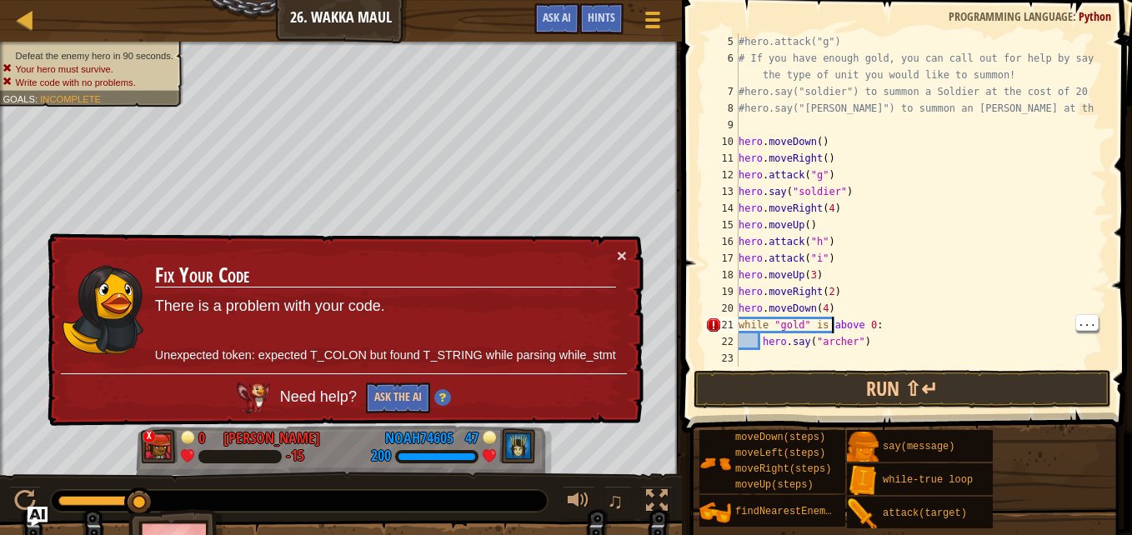
click at [827, 325] on div "#hero.attack("g") # If you have enough gold, you can call out for help by sayin…" at bounding box center [914, 216] width 359 height 367
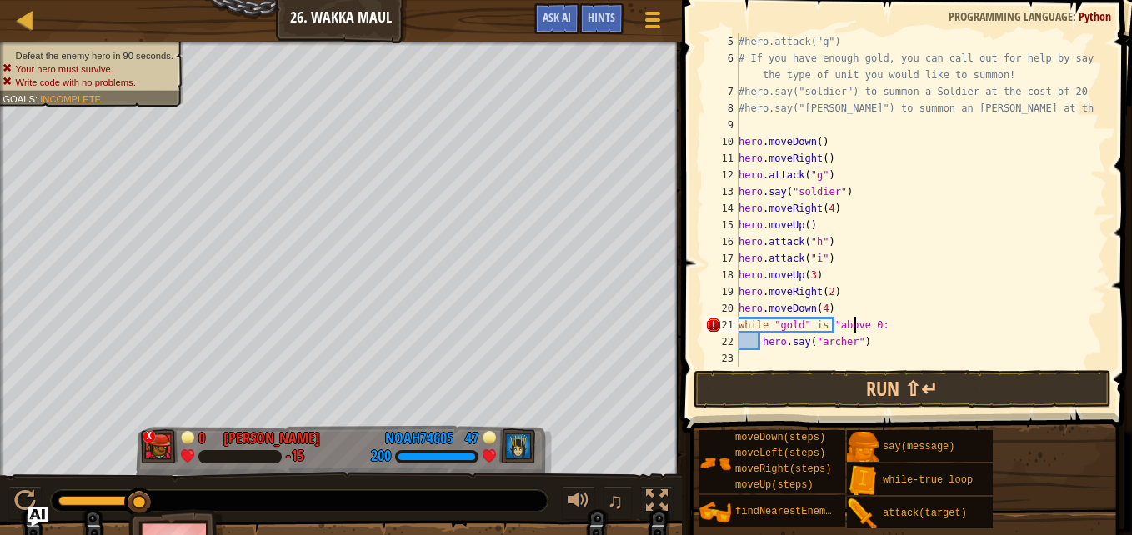
click at [855, 320] on div "#hero.attack("g") # If you have enough gold, you can call out for help by sayin…" at bounding box center [914, 216] width 359 height 367
click at [869, 320] on div "#hero.attack("g") # If you have enough gold, you can call out for help by sayin…" at bounding box center [914, 216] width 359 height 367
click at [800, 385] on button "Run ⇧↵" at bounding box center [902, 389] width 418 height 38
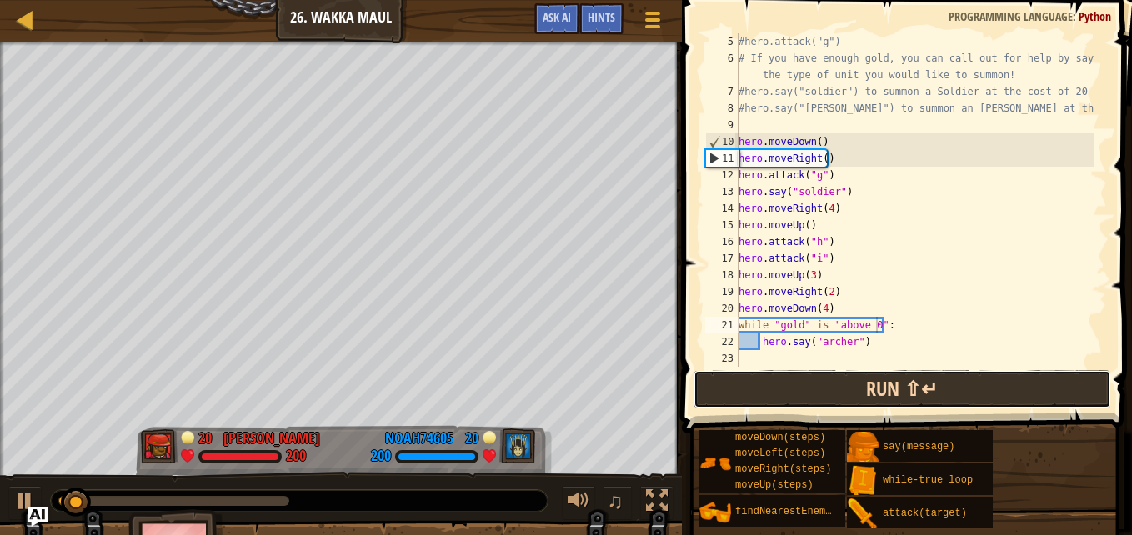
click at [813, 388] on button "Run ⇧↵" at bounding box center [902, 389] width 418 height 38
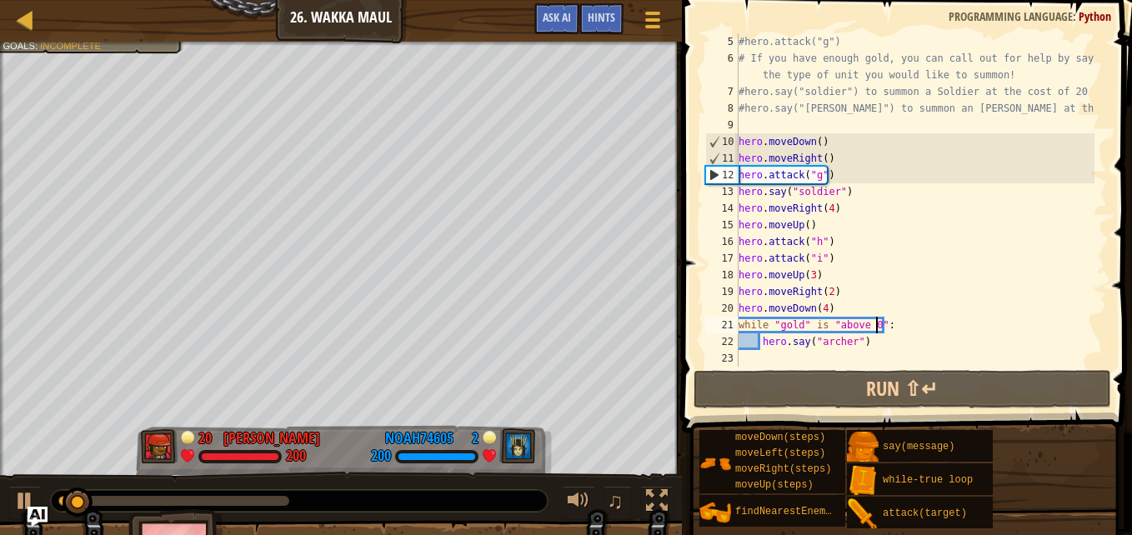
click at [870, 319] on div "#hero.attack("g") # If you have enough gold, you can call out for help by sayin…" at bounding box center [914, 216] width 359 height 367
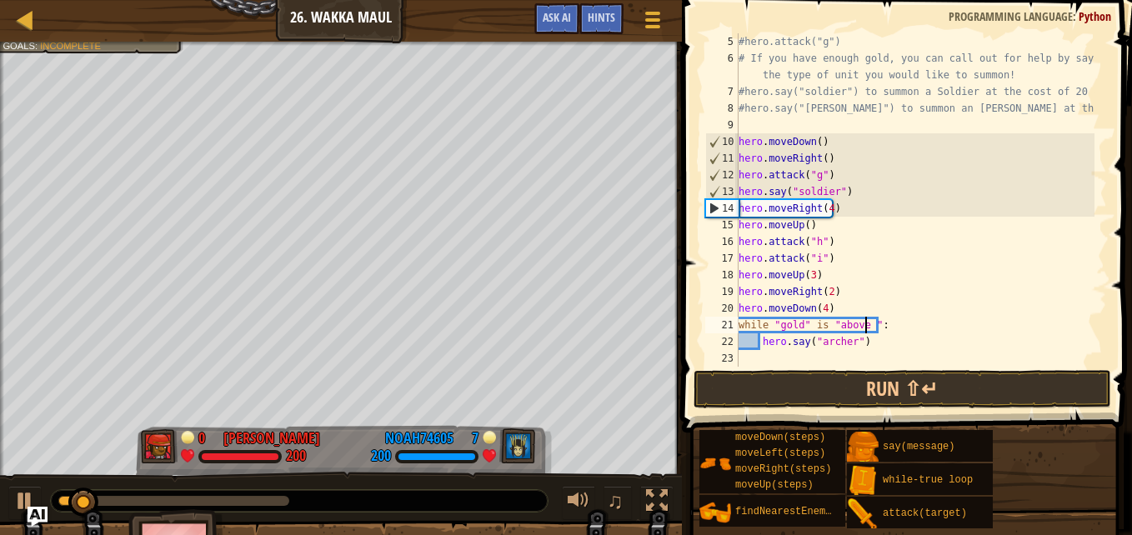
scroll to position [8, 10]
click at [859, 319] on div "#hero.attack("g") # If you have enough gold, you can call out for help by sayin…" at bounding box center [914, 216] width 359 height 367
click at [863, 319] on div "#hero.attack("g") # If you have enough gold, you can call out for help by sayin…" at bounding box center [914, 216] width 359 height 367
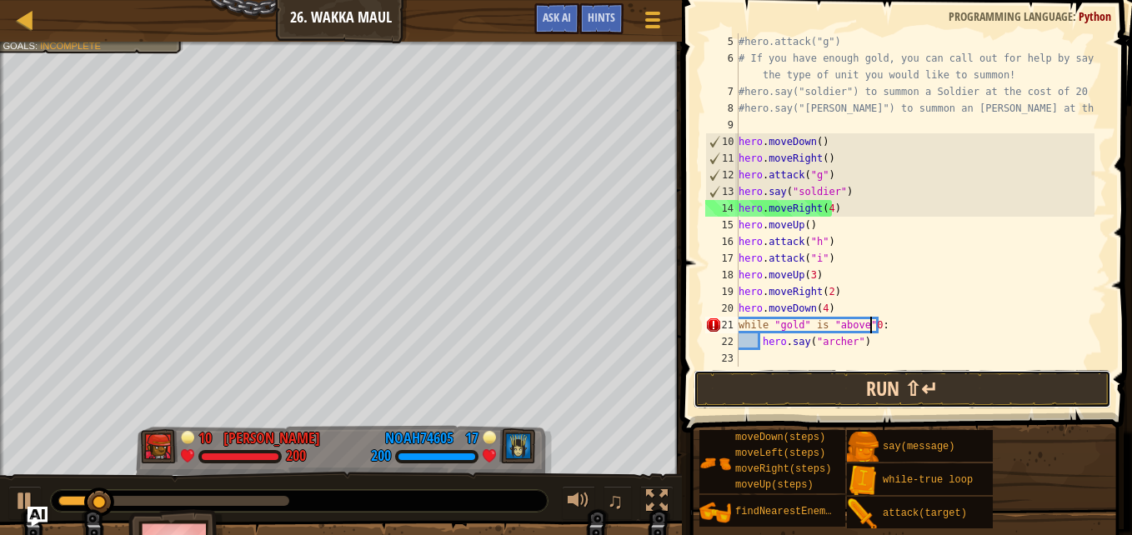
click at [890, 377] on button "Run ⇧↵" at bounding box center [902, 389] width 418 height 38
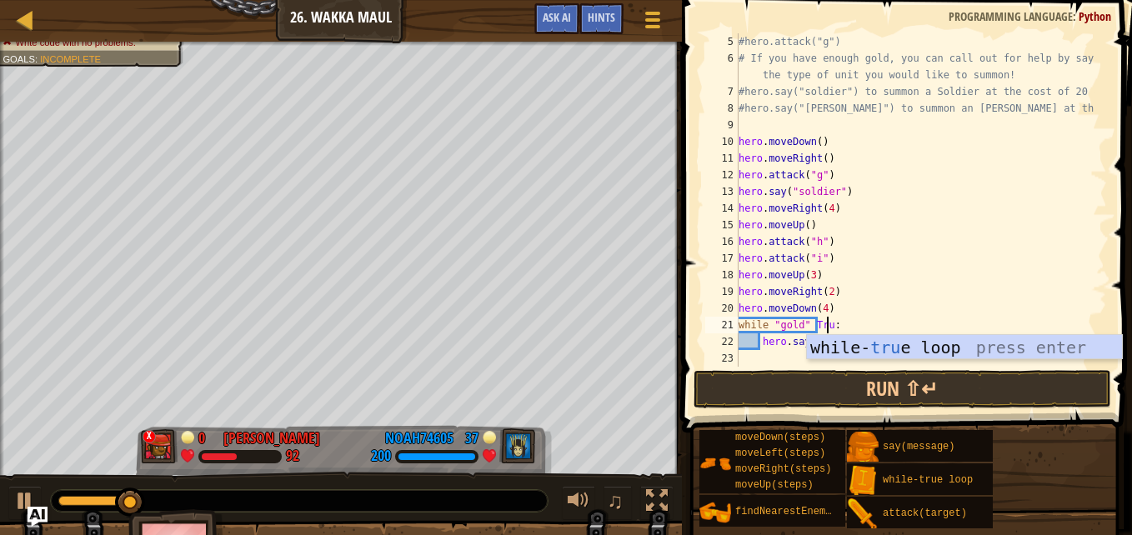
scroll to position [8, 7]
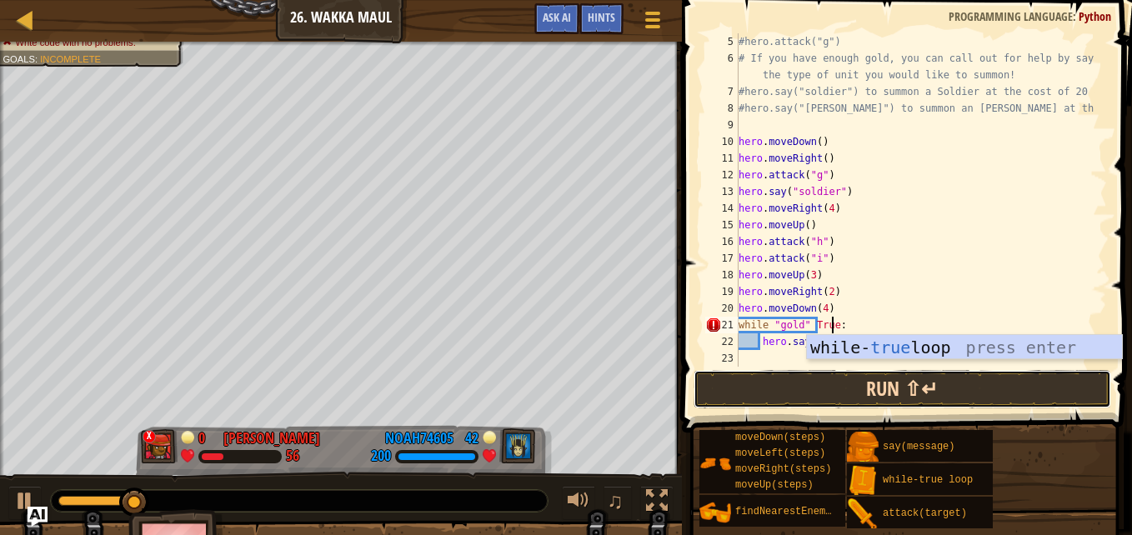
click at [895, 392] on button "Run ⇧↵" at bounding box center [902, 389] width 418 height 38
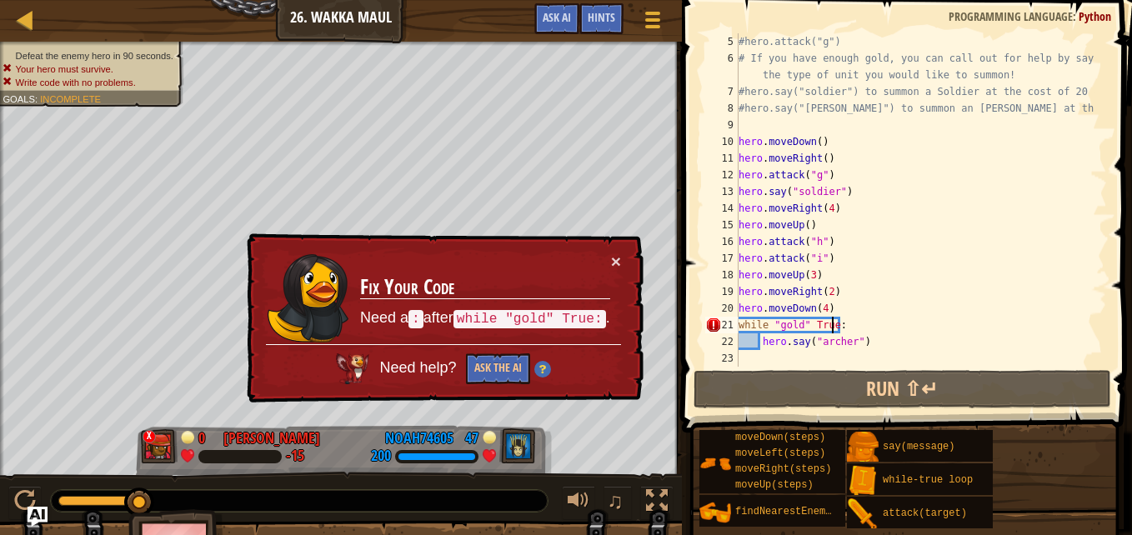
click at [868, 327] on div "#hero.attack("g") # If you have enough gold, you can call out for help by sayin…" at bounding box center [914, 216] width 359 height 367
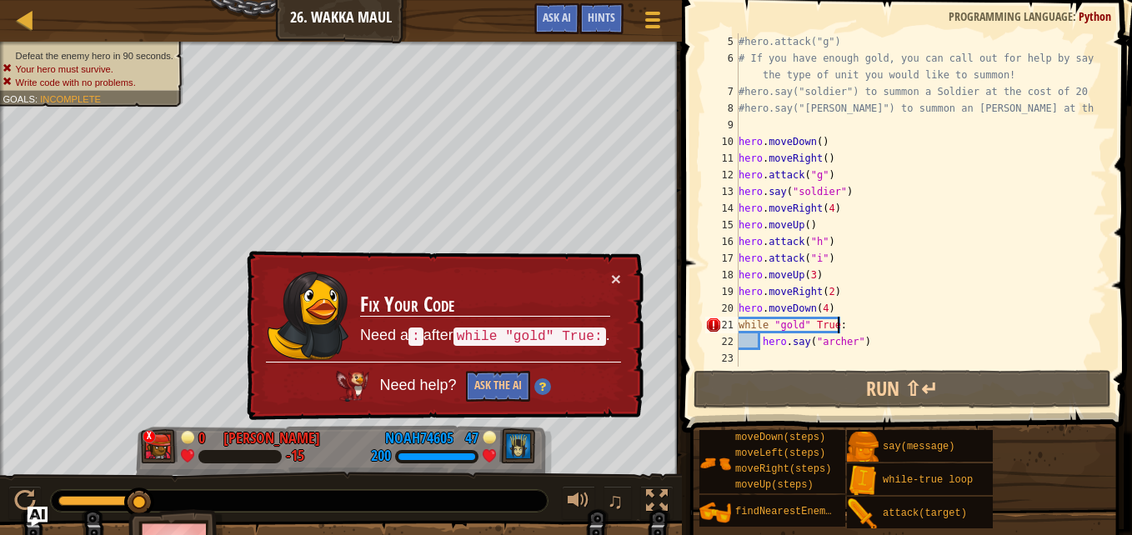
click at [830, 324] on div "#hero.attack("g") # If you have enough gold, you can call out for help by sayin…" at bounding box center [914, 216] width 359 height 367
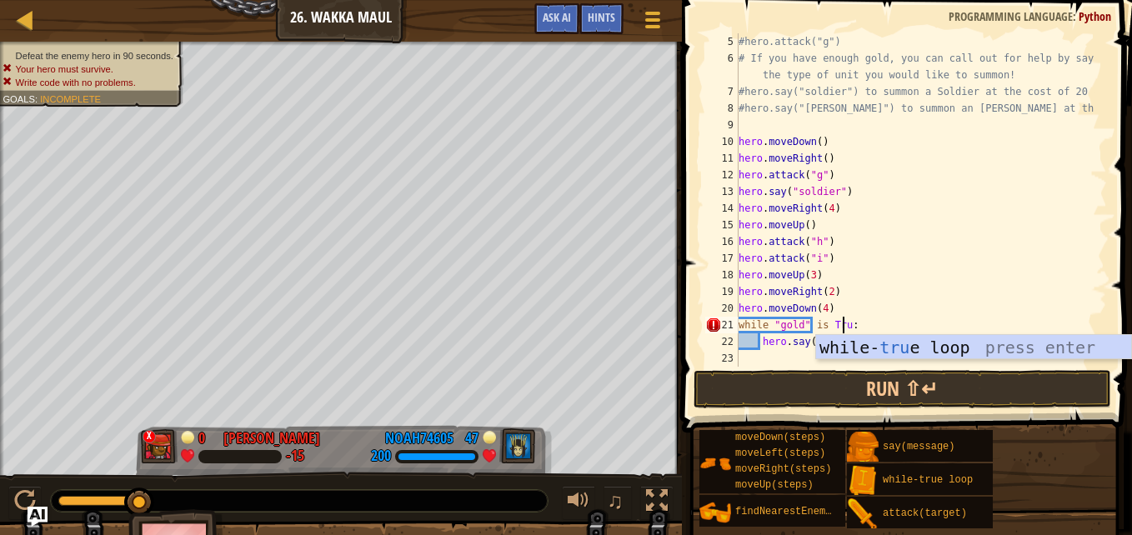
scroll to position [8, 8]
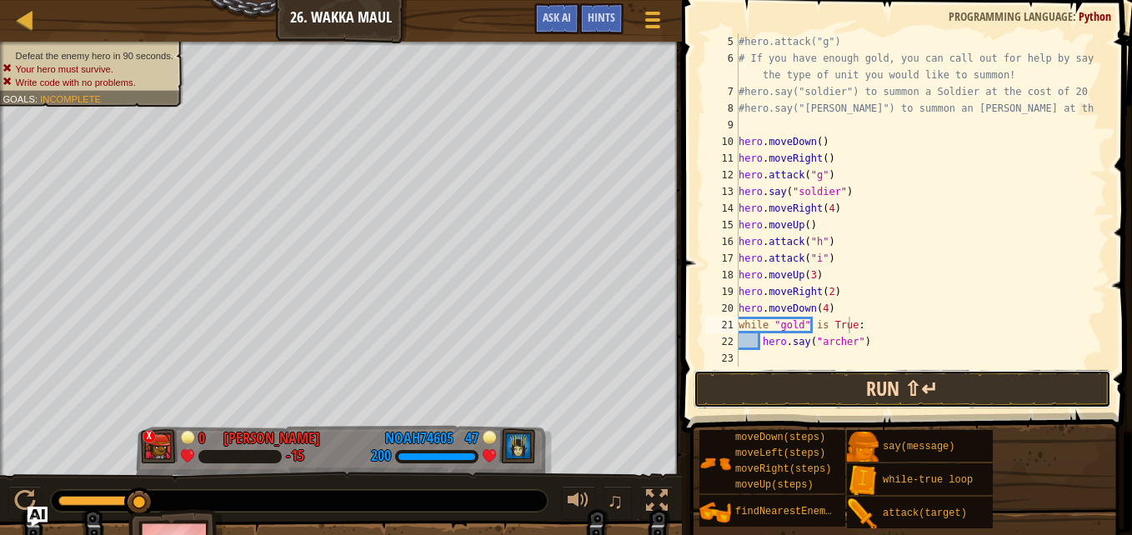
click at [781, 382] on button "Run ⇧↵" at bounding box center [902, 389] width 418 height 38
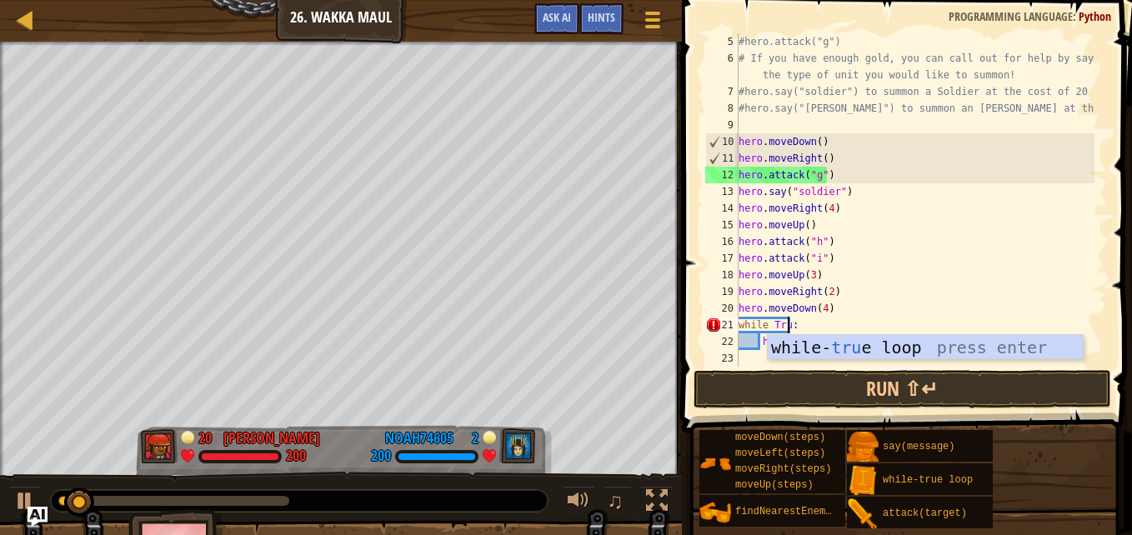
scroll to position [8, 4]
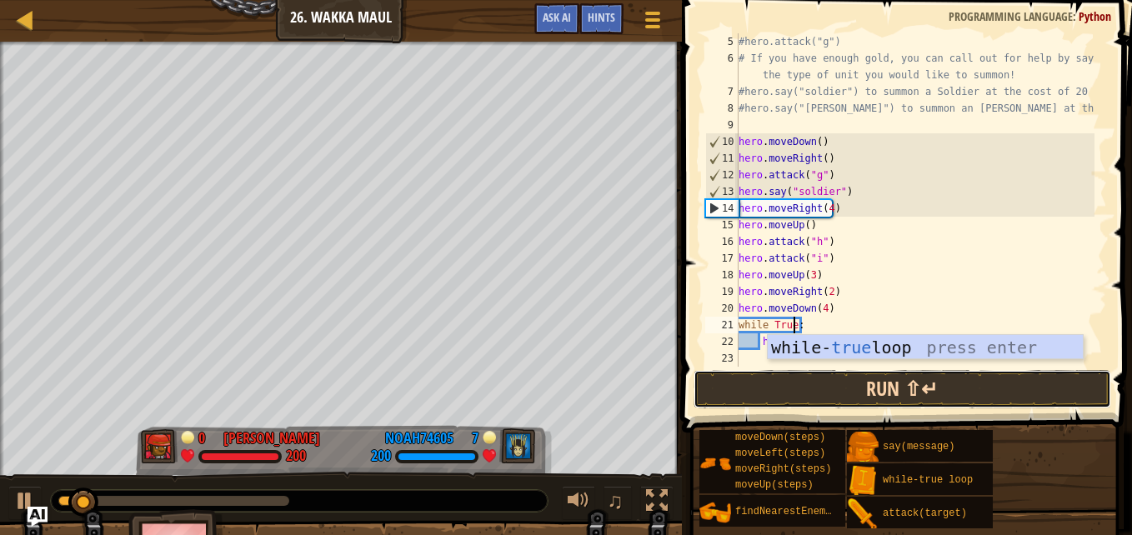
click at [835, 398] on button "Run ⇧↵" at bounding box center [902, 389] width 418 height 38
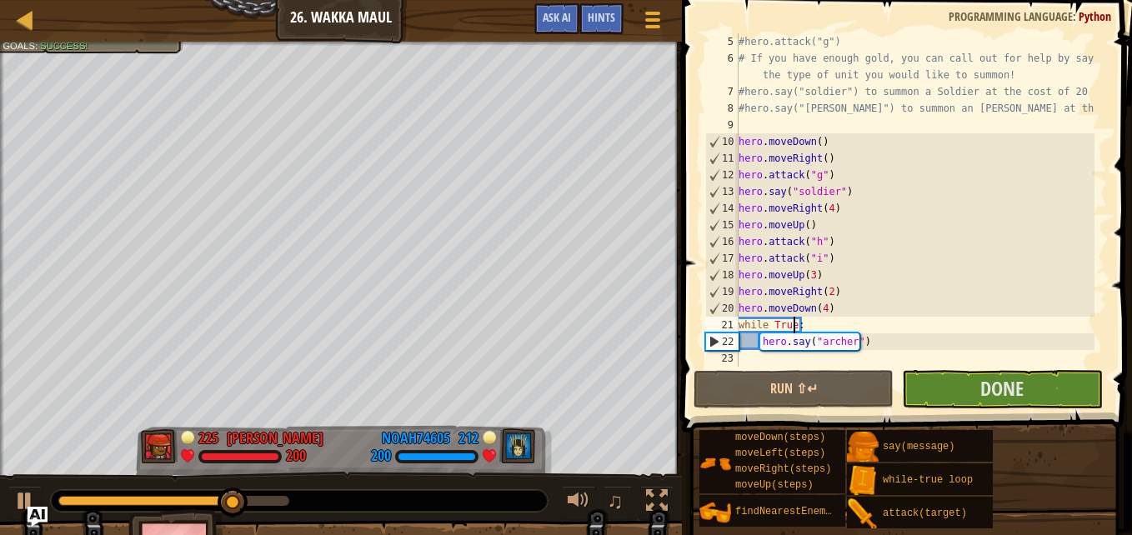
click at [846, 306] on div "#hero.attack("g") # If you have enough gold, you can call out for help by sayin…" at bounding box center [914, 216] width 359 height 367
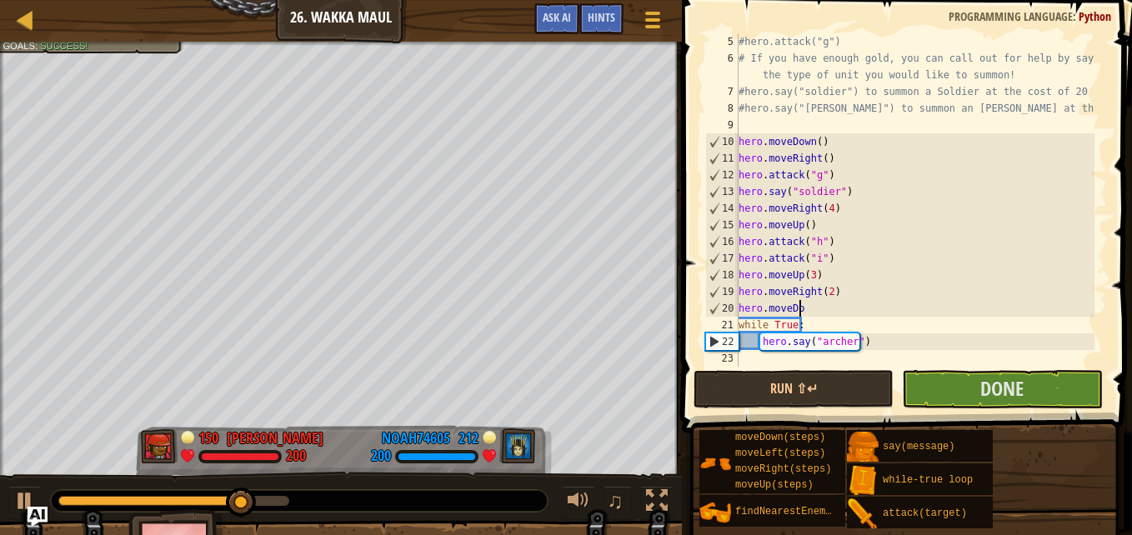
scroll to position [8, 2]
type textarea "h"
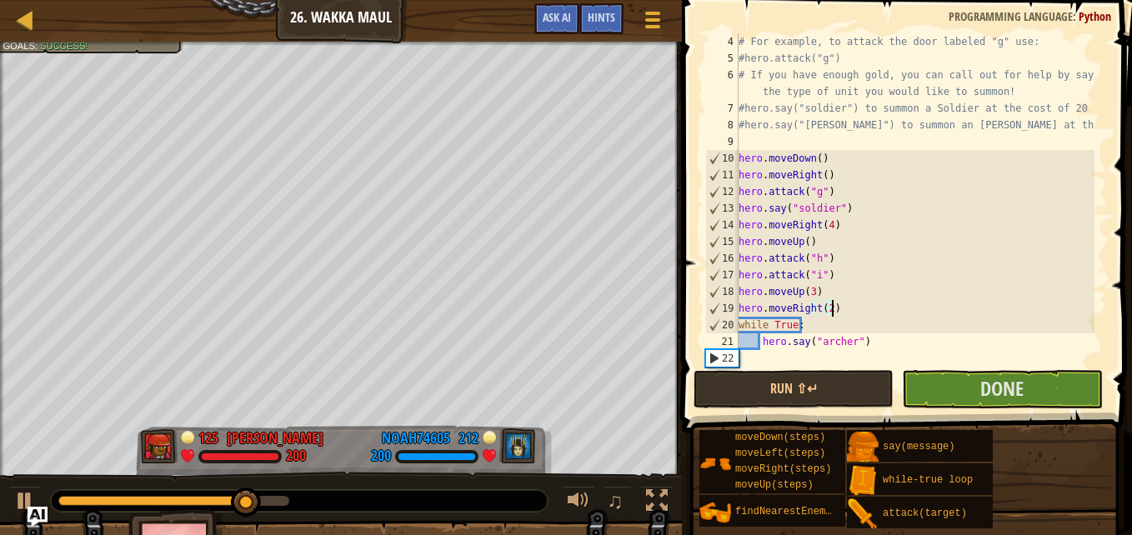
scroll to position [67, 0]
type textarea "h"
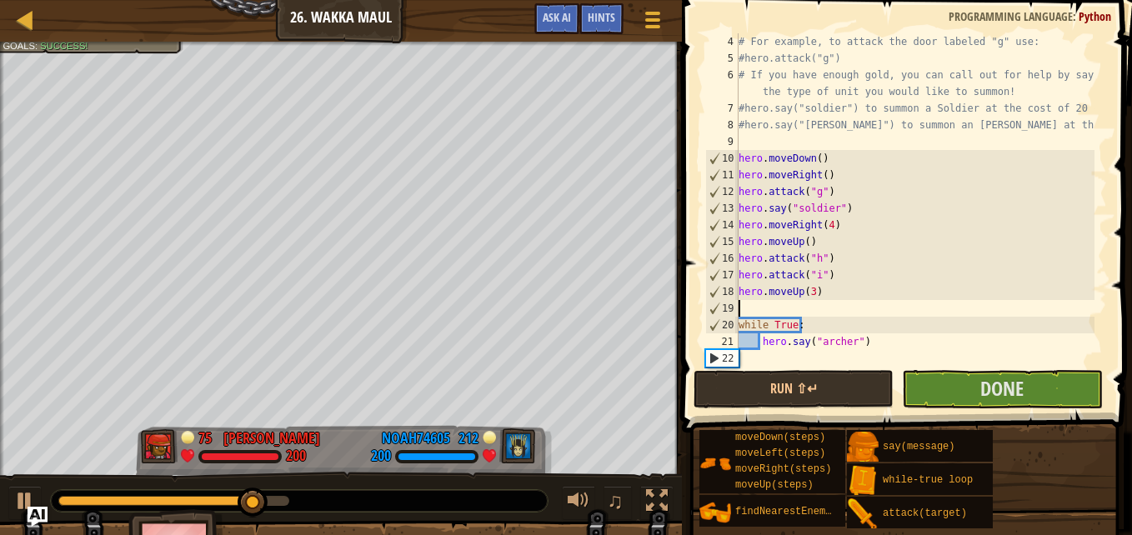
type textarea "hero.moveUp(3)"
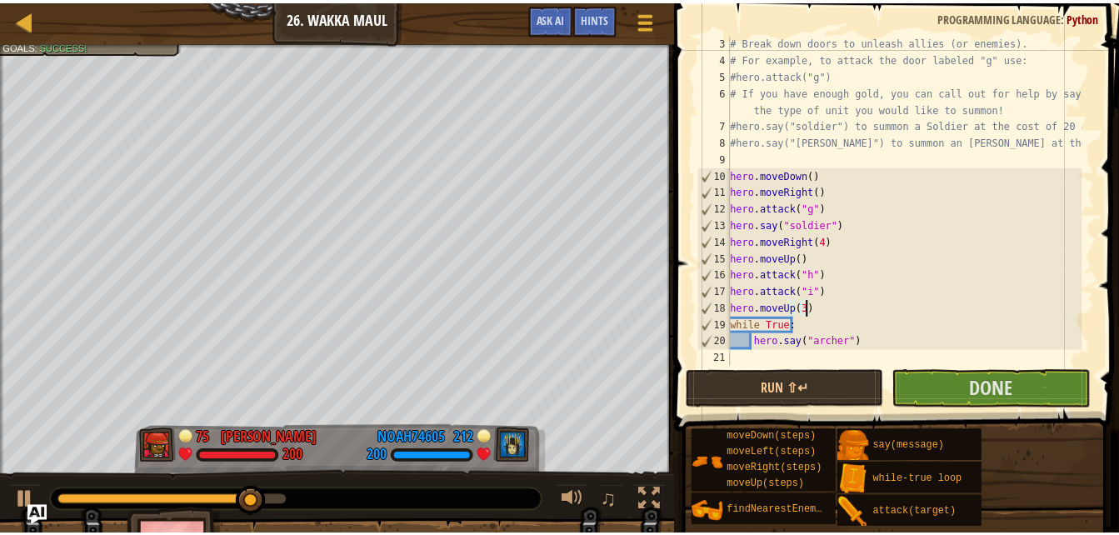
scroll to position [50, 0]
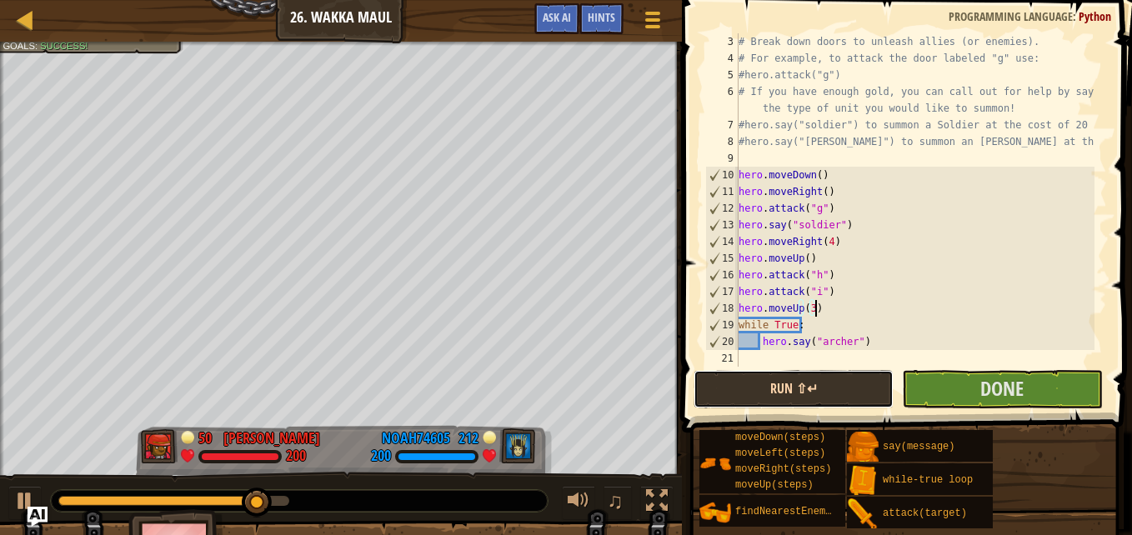
click at [803, 387] on button "Run ⇧↵" at bounding box center [793, 389] width 200 height 38
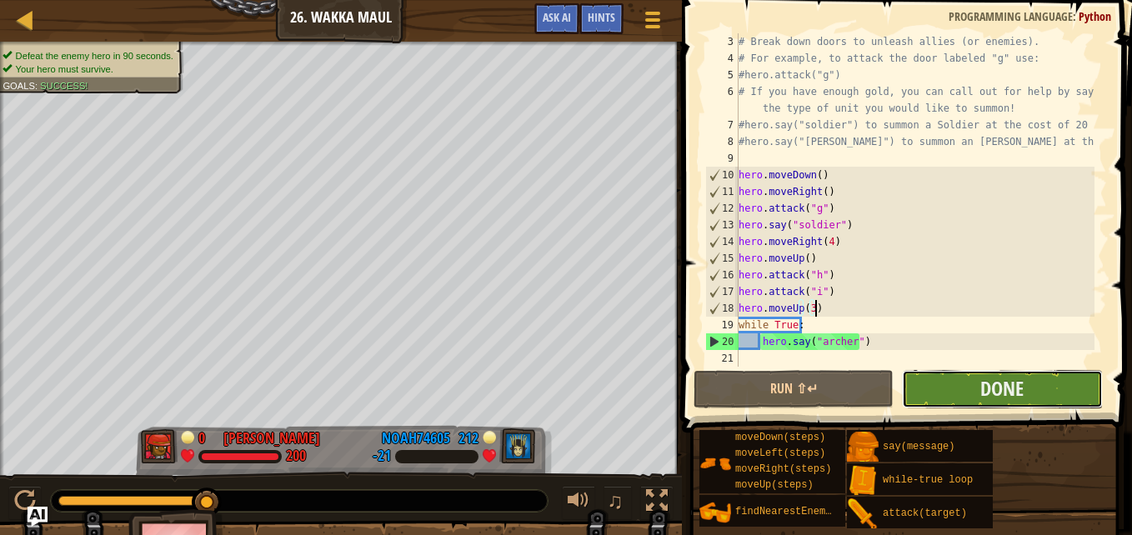
click at [979, 384] on button "Done" at bounding box center [1002, 389] width 200 height 38
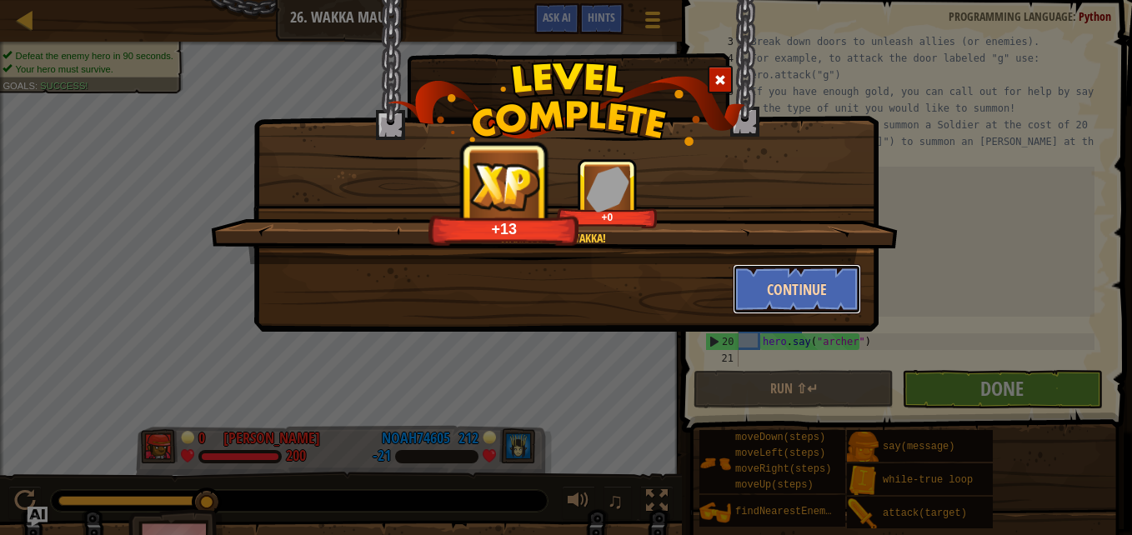
click at [799, 278] on button "Continue" at bounding box center [797, 289] width 129 height 50
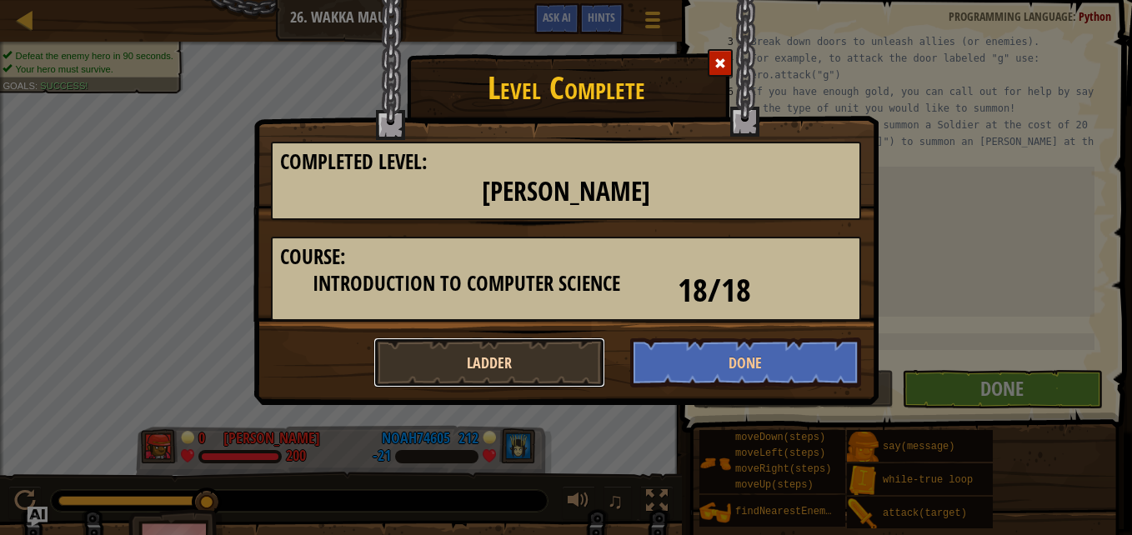
click at [532, 348] on button "Ladder" at bounding box center [489, 363] width 232 height 50
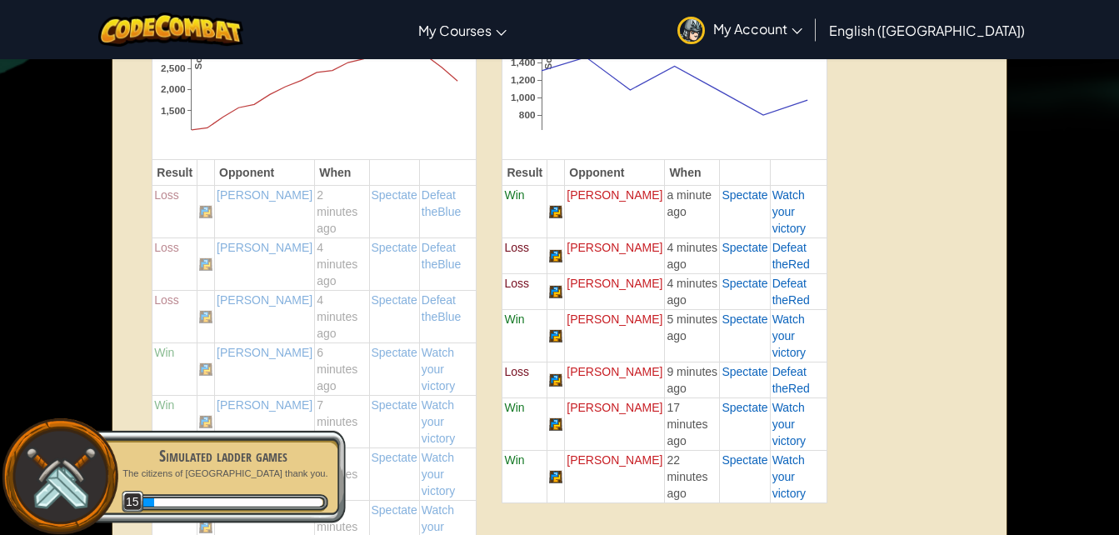
scroll to position [603, 0]
click at [728, 240] on span "Spectate" at bounding box center [745, 246] width 46 height 13
